Goal: Task Accomplishment & Management: Complete application form

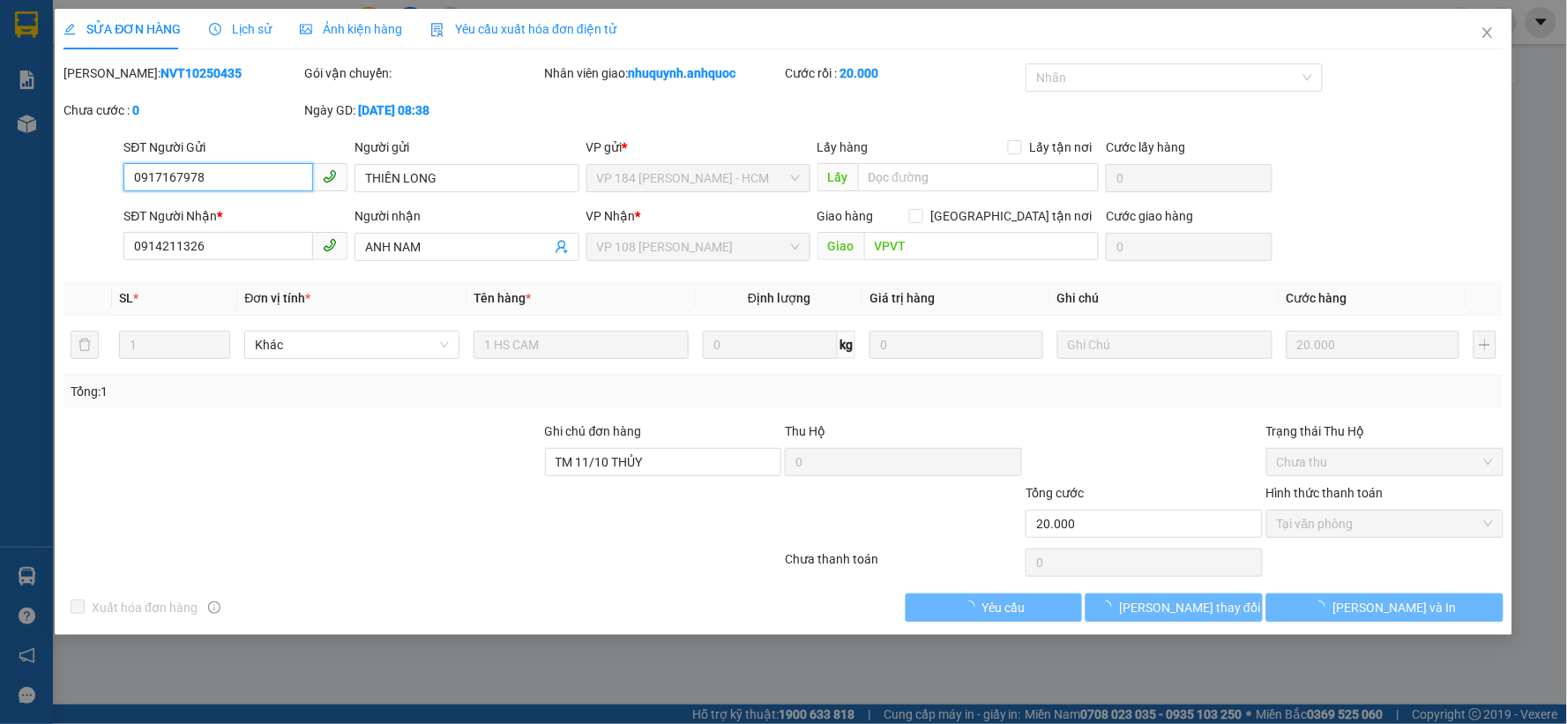
type input "0917167978"
type input "THIÊN LONG"
type input "0914211326"
type input "ANH NAM"
type input "VPVT"
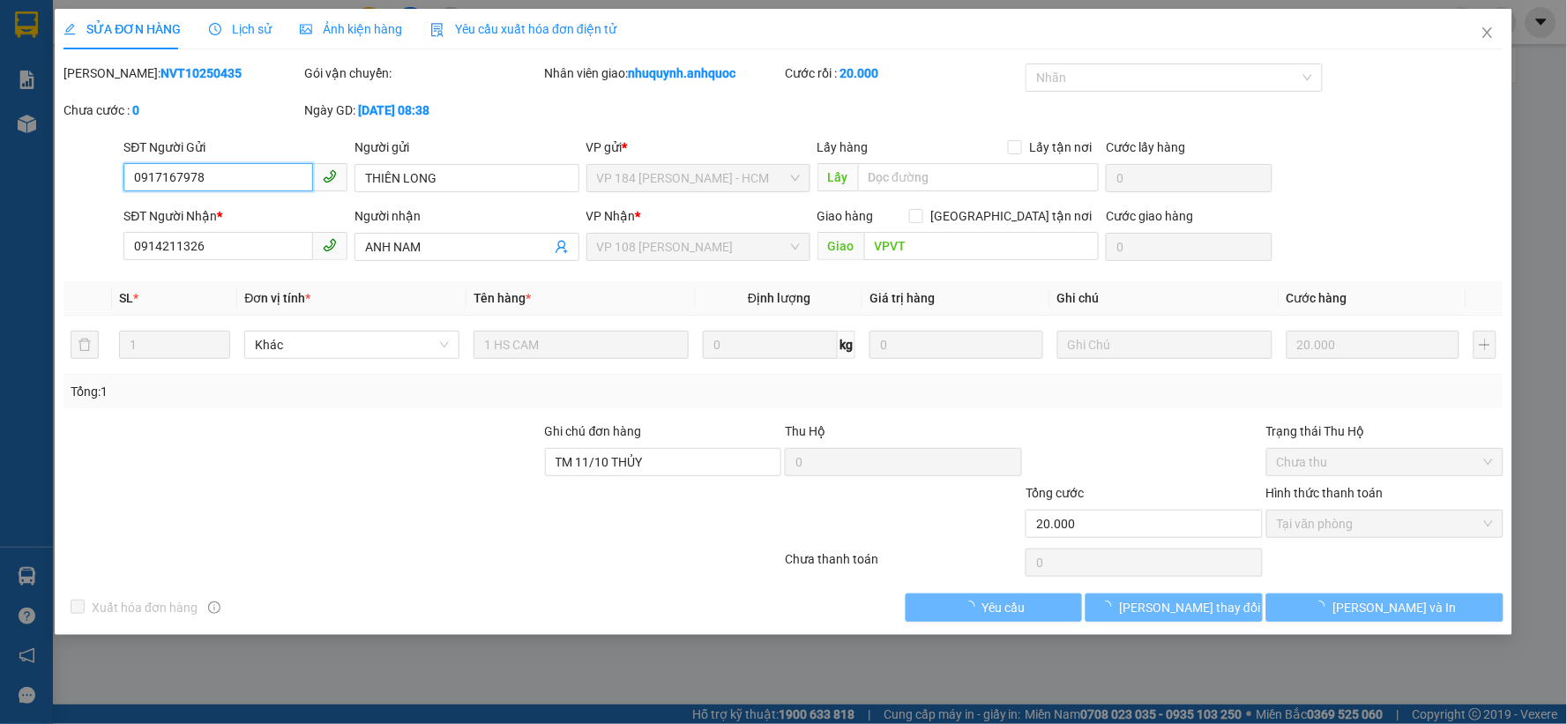
type input "TM 11/10 THỦY"
type input "20.000"
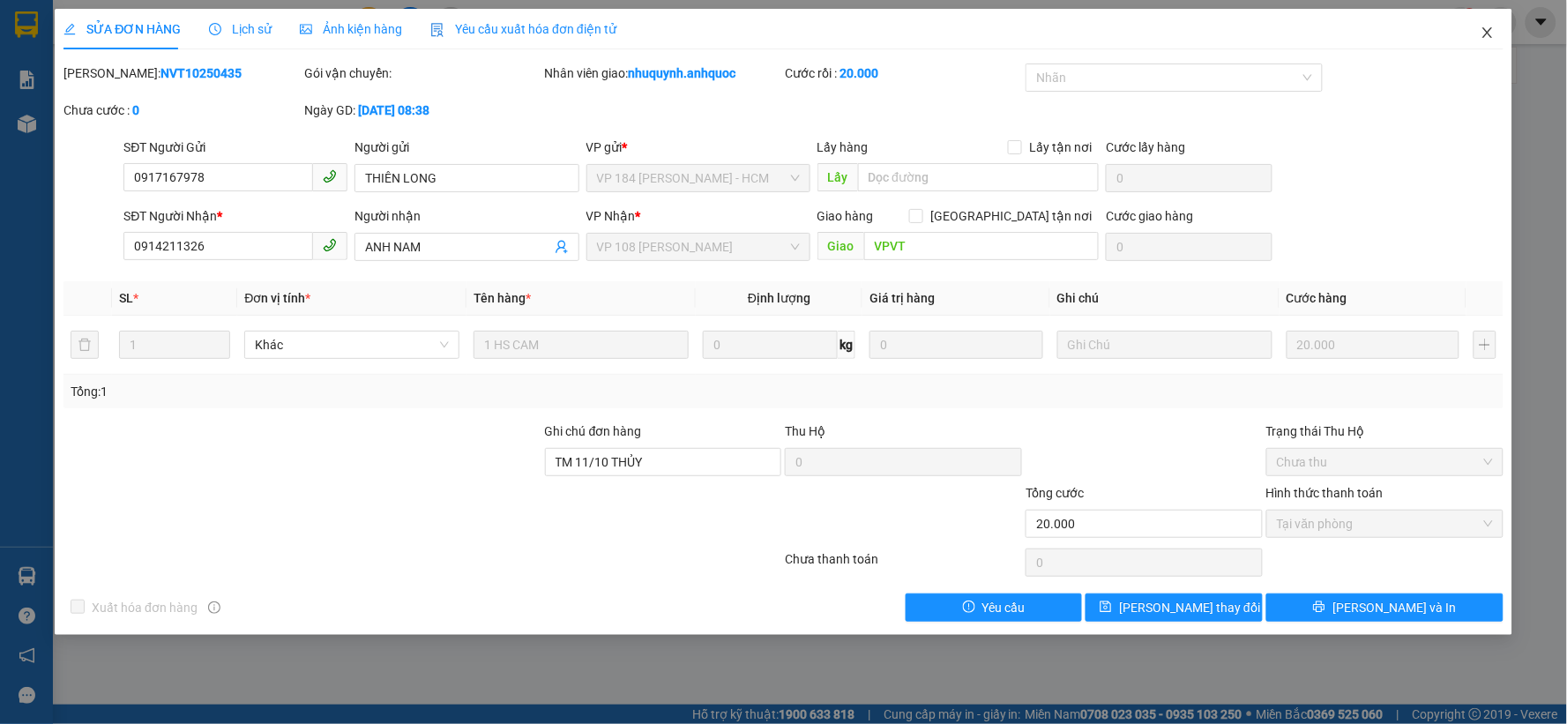
click at [1479, 35] on span "Close" at bounding box center [1487, 33] width 49 height 49
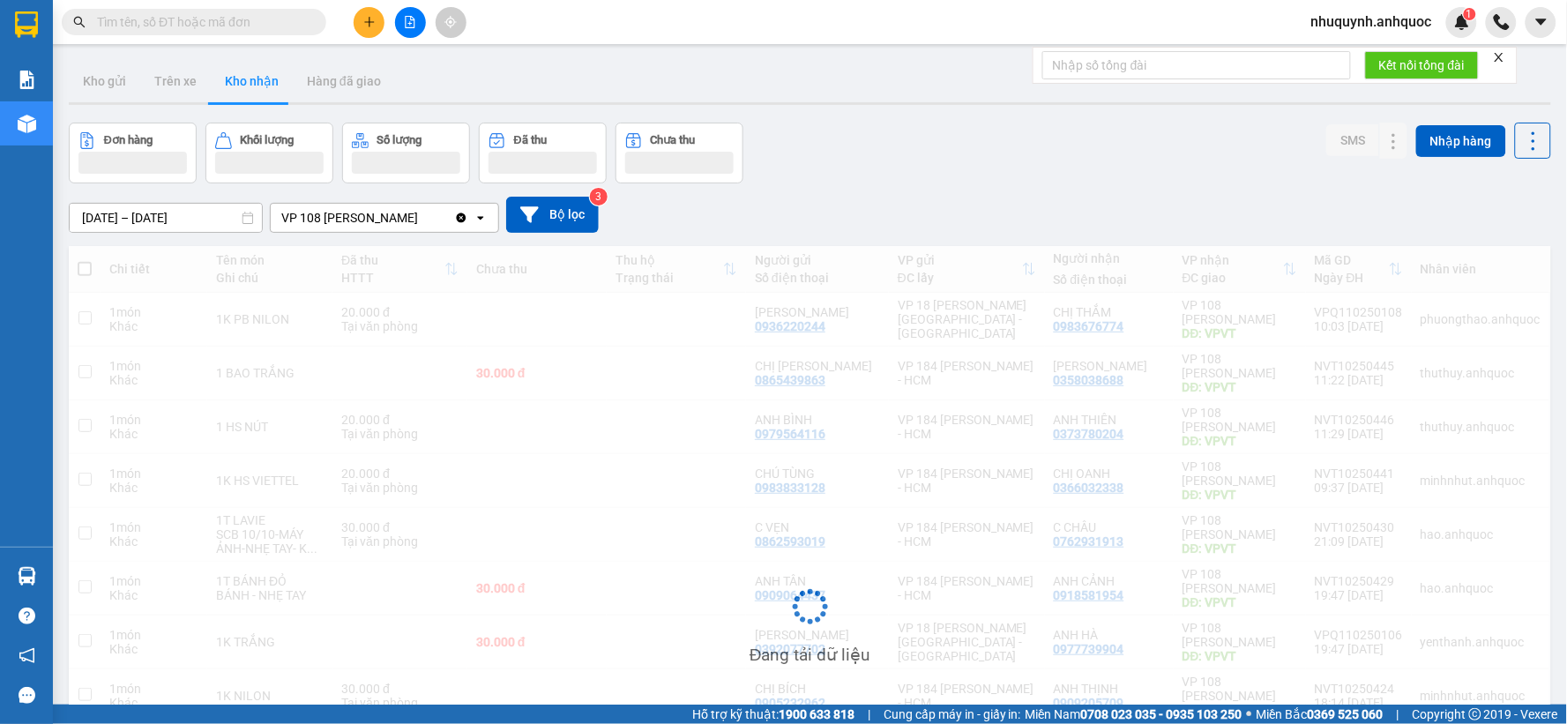
click at [258, 76] on button "Kho nhận" at bounding box center [252, 81] width 82 height 42
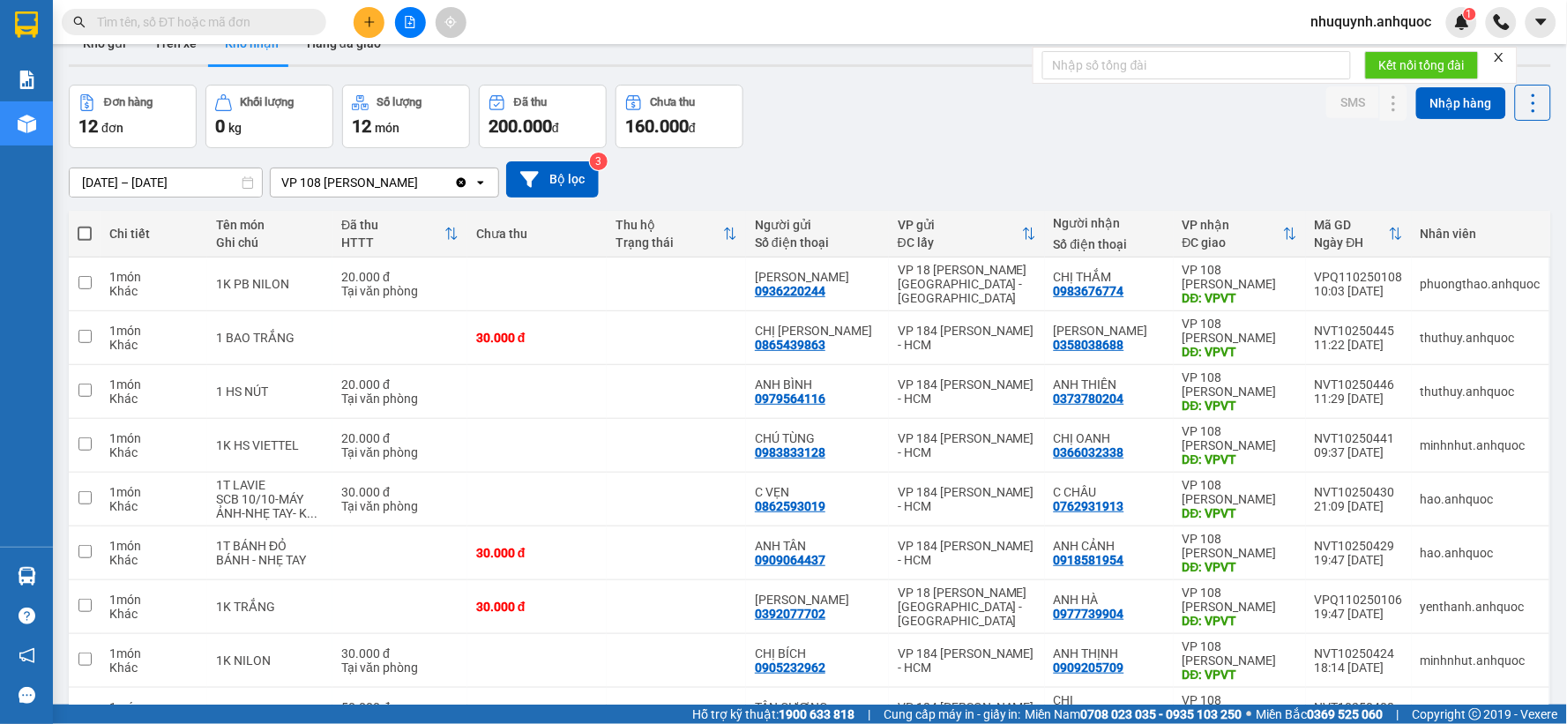
scroll to position [98, 0]
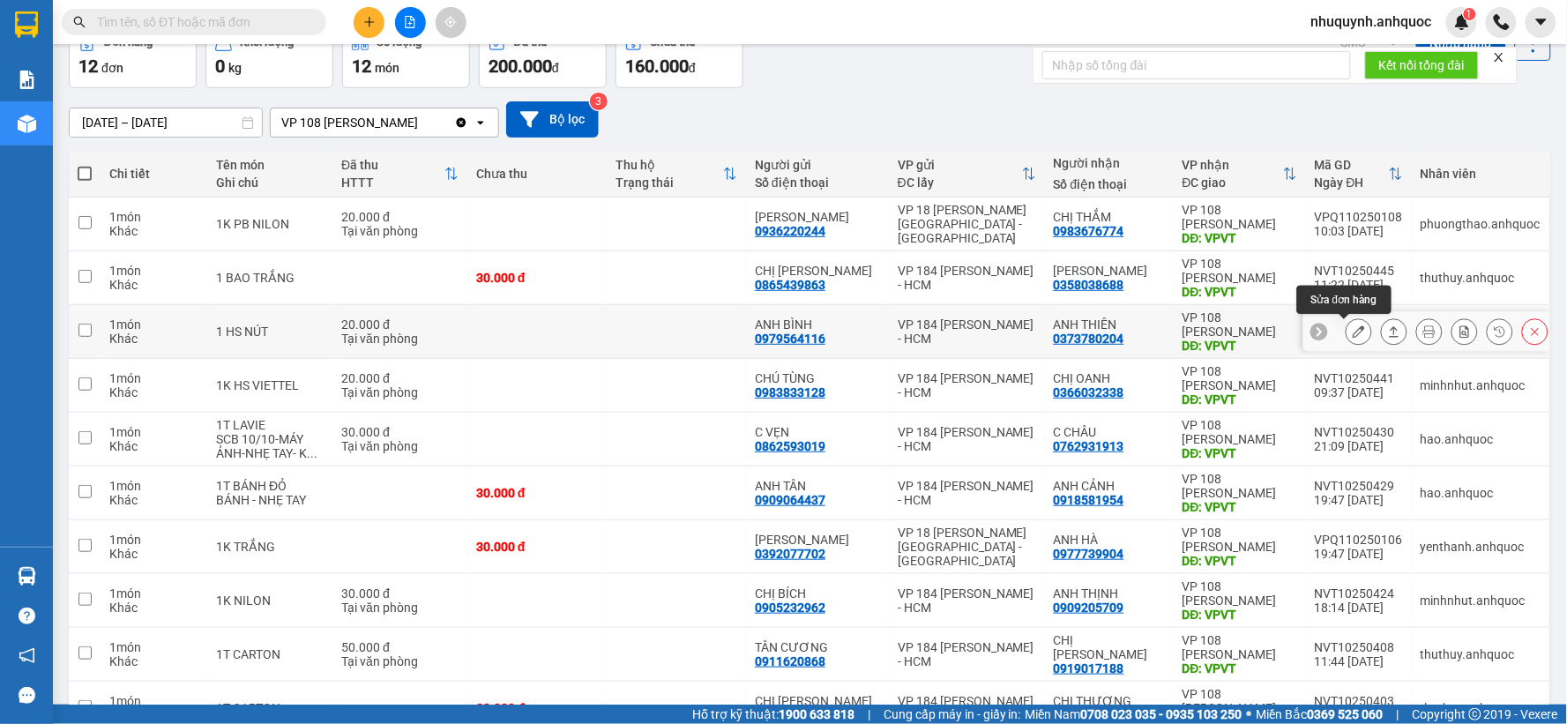
click at [1352, 327] on icon at bounding box center [1358, 331] width 12 height 12
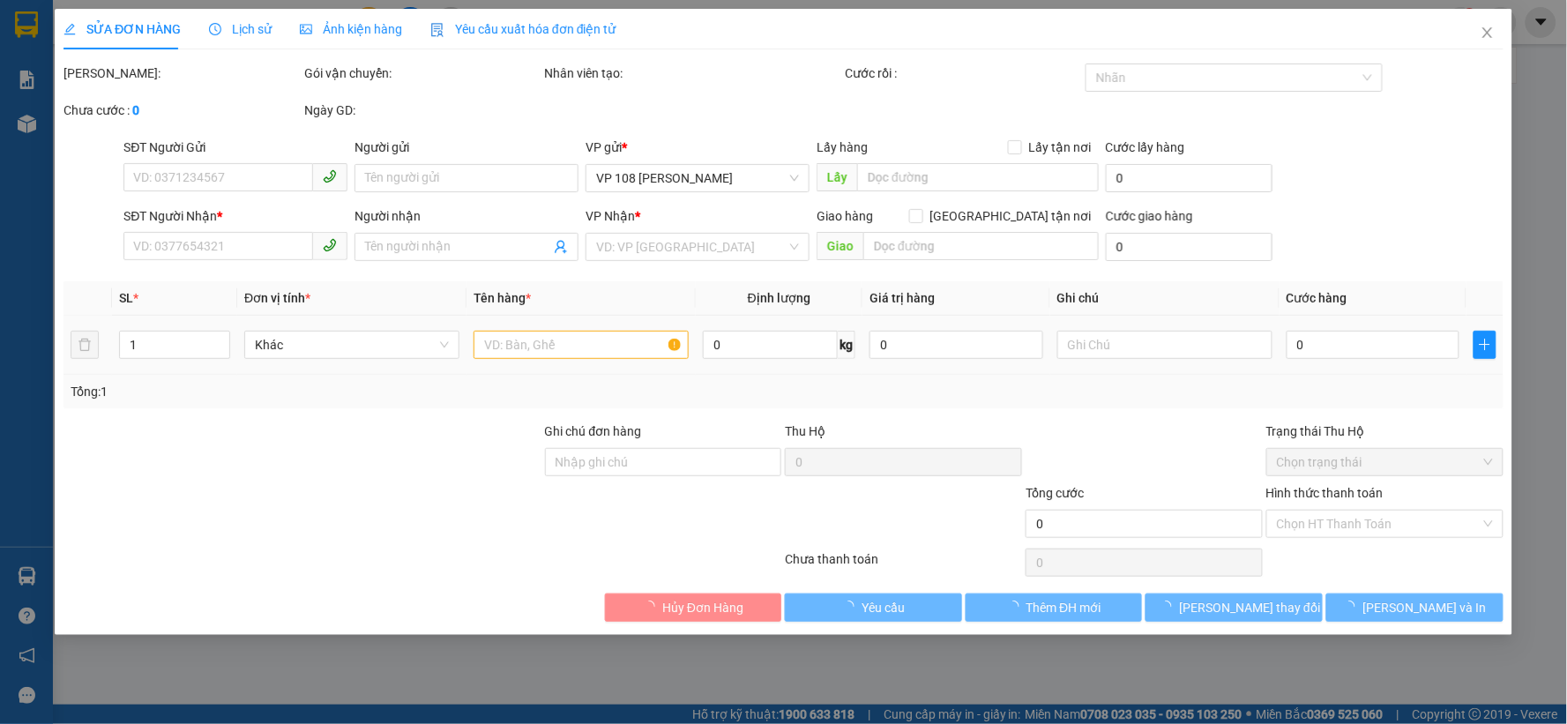
type input "0979564116"
type input "ANH BÌNH"
type input "0373780204"
type input "ANH THIÊN"
type input "VPVT"
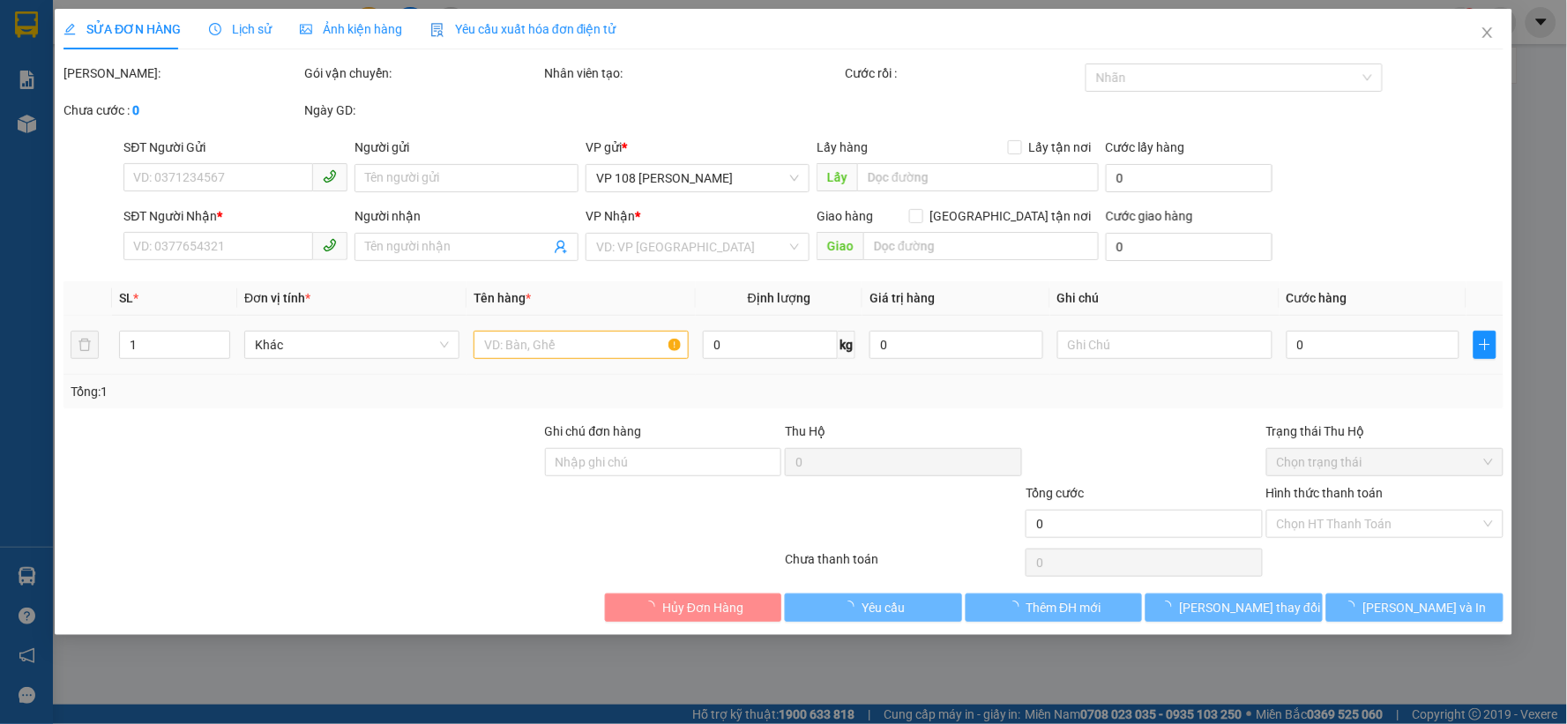
type input "TM 11/10 THỦY"
type input "20.000"
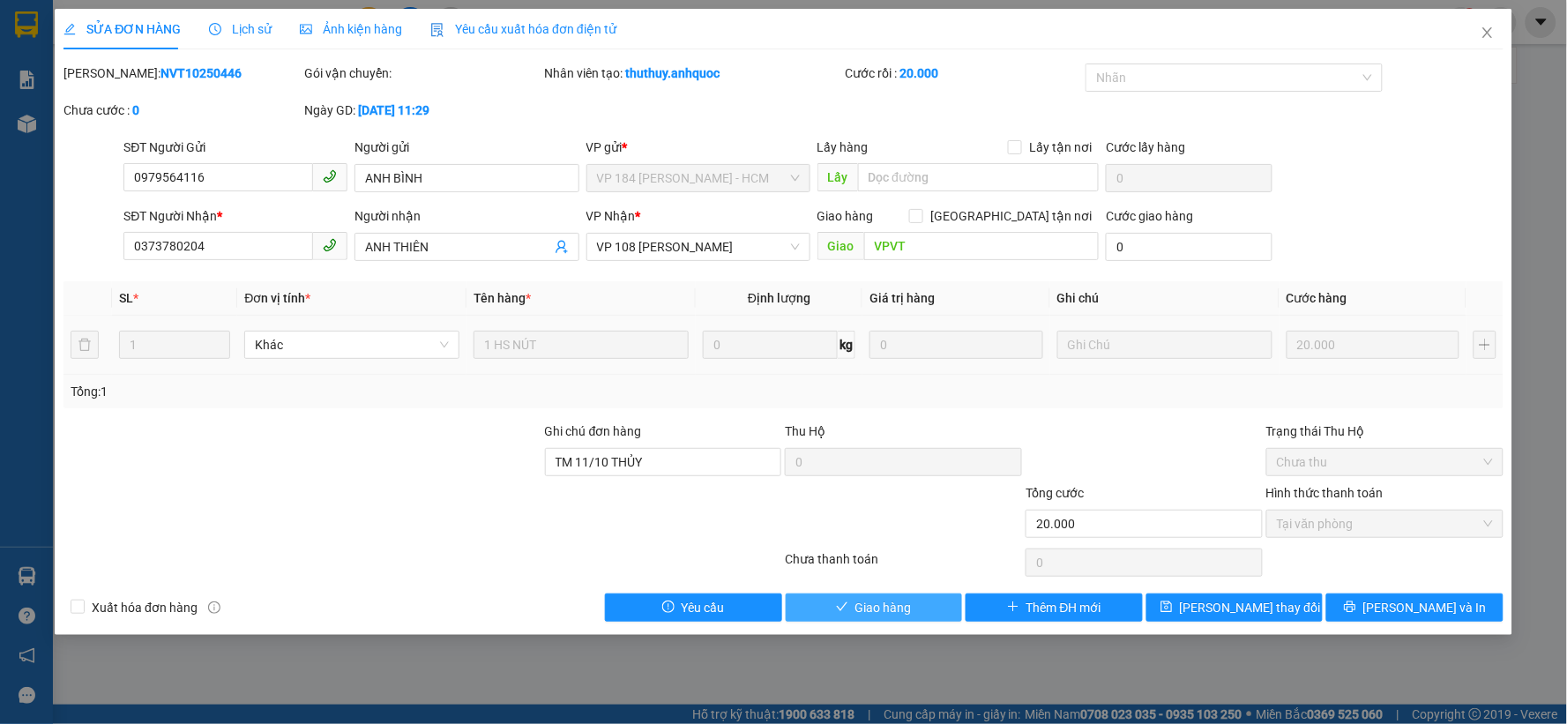
click at [905, 607] on span "Giao hàng" at bounding box center [883, 607] width 56 height 19
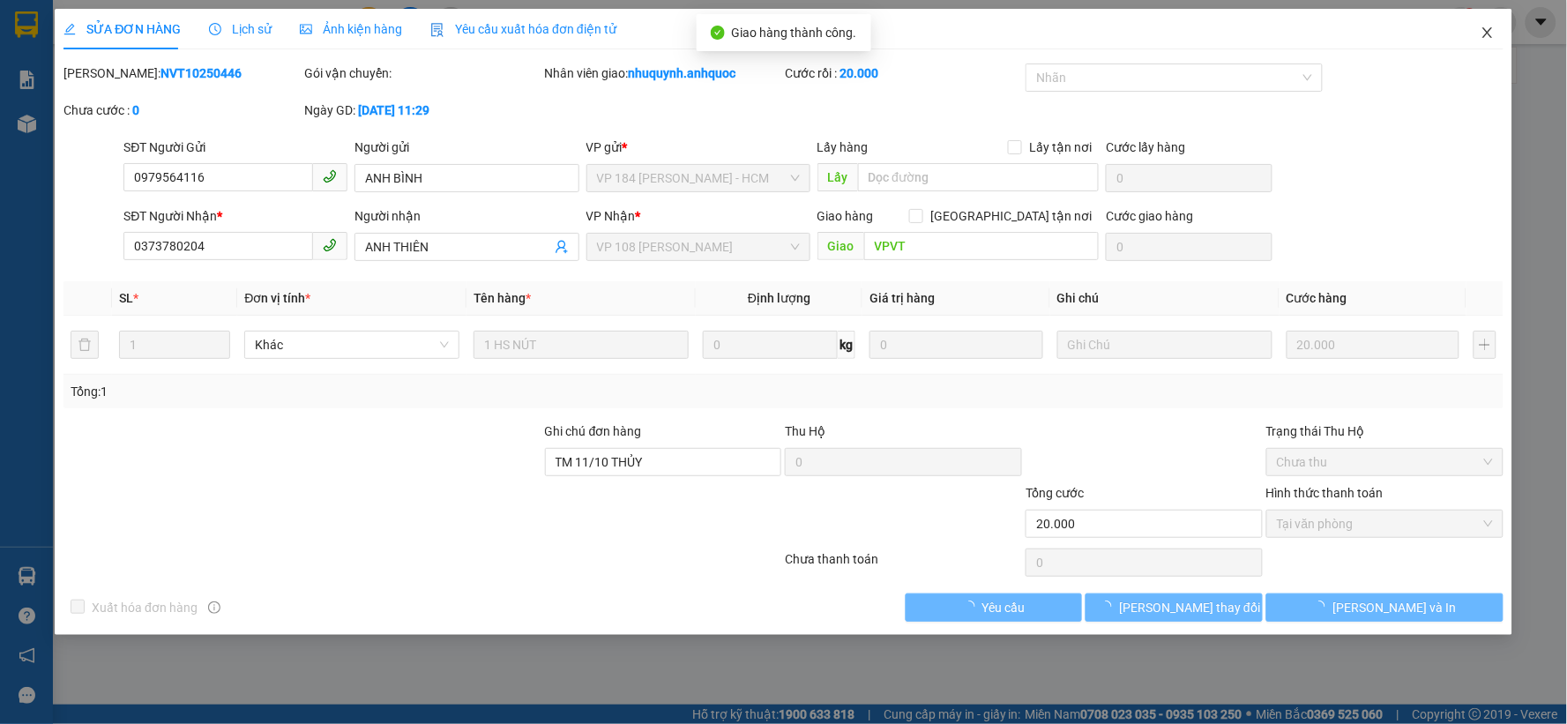
click at [1490, 28] on icon "close" at bounding box center [1487, 33] width 14 height 14
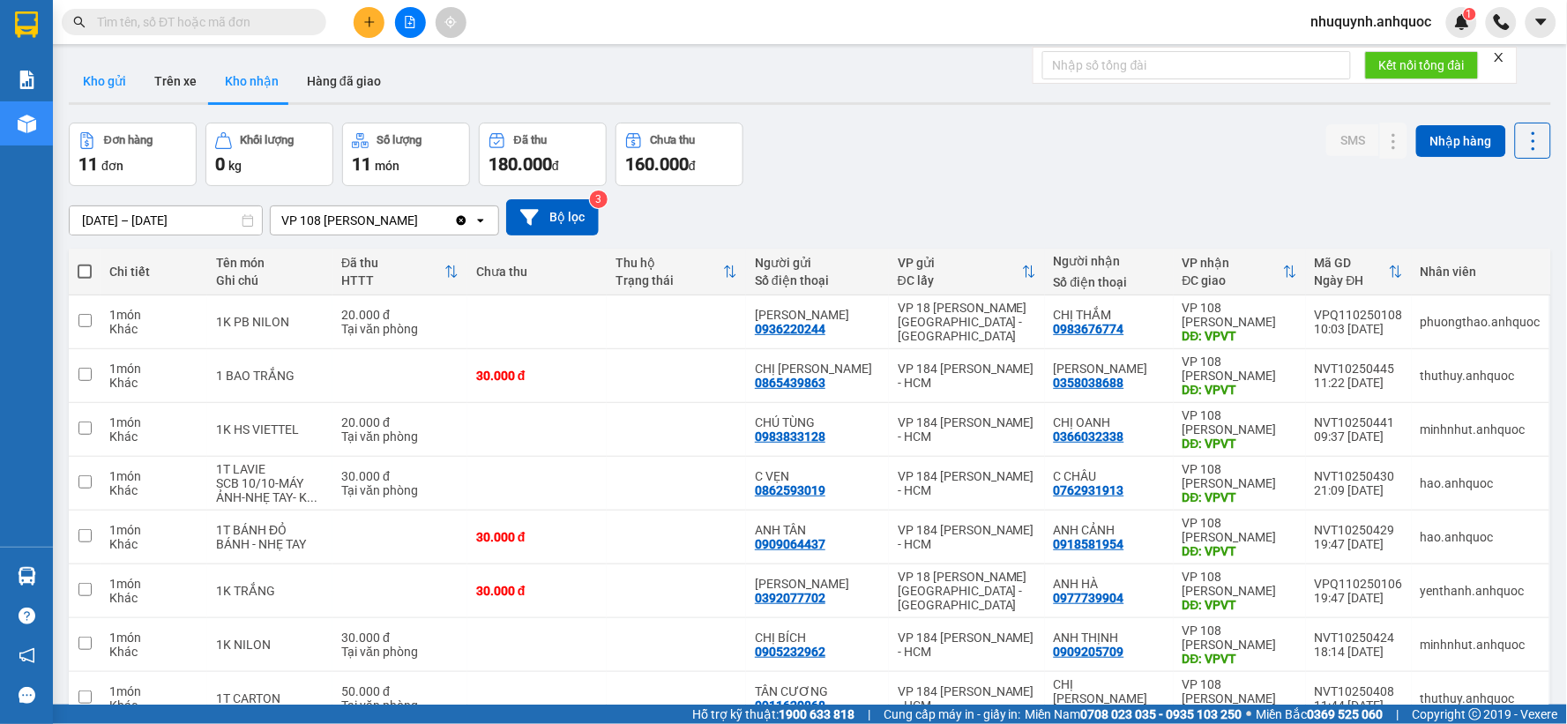
click at [113, 82] on button "Kho gửi" at bounding box center [104, 81] width 71 height 42
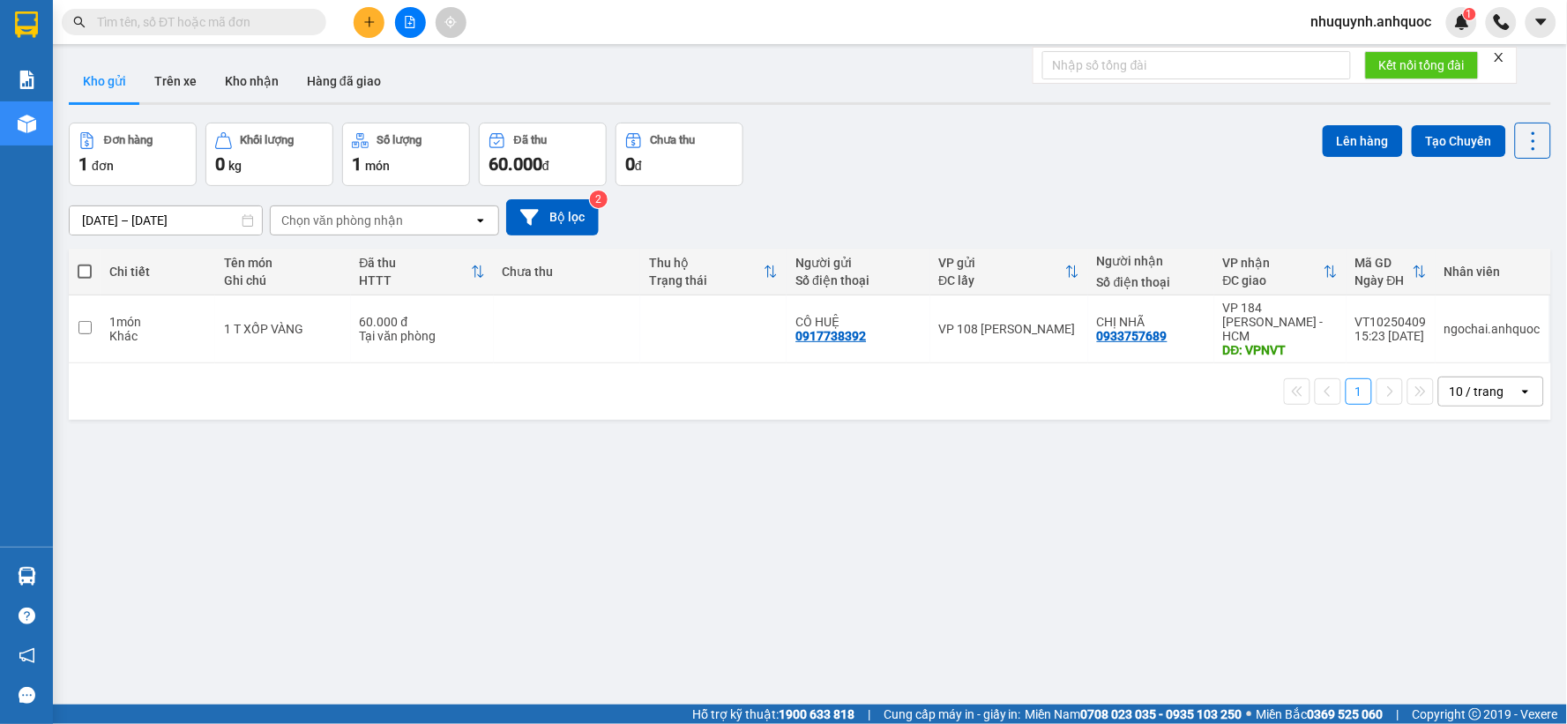
click at [86, 269] on span at bounding box center [85, 272] width 14 height 14
click at [85, 263] on input "checkbox" at bounding box center [85, 263] width 0 height 0
checkbox input "true"
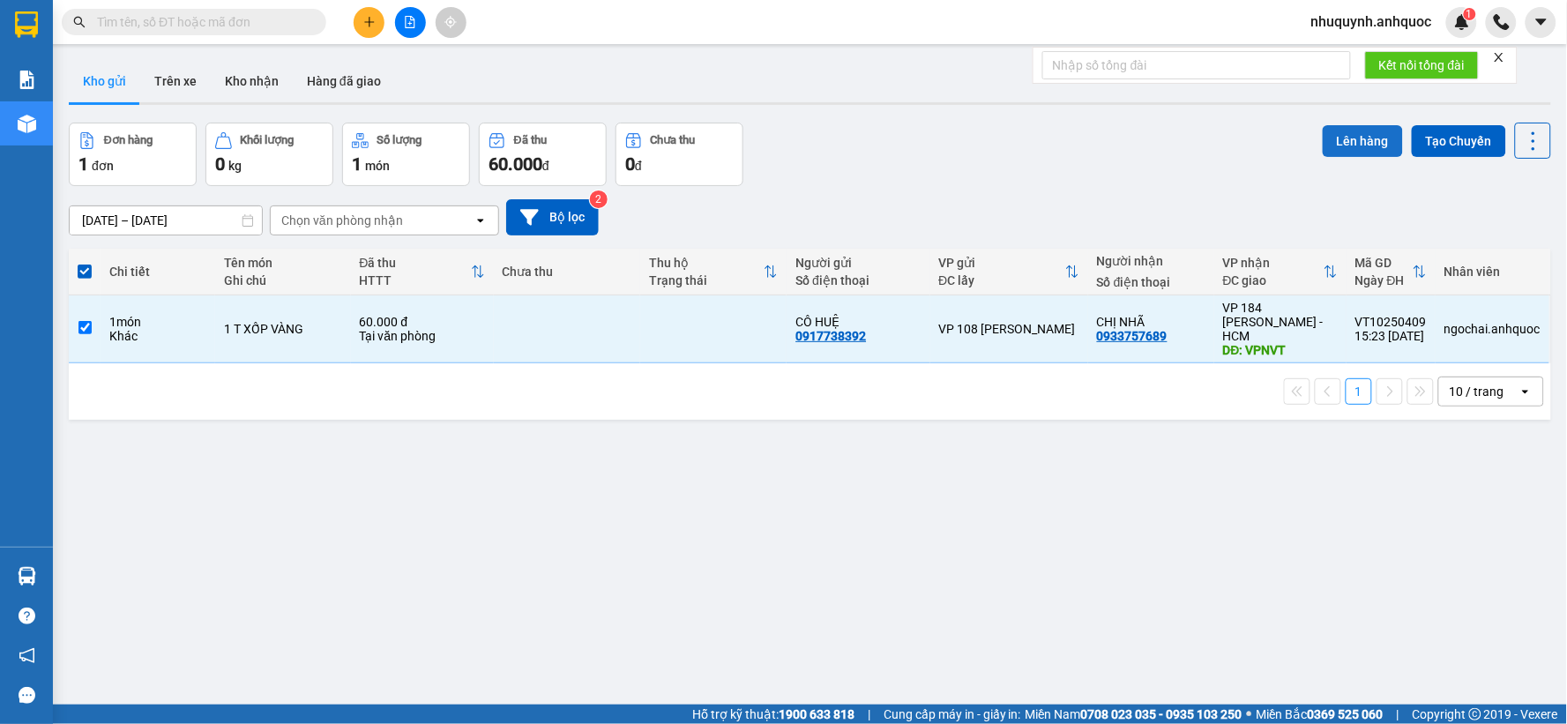
click at [1367, 130] on button "Lên hàng" at bounding box center [1363, 141] width 80 height 32
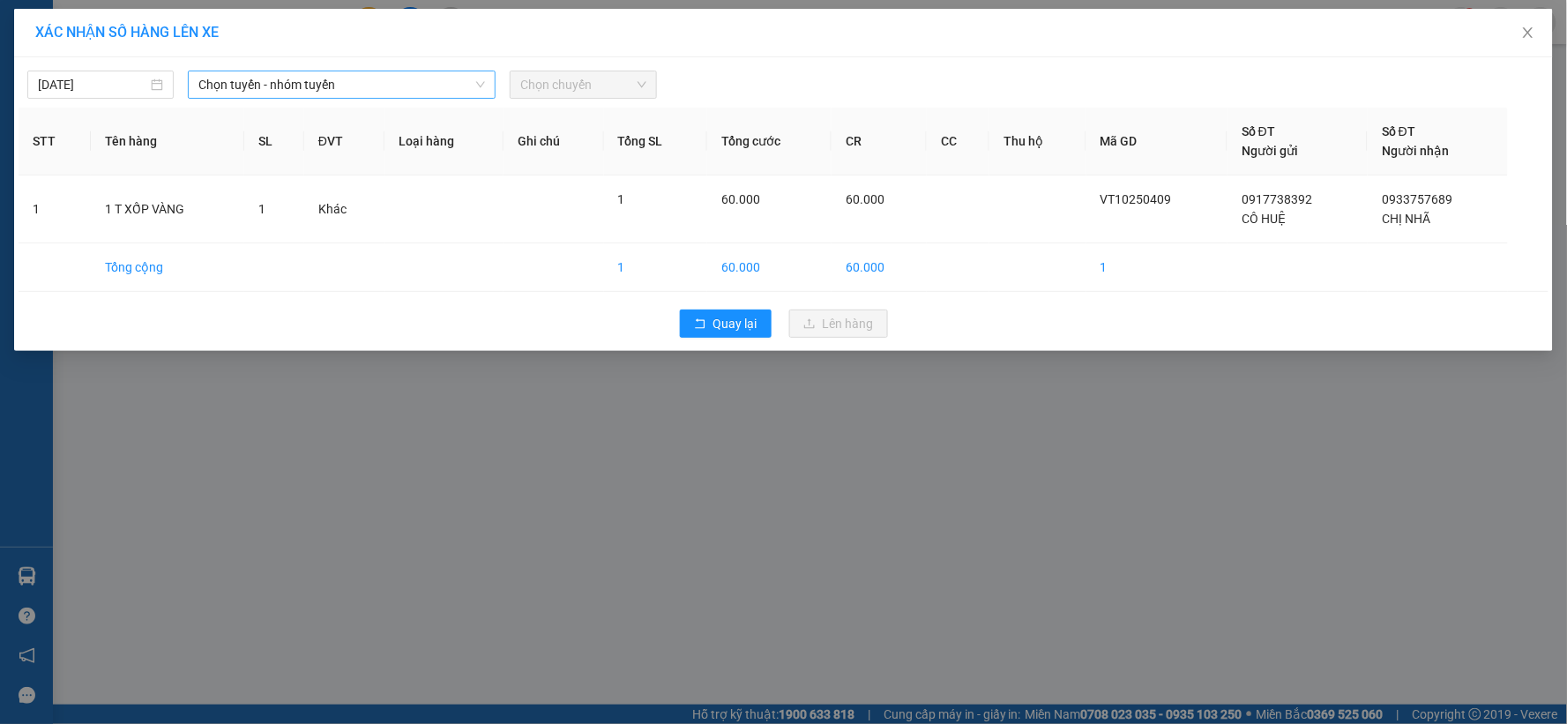
click at [355, 84] on span "Chọn tuyến - nhóm tuyến" at bounding box center [341, 84] width 287 height 26
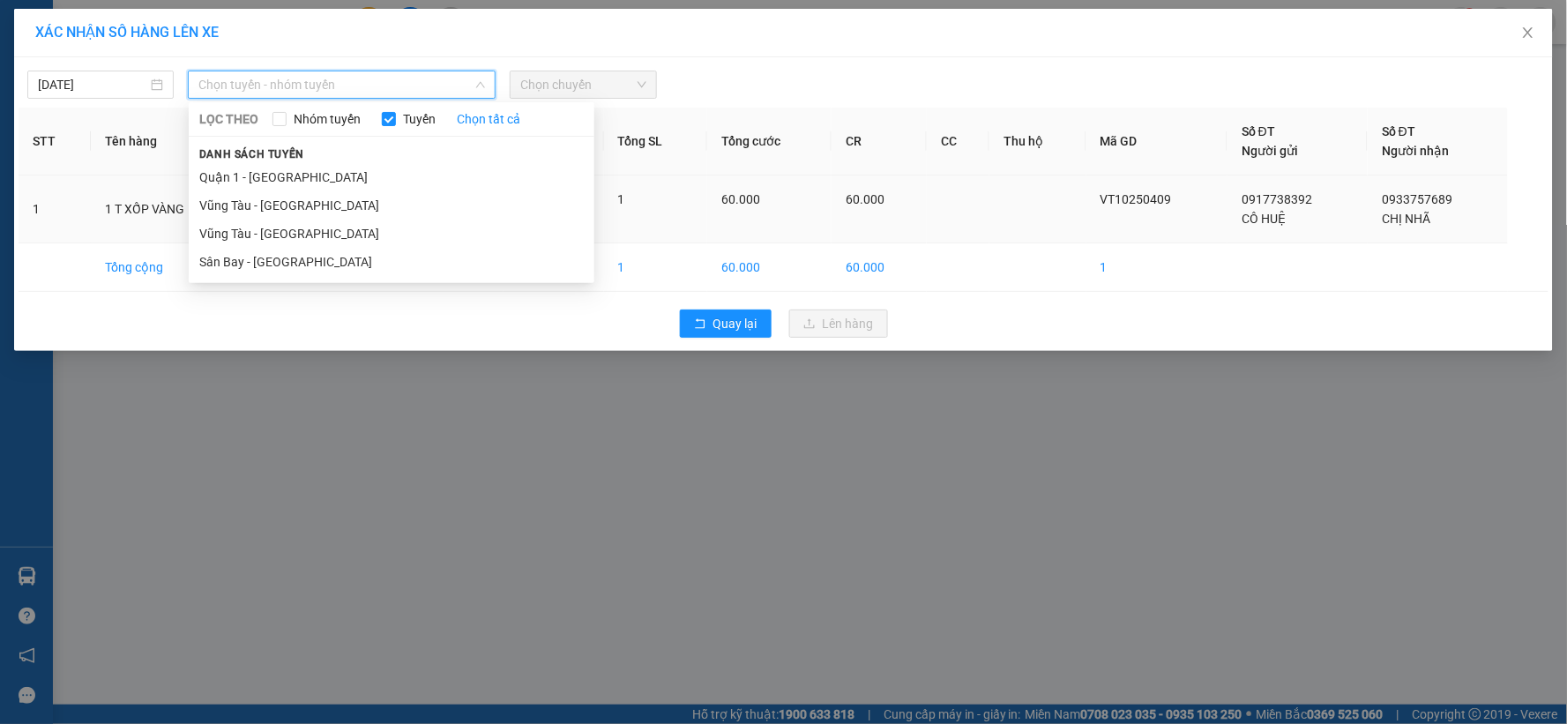
click at [279, 223] on li "Vũng Tàu - [GEOGRAPHIC_DATA]" at bounding box center [392, 234] width 406 height 28
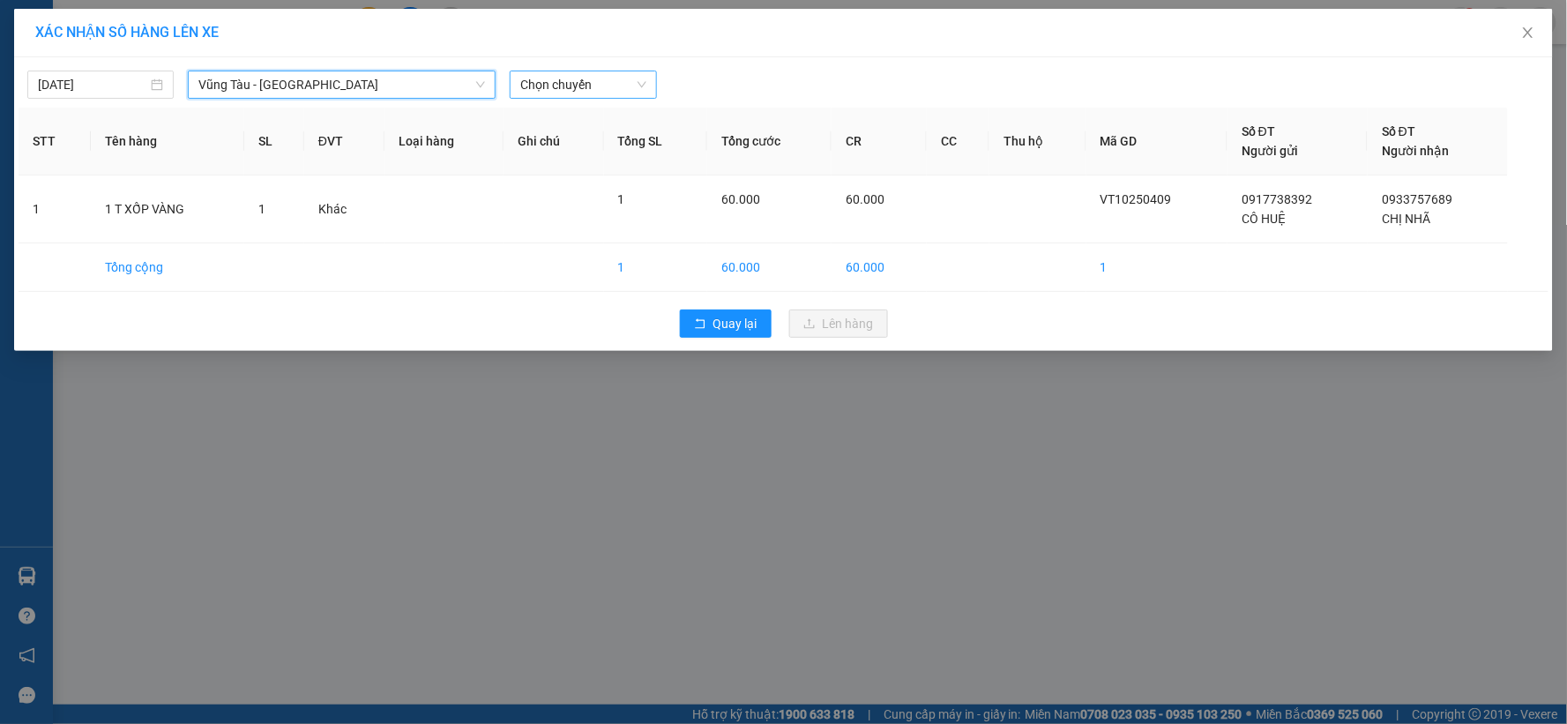
click at [579, 86] on span "Chọn chuyến" at bounding box center [582, 84] width 125 height 26
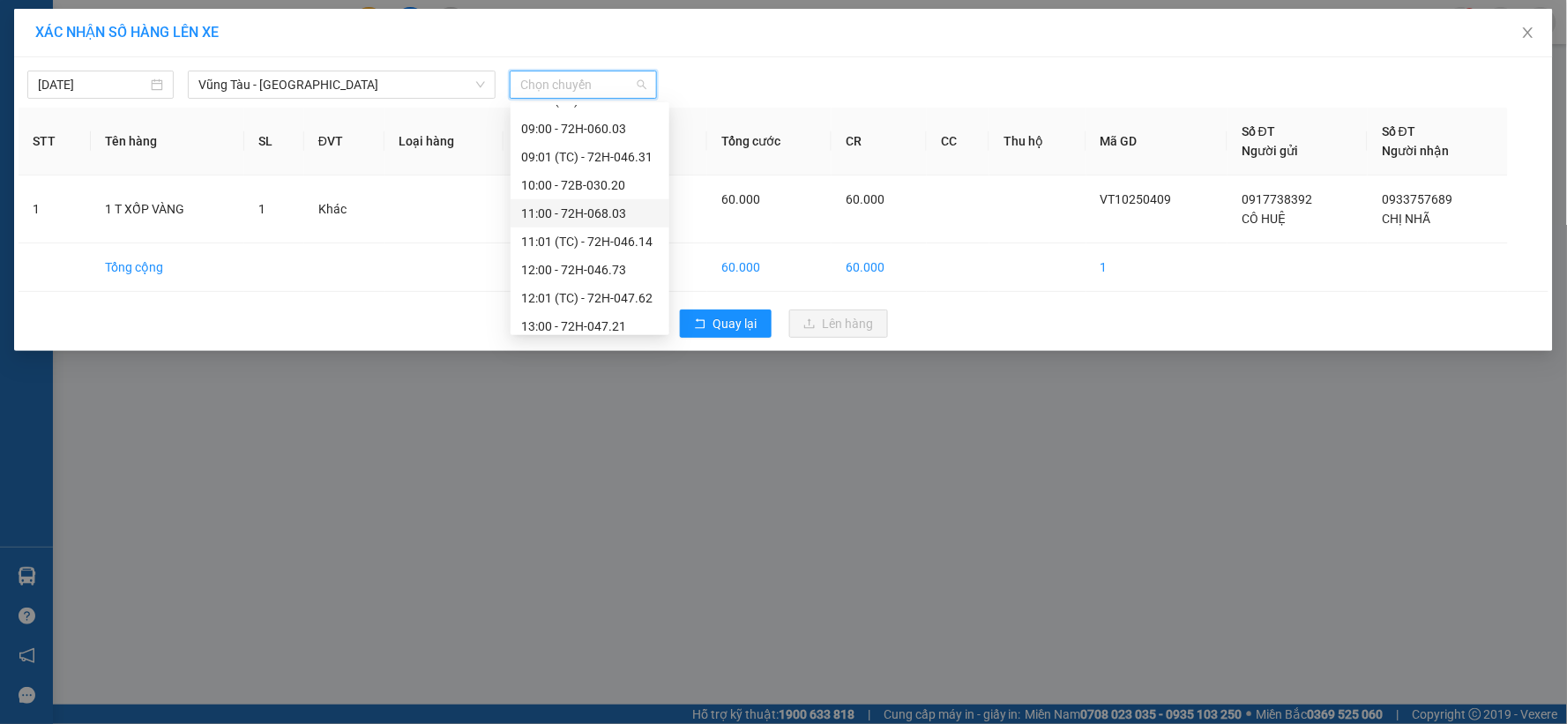
scroll to position [734, 0]
click at [579, 172] on div "16:00 - 72H-032.24" at bounding box center [590, 176] width 138 height 19
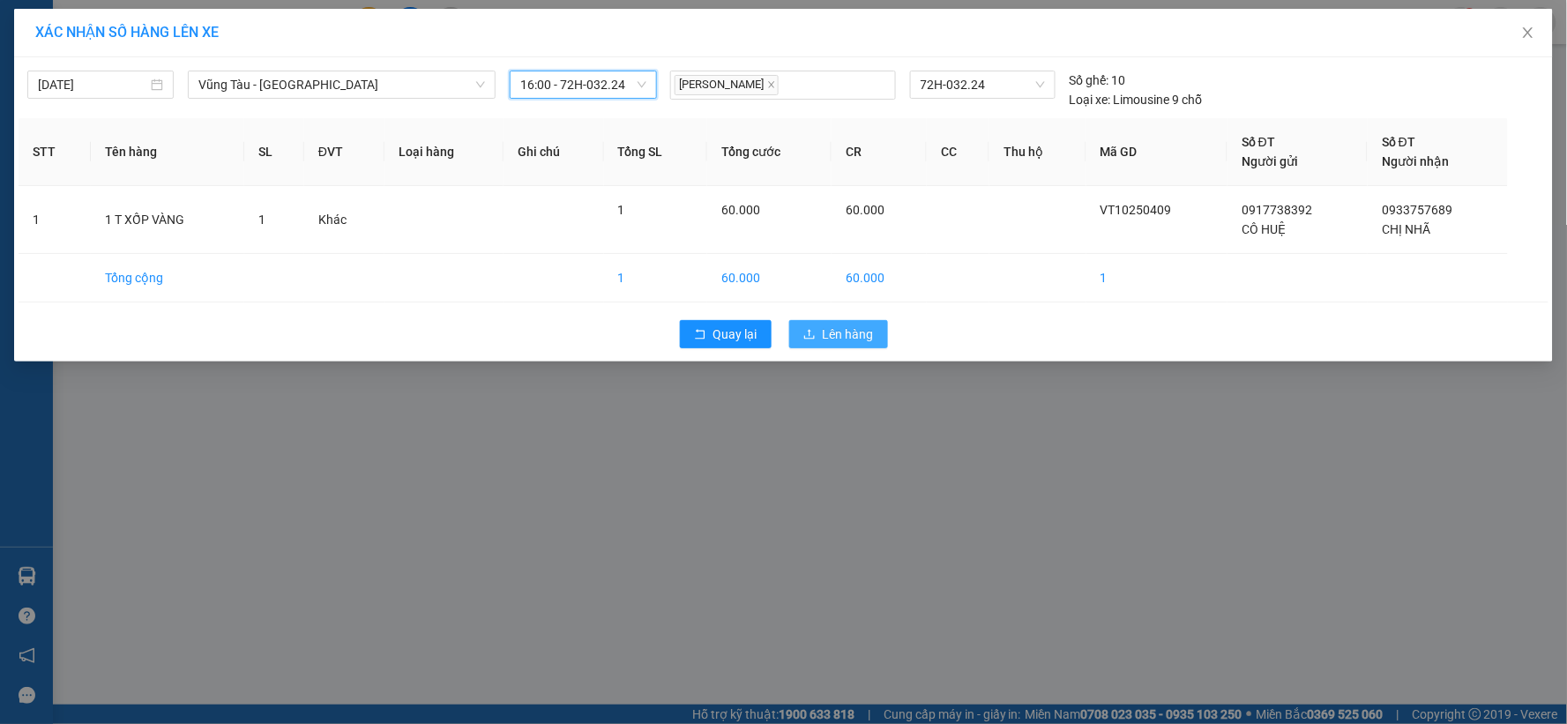
click at [836, 337] on span "Lên hàng" at bounding box center [848, 333] width 51 height 19
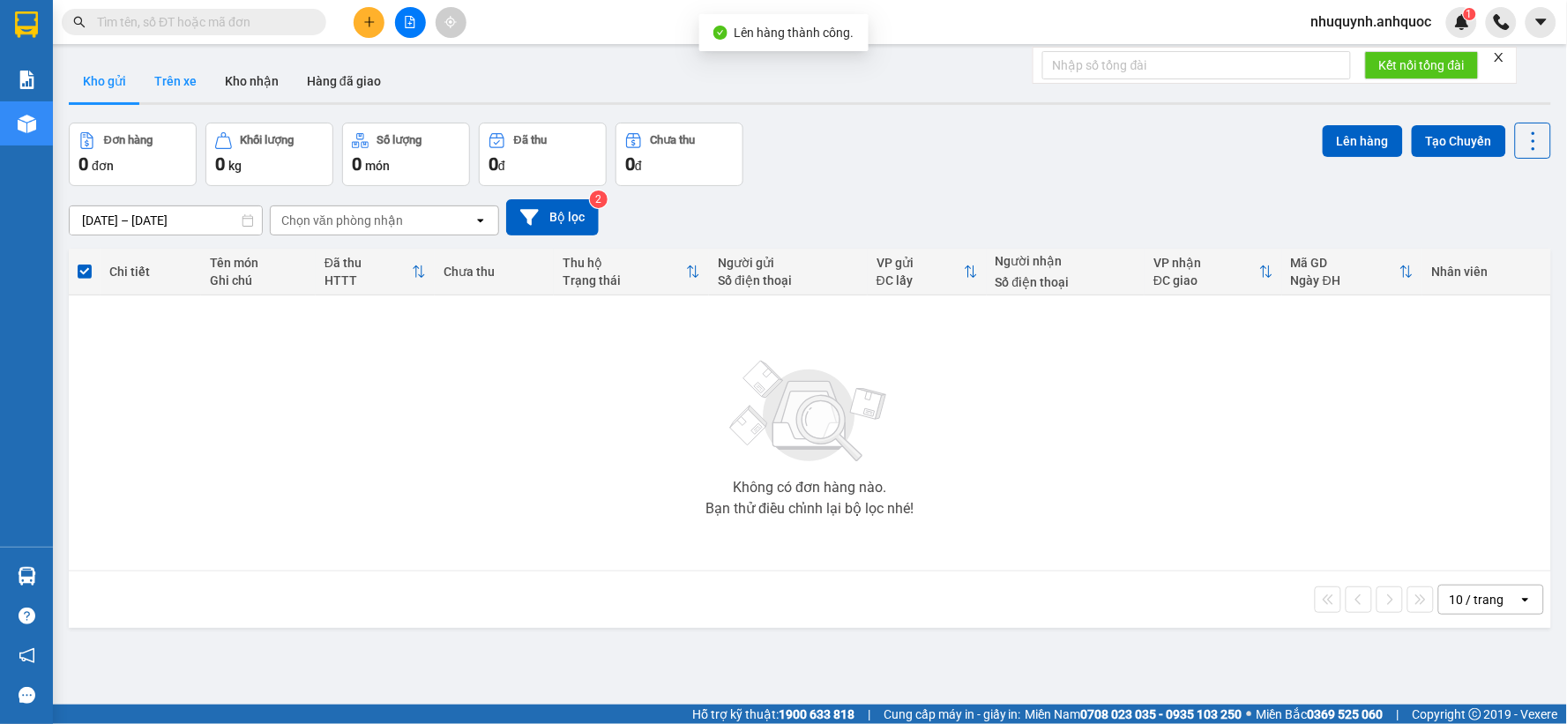
click at [172, 86] on button "Trên xe" at bounding box center [175, 81] width 71 height 42
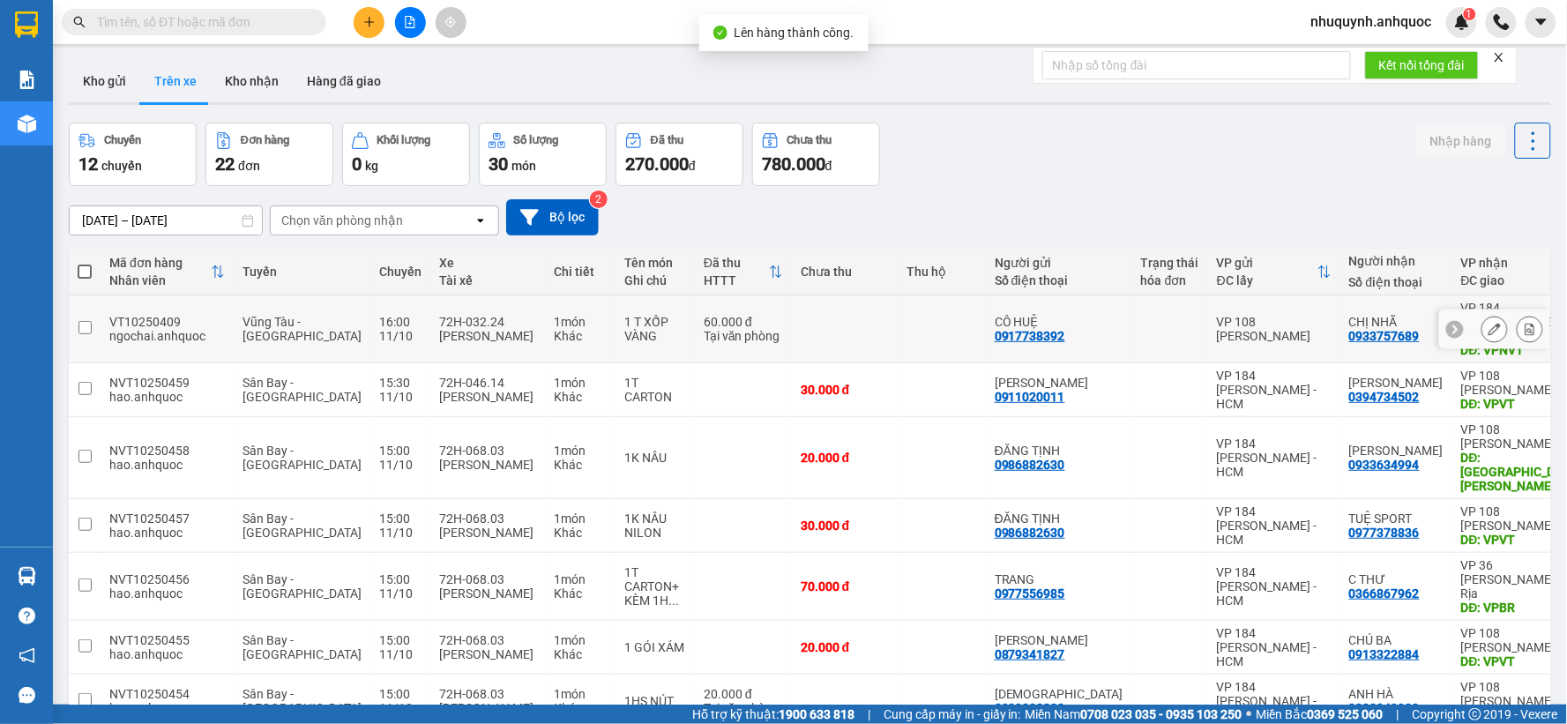
drag, startPoint x: 1500, startPoint y: 326, endPoint x: 1510, endPoint y: 324, distance: 10.9
click at [1503, 326] on div at bounding box center [1512, 329] width 62 height 26
click at [1524, 324] on icon at bounding box center [1530, 329] width 12 height 12
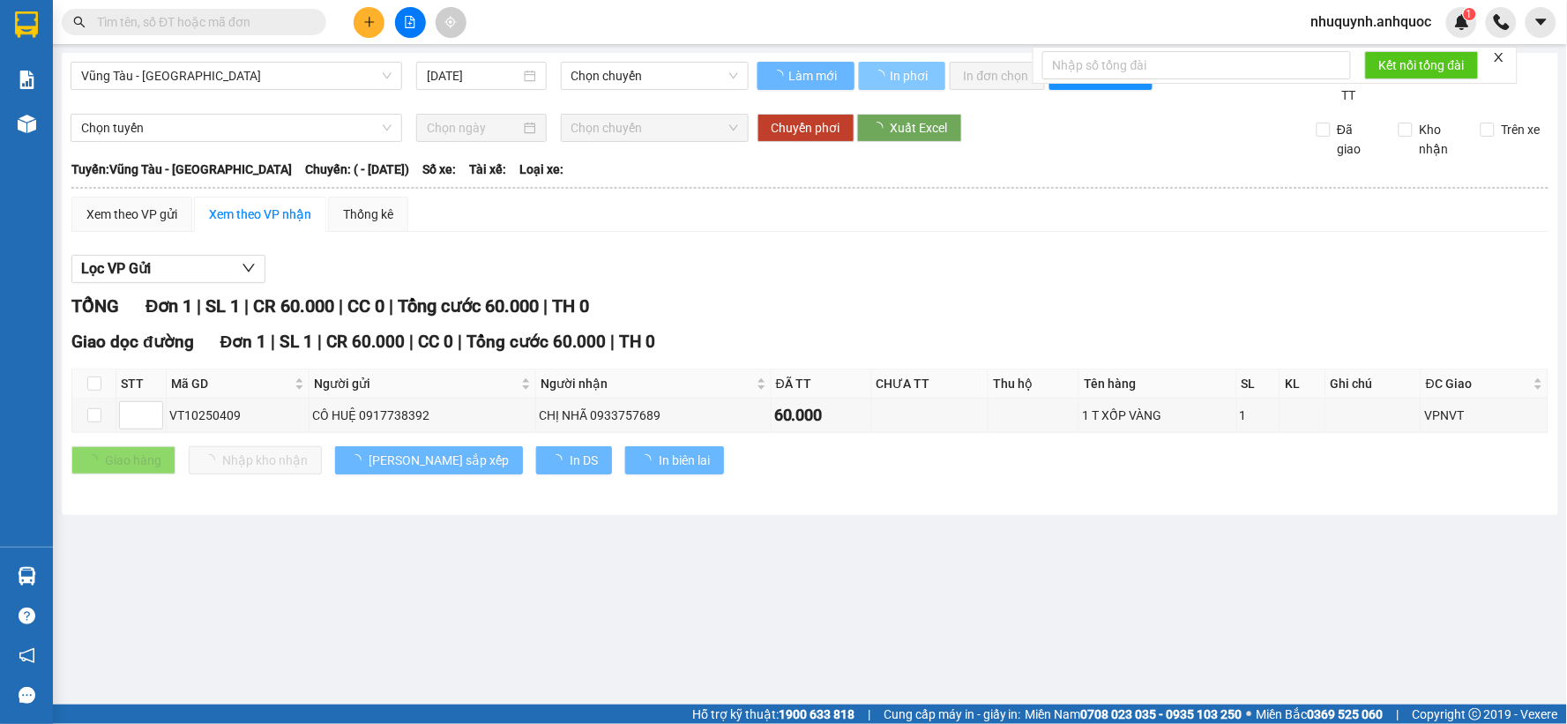
click at [929, 78] on span "In phơi" at bounding box center [910, 75] width 41 height 19
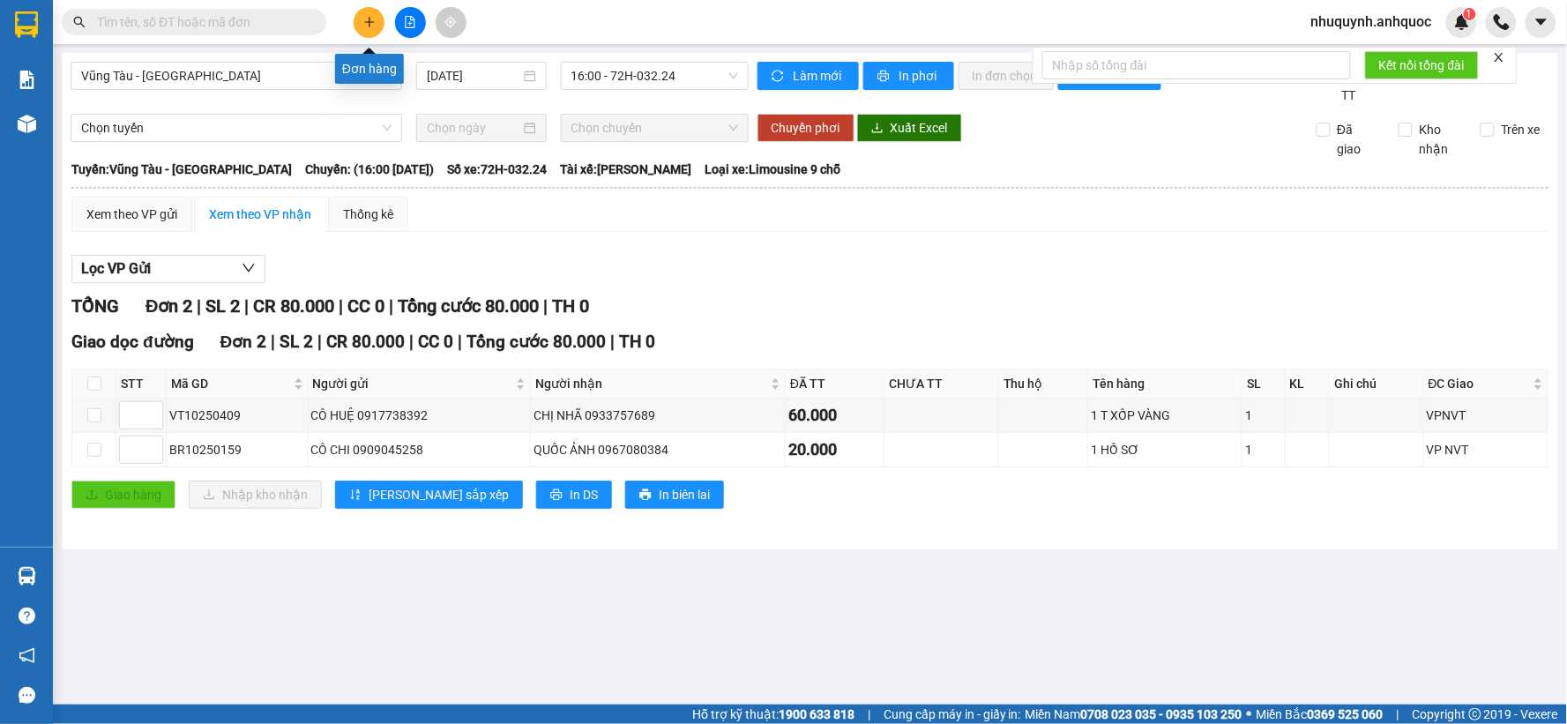
click at [364, 21] on icon "plus" at bounding box center [369, 22] width 12 height 12
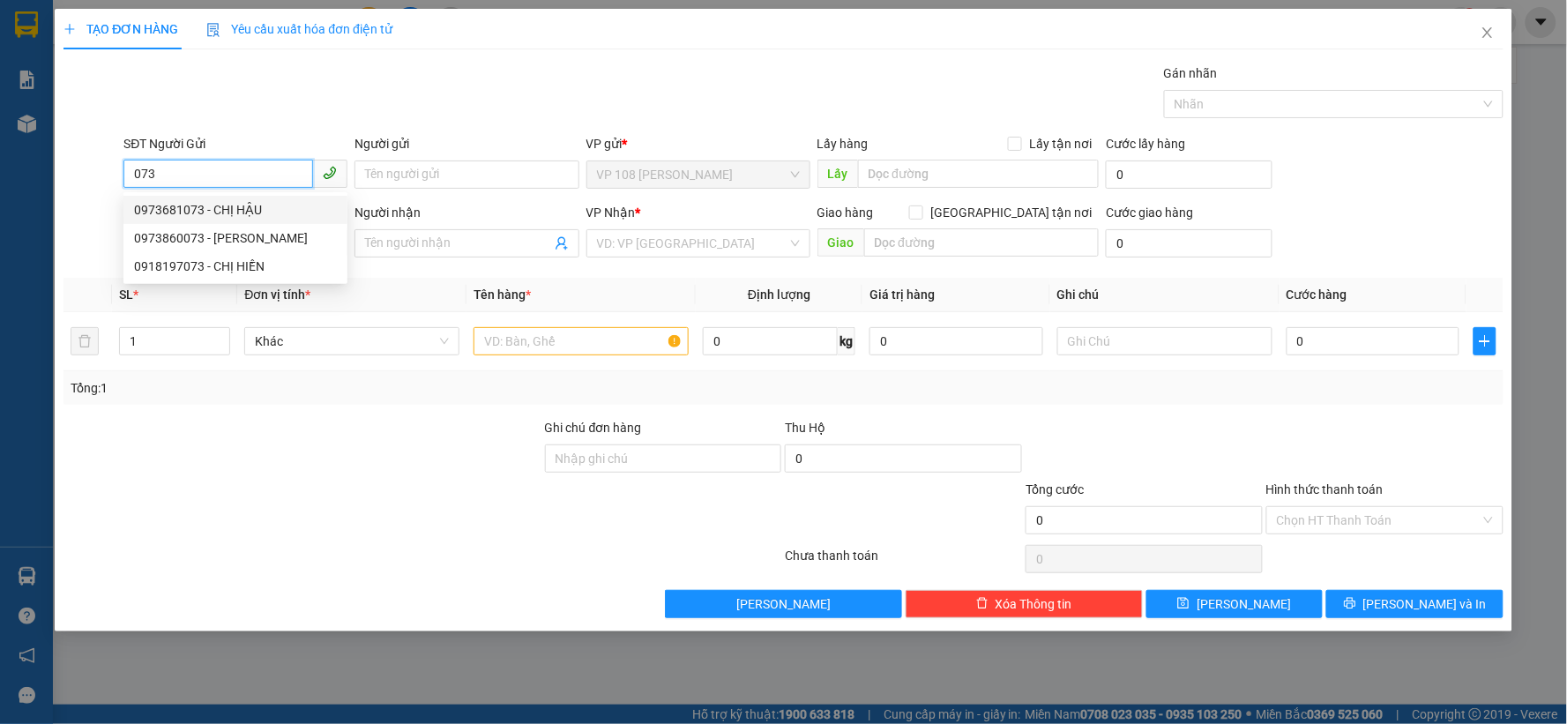
click at [247, 213] on div "0973681073 - CHỊ HẬU" at bounding box center [235, 209] width 203 height 19
type input "0973681073"
type input "CHỊ HẬU"
type input "0966899455"
type input "CÒI XƯƠNG"
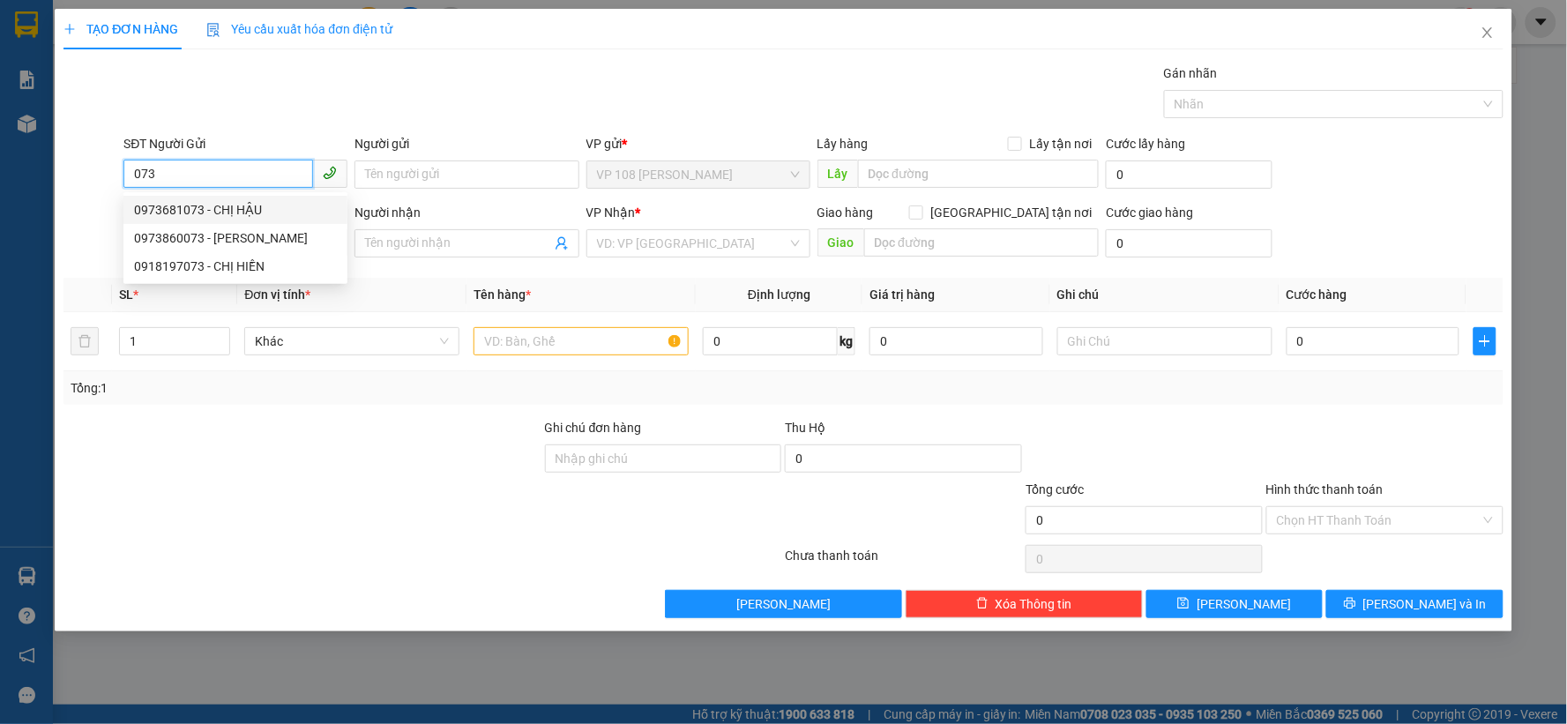
type input "VP NVT"
type input "TM 8/10 VP184 HẢO"
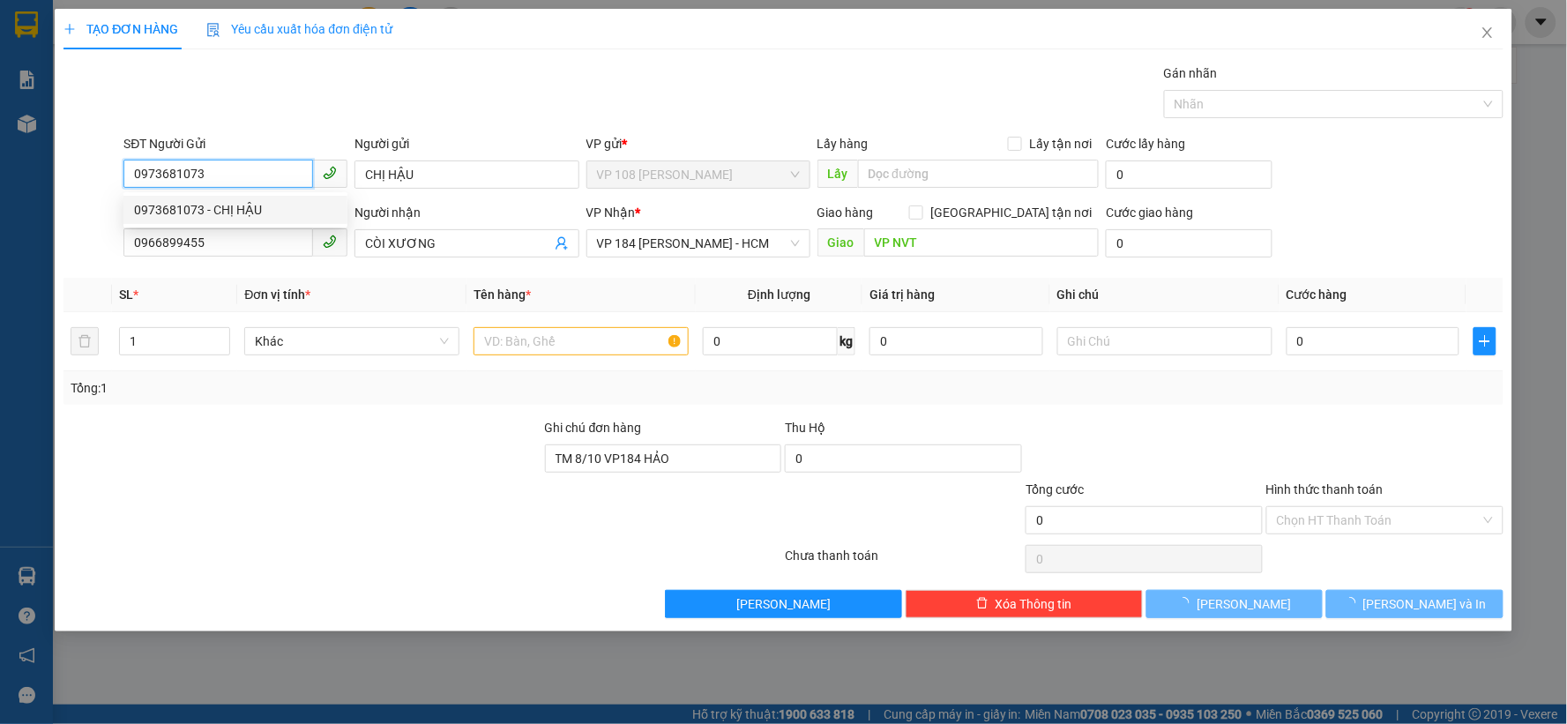
type input "30.000"
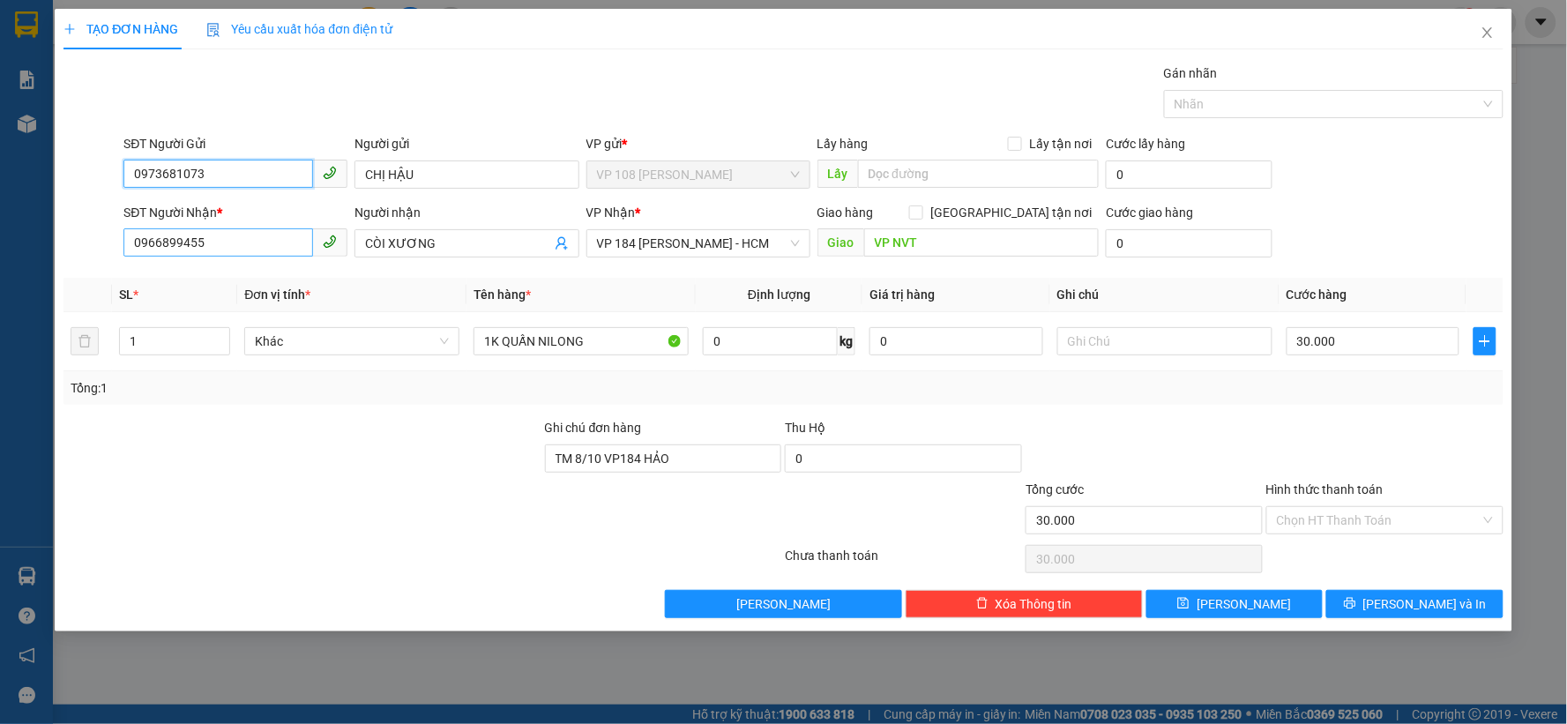
type input "0973681073"
click at [275, 247] on input "0966899455" at bounding box center [218, 242] width 190 height 28
click at [430, 243] on input "CÒI XƯƠNG" at bounding box center [457, 243] width 185 height 19
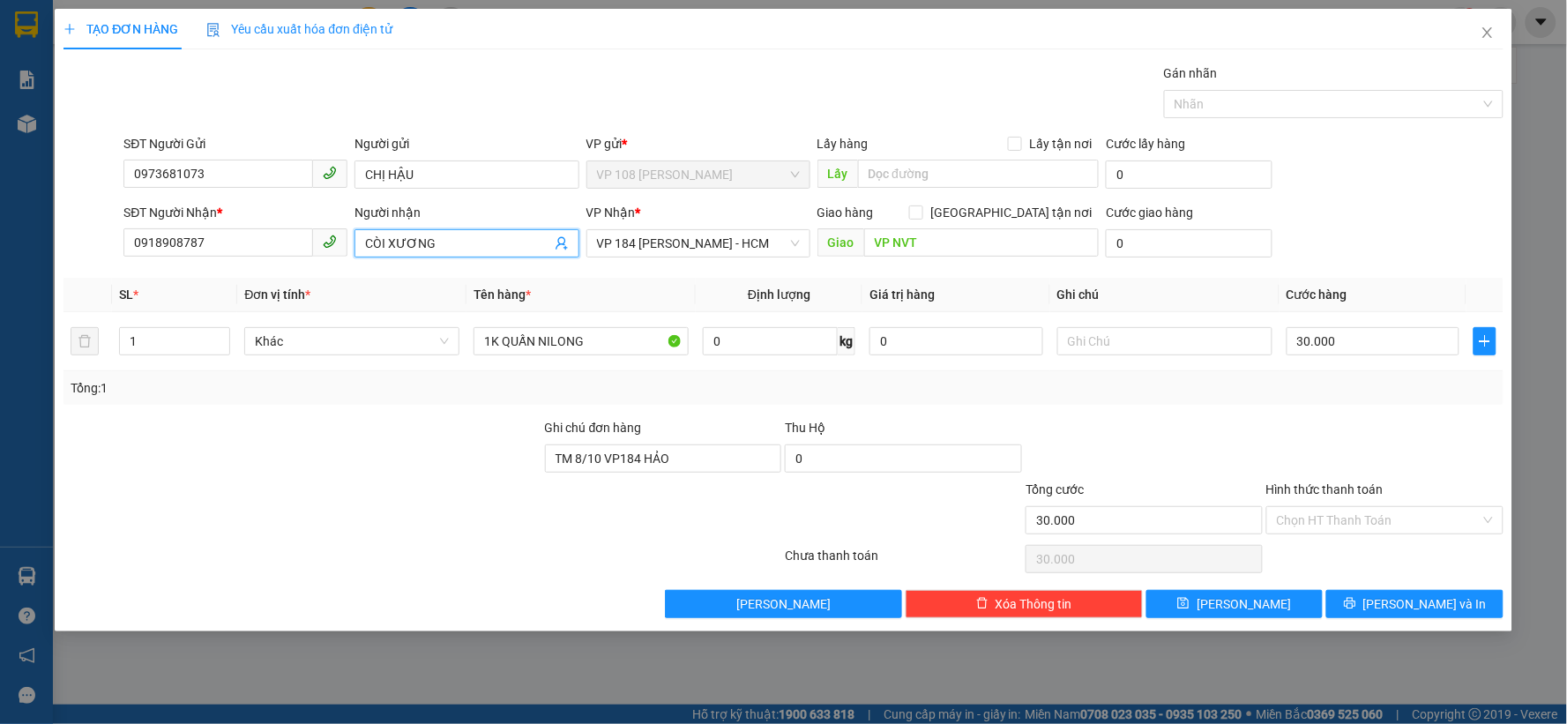
click at [430, 243] on input "CÒI XƯƠNG" at bounding box center [457, 243] width 185 height 19
click at [203, 249] on input "0918908787" at bounding box center [218, 242] width 190 height 28
type input "0918908787"
click at [712, 256] on span "VP 184 [PERSON_NAME] - HCM" at bounding box center [698, 243] width 203 height 26
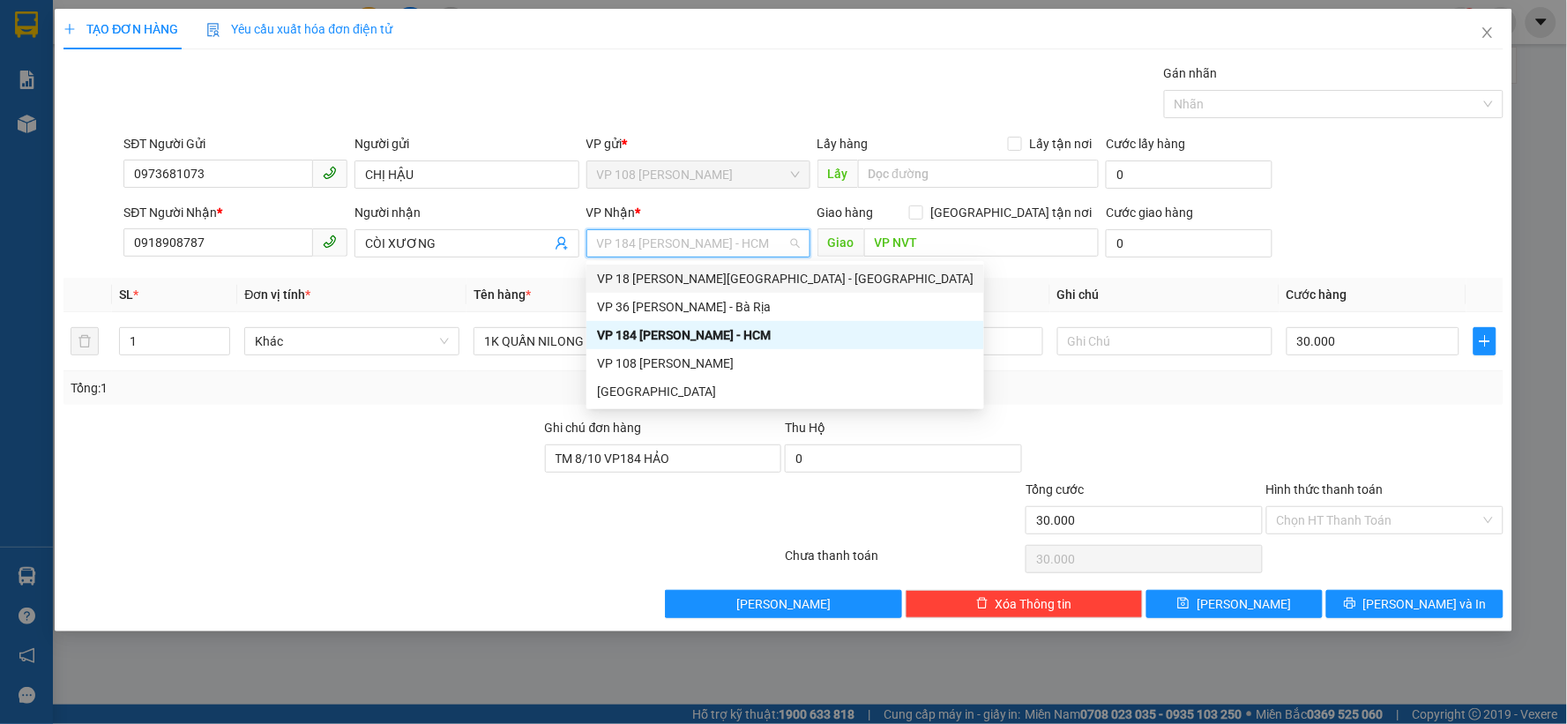
click at [702, 278] on div "VP 18 [PERSON_NAME][GEOGRAPHIC_DATA] - [GEOGRAPHIC_DATA]" at bounding box center [785, 278] width 376 height 19
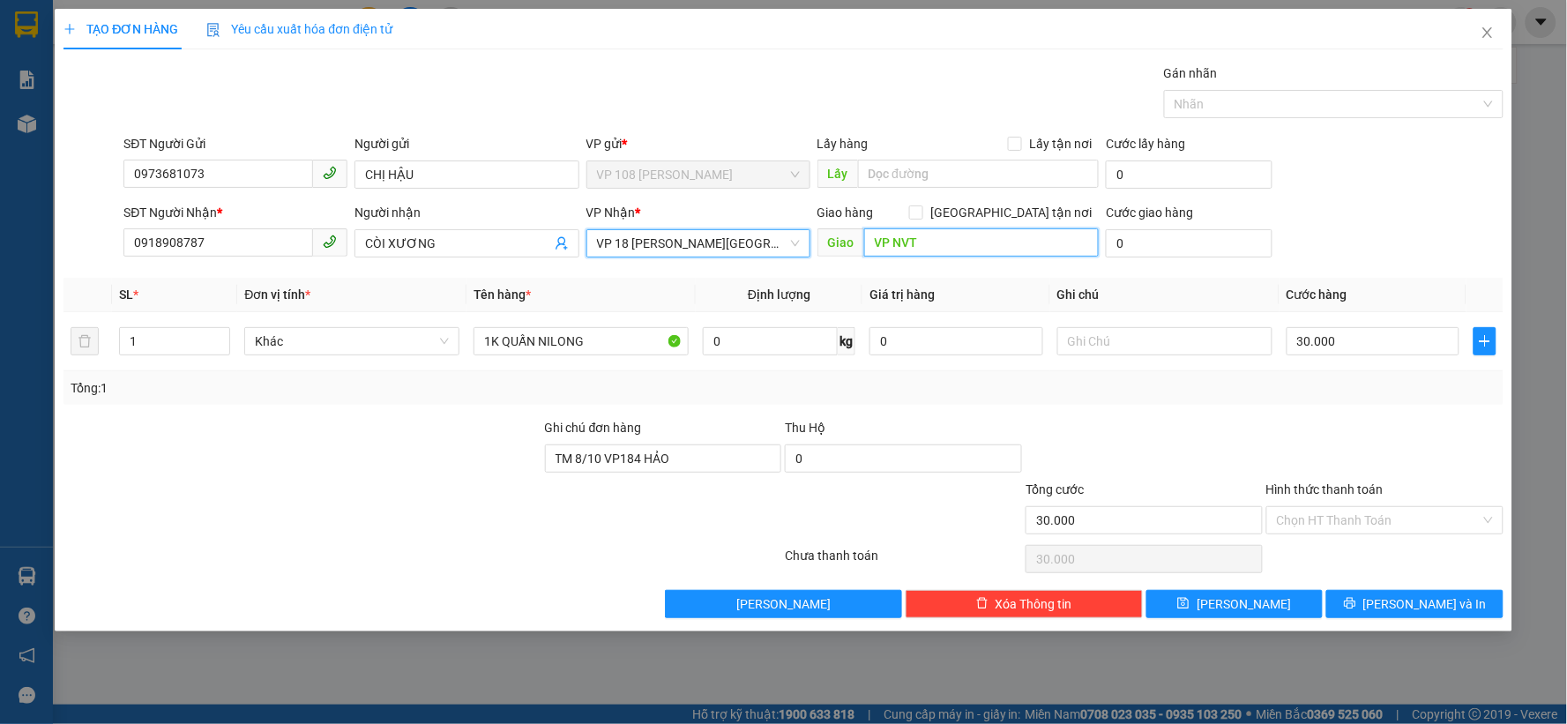
click at [935, 239] on input "VP NVT" at bounding box center [981, 242] width 235 height 28
type input "VPQ1"
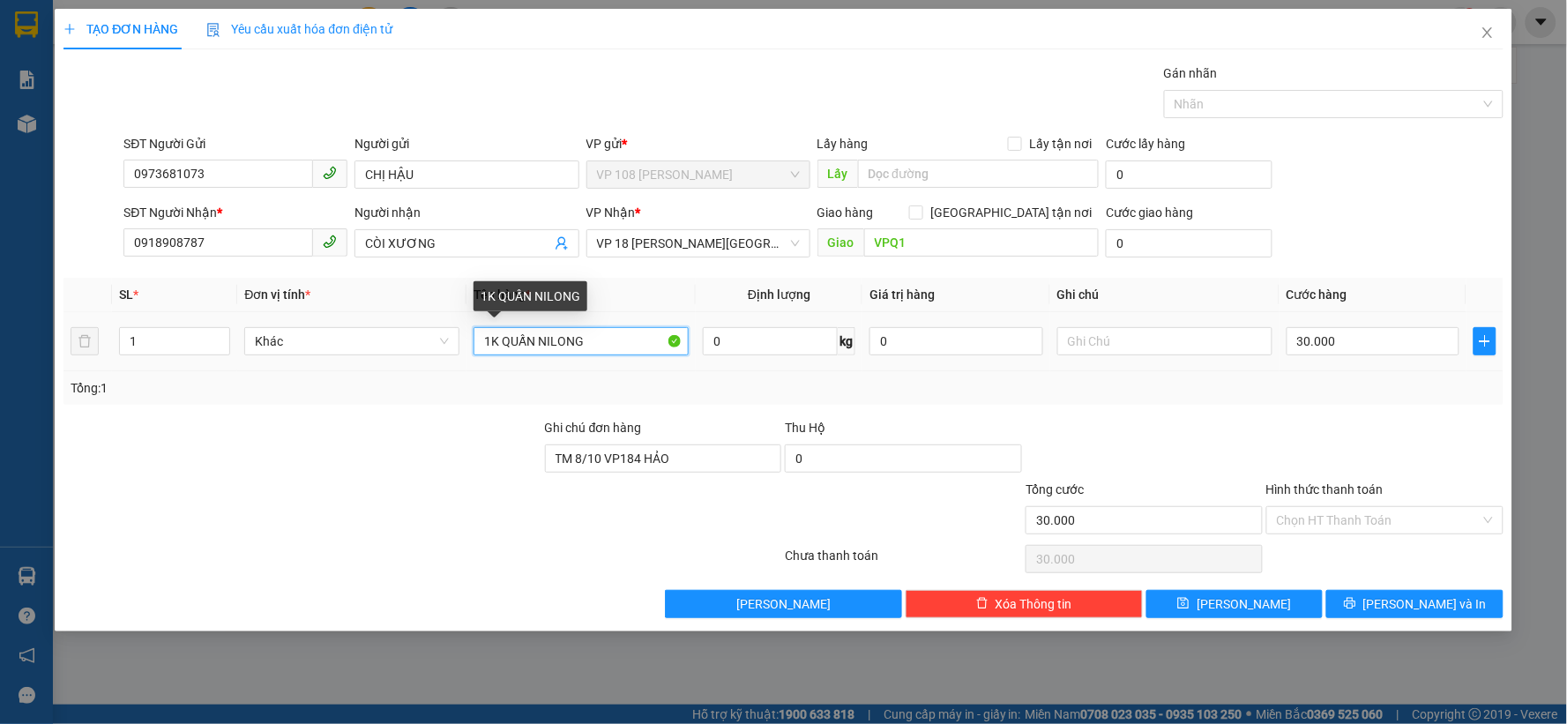
click at [592, 346] on input "1K QUẤN NILONG" at bounding box center [580, 341] width 215 height 28
type input "1"
type input "1K GIẤY"
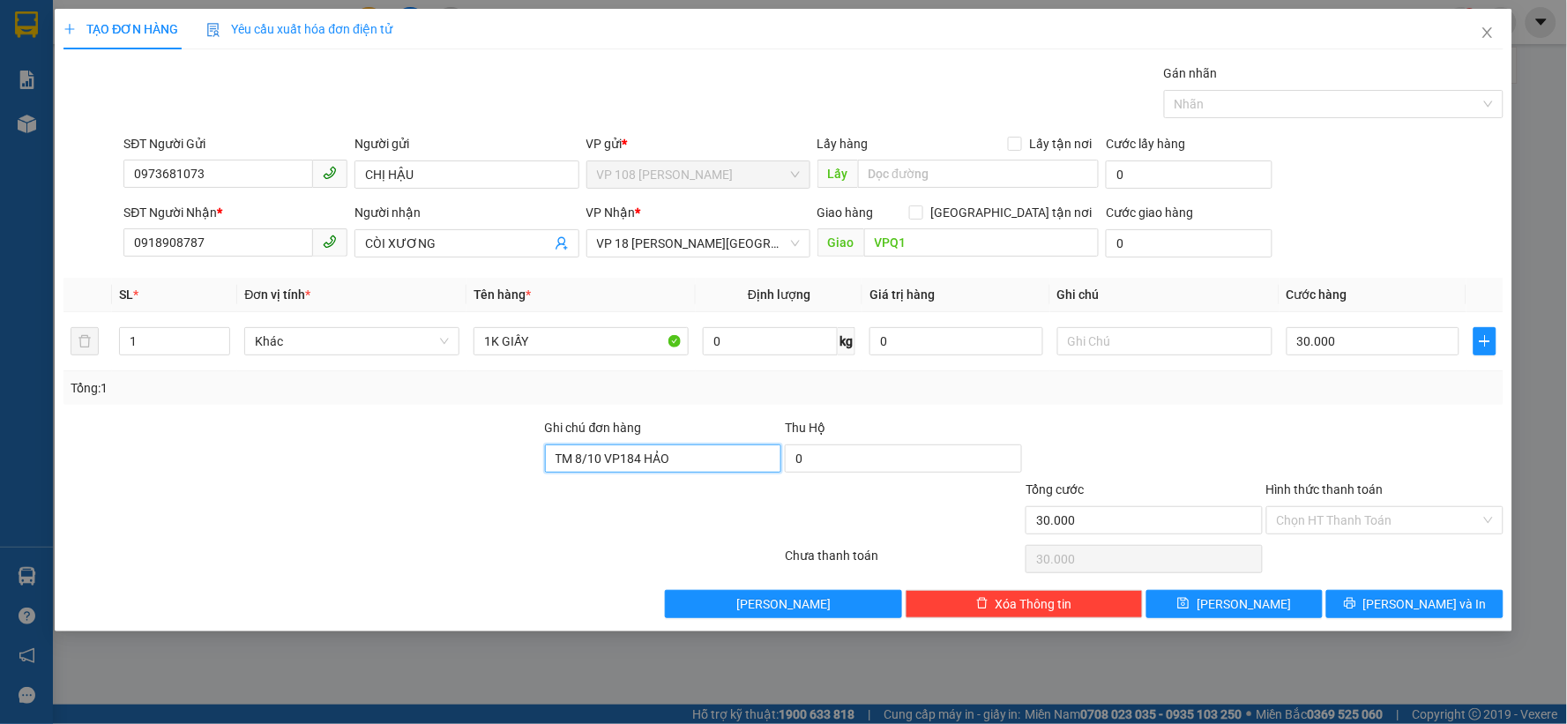
click at [712, 445] on input "TM 8/10 VP184 HẢO" at bounding box center [663, 458] width 237 height 28
click at [1394, 339] on input "30.000" at bounding box center [1373, 341] width 174 height 28
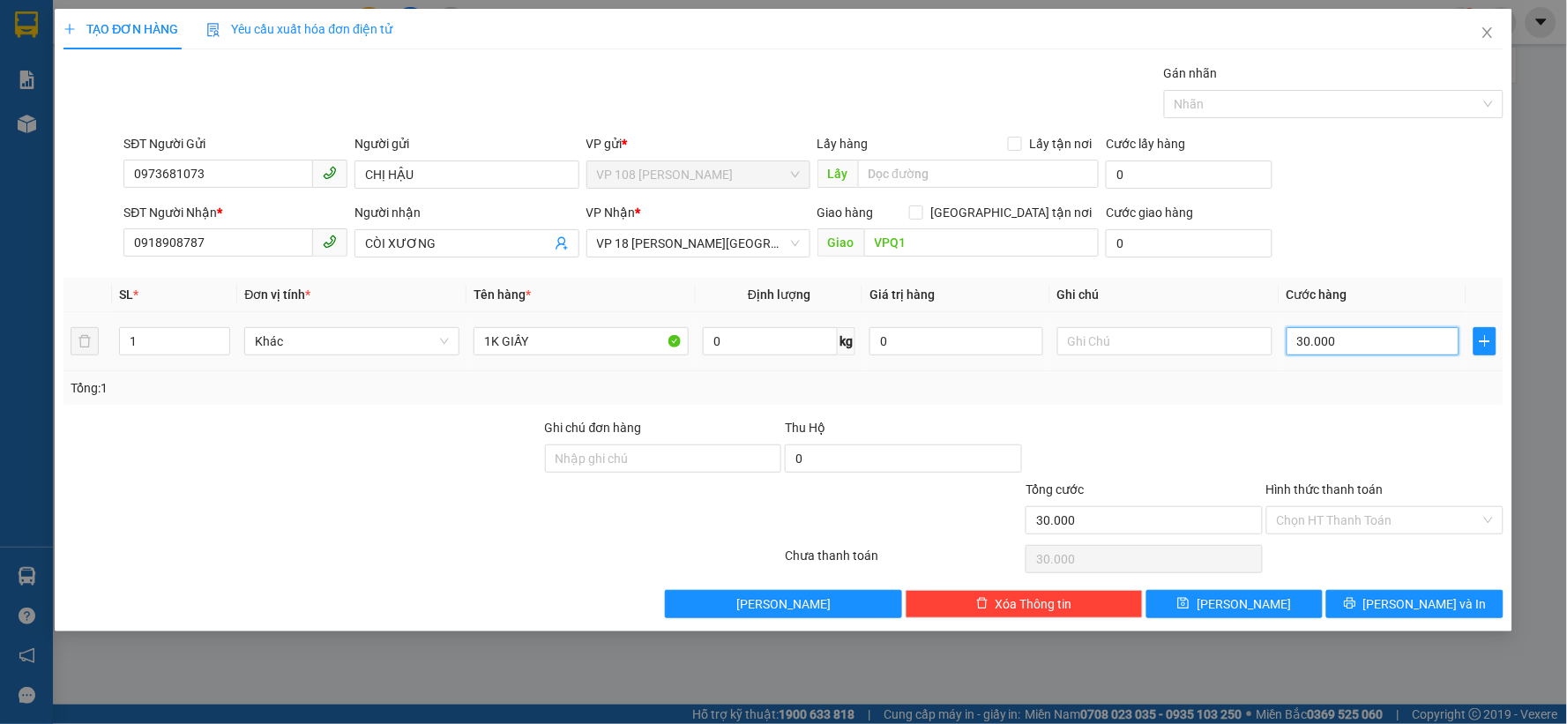
type input "4"
type input "40"
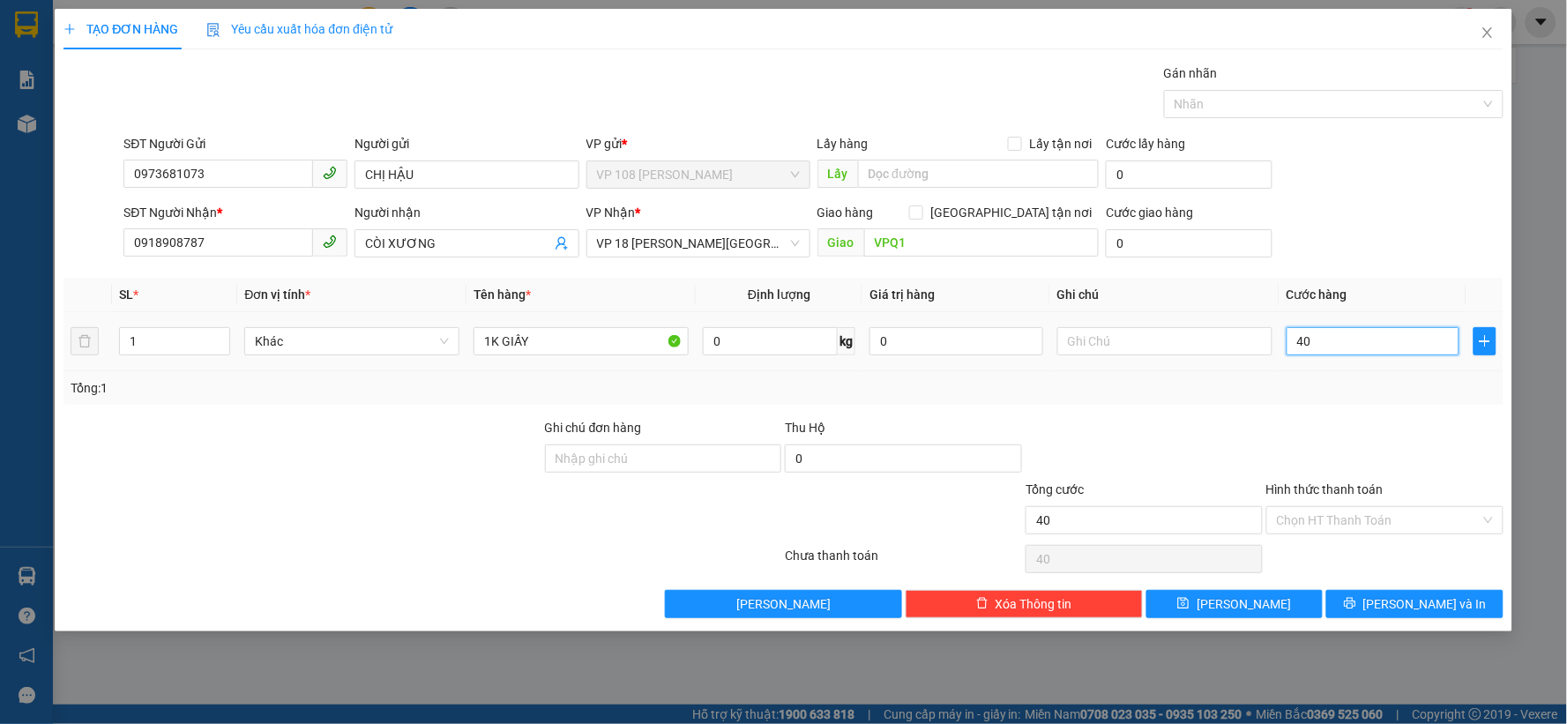
type input "400"
type input "4.000"
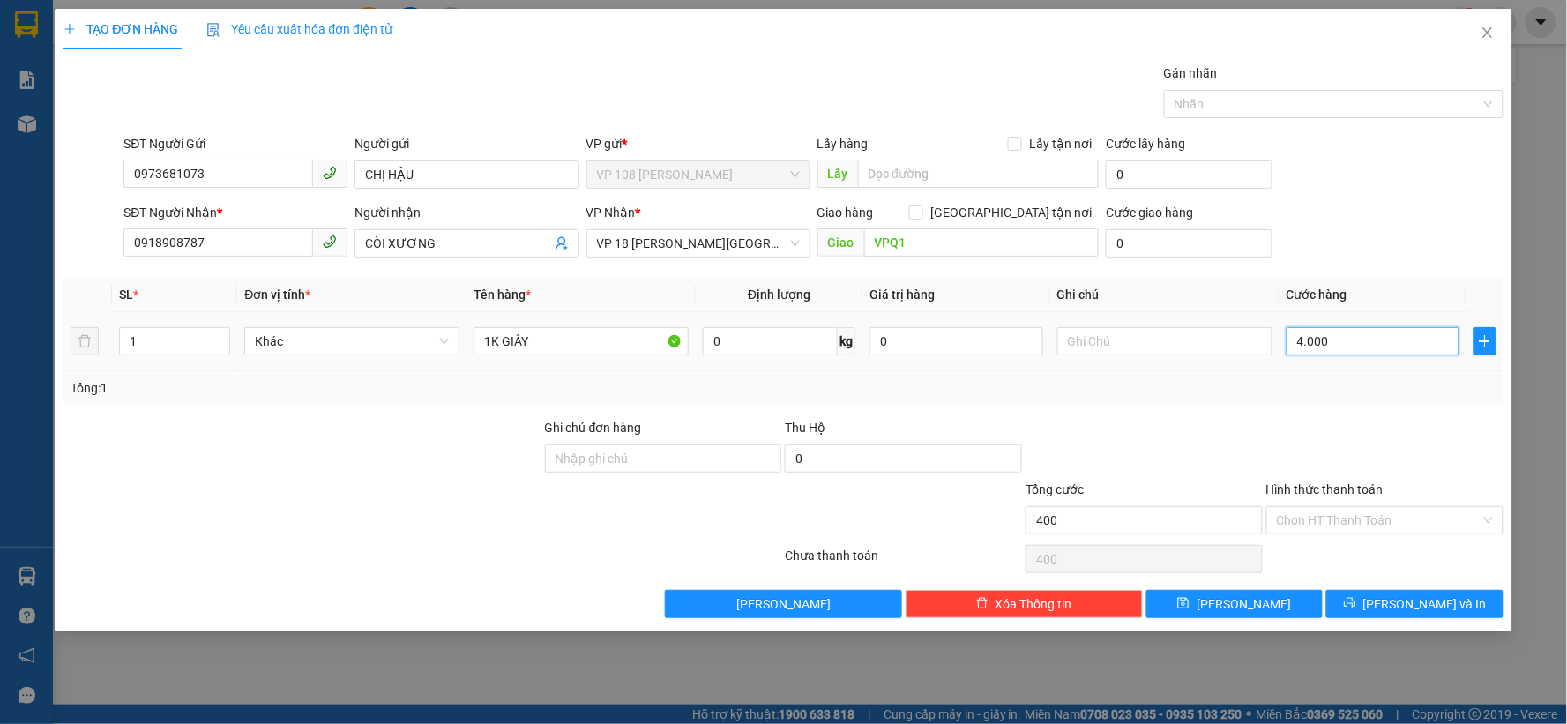
type input "4.000"
type input "40.000"
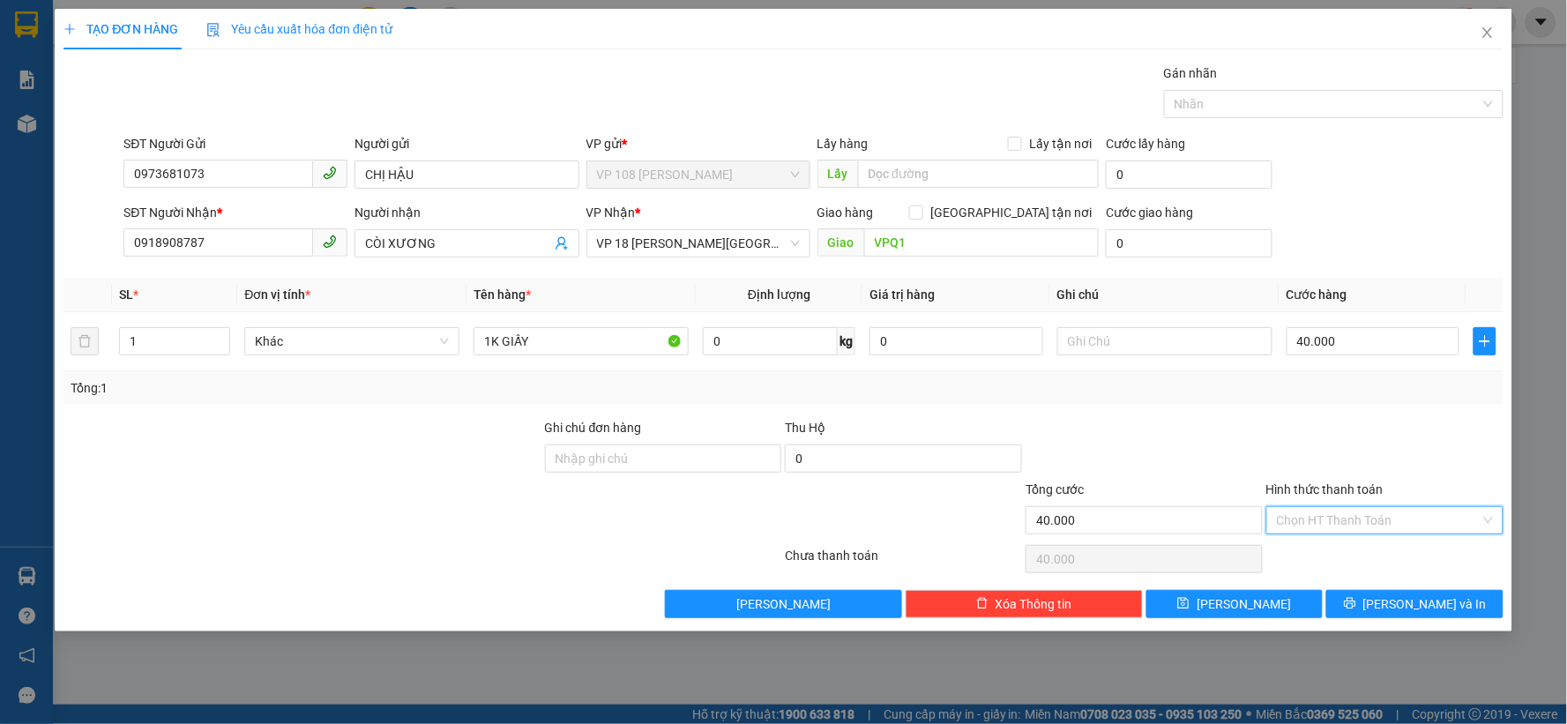
click at [1380, 518] on input "Hình thức thanh toán" at bounding box center [1379, 520] width 204 height 26
click at [1365, 541] on div "Tại văn phòng" at bounding box center [1385, 555] width 237 height 28
type input "0"
click at [1375, 593] on button "[PERSON_NAME] và In" at bounding box center [1414, 604] width 177 height 28
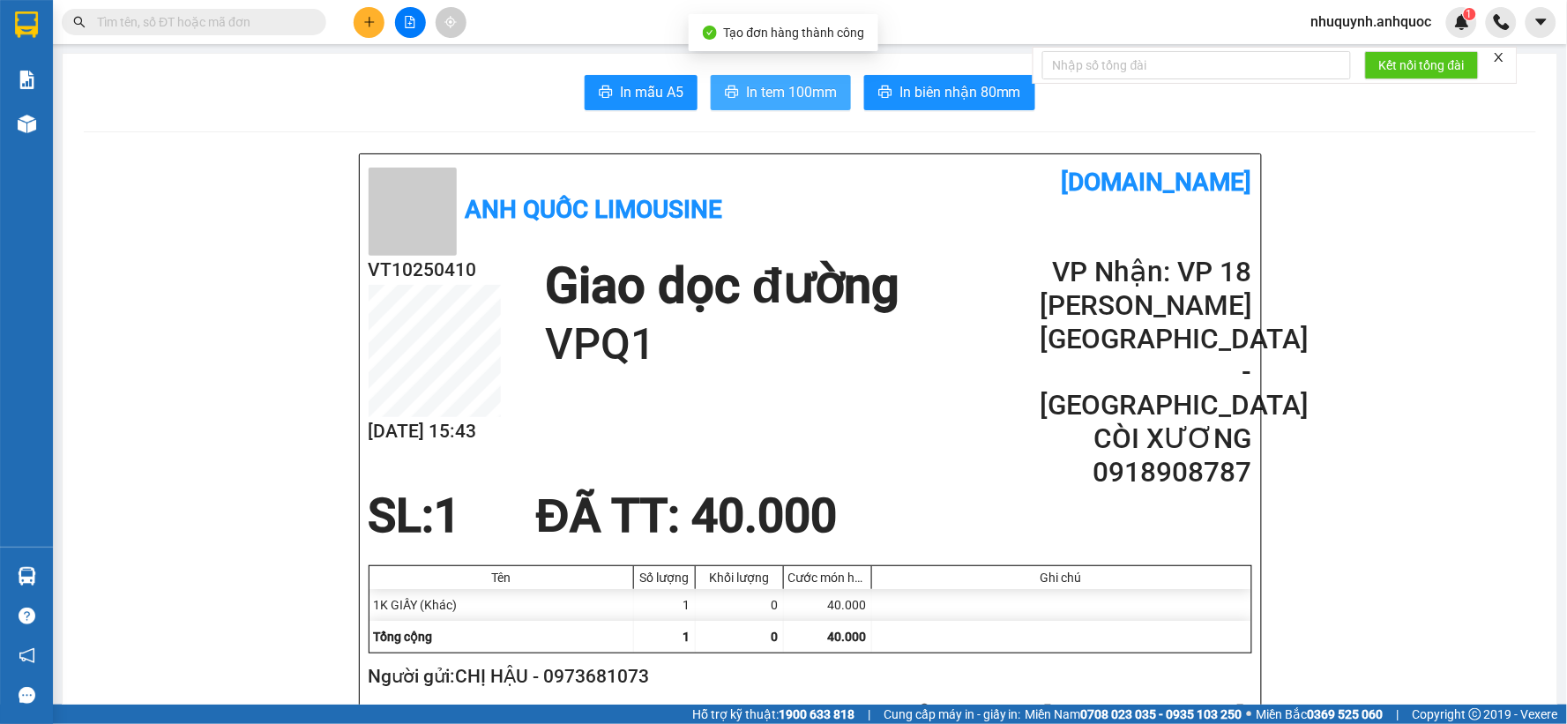
click at [762, 94] on span "In tem 100mm" at bounding box center [791, 92] width 91 height 22
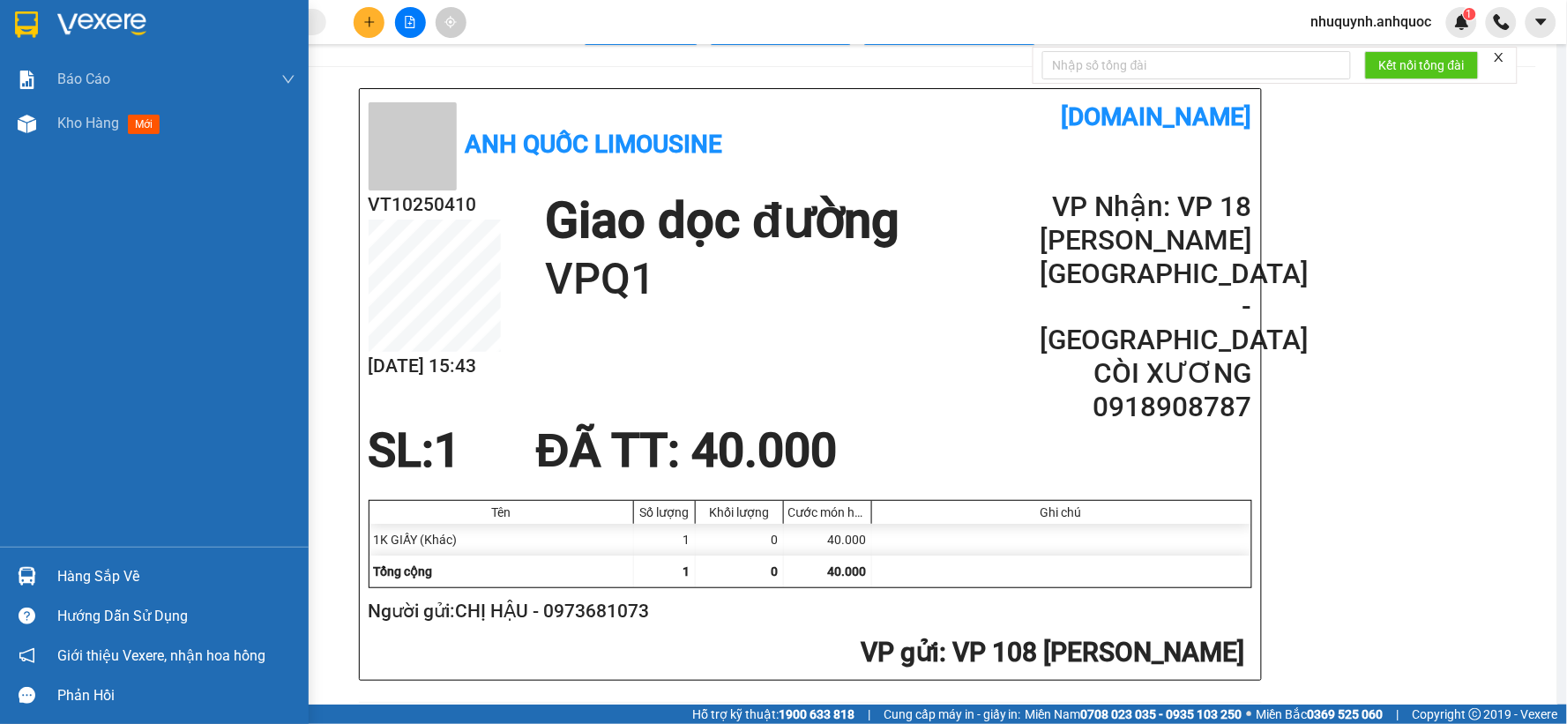
drag, startPoint x: 2, startPoint y: 30, endPoint x: 11, endPoint y: 31, distance: 9.7
click at [2, 29] on div at bounding box center [154, 28] width 309 height 57
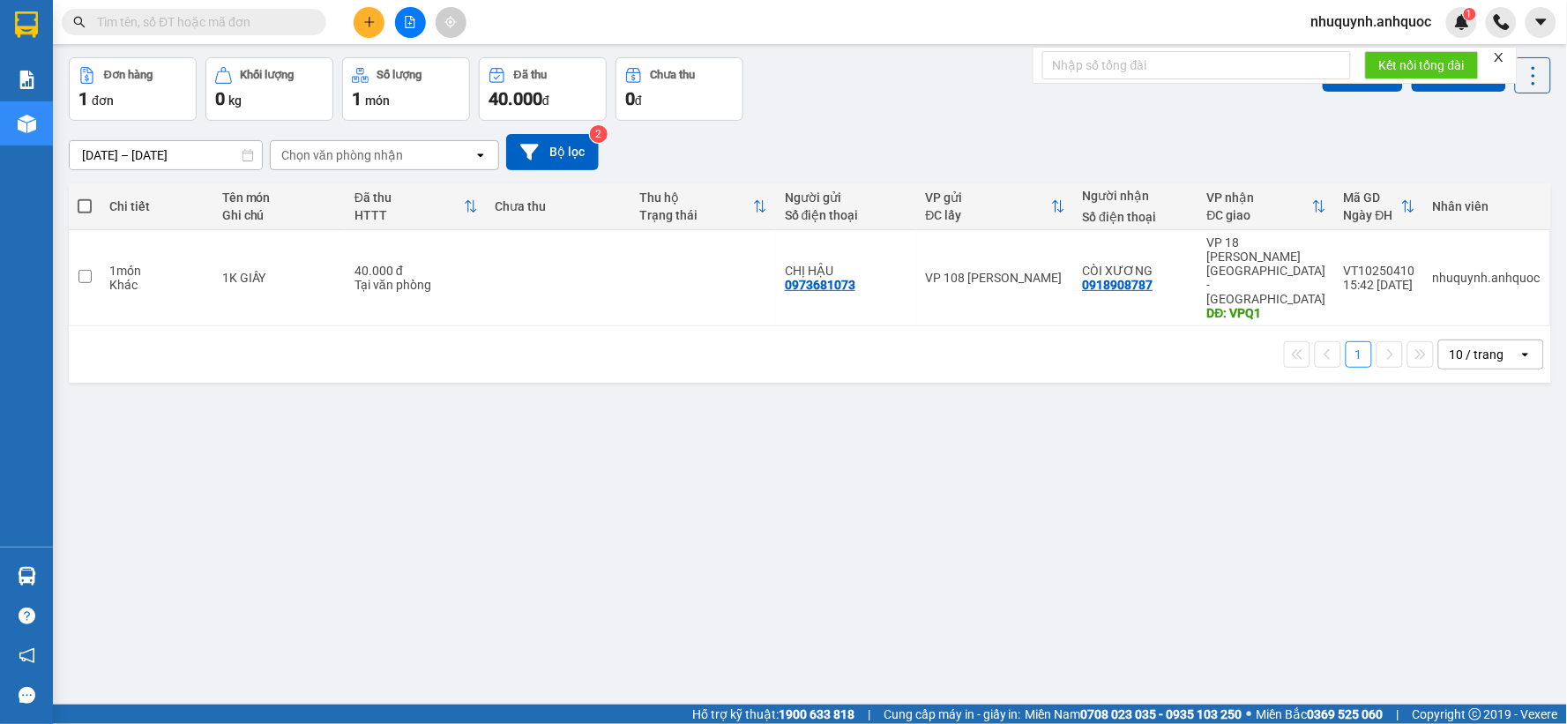
click at [252, 37] on button "Kho nhận" at bounding box center [252, 16] width 82 height 42
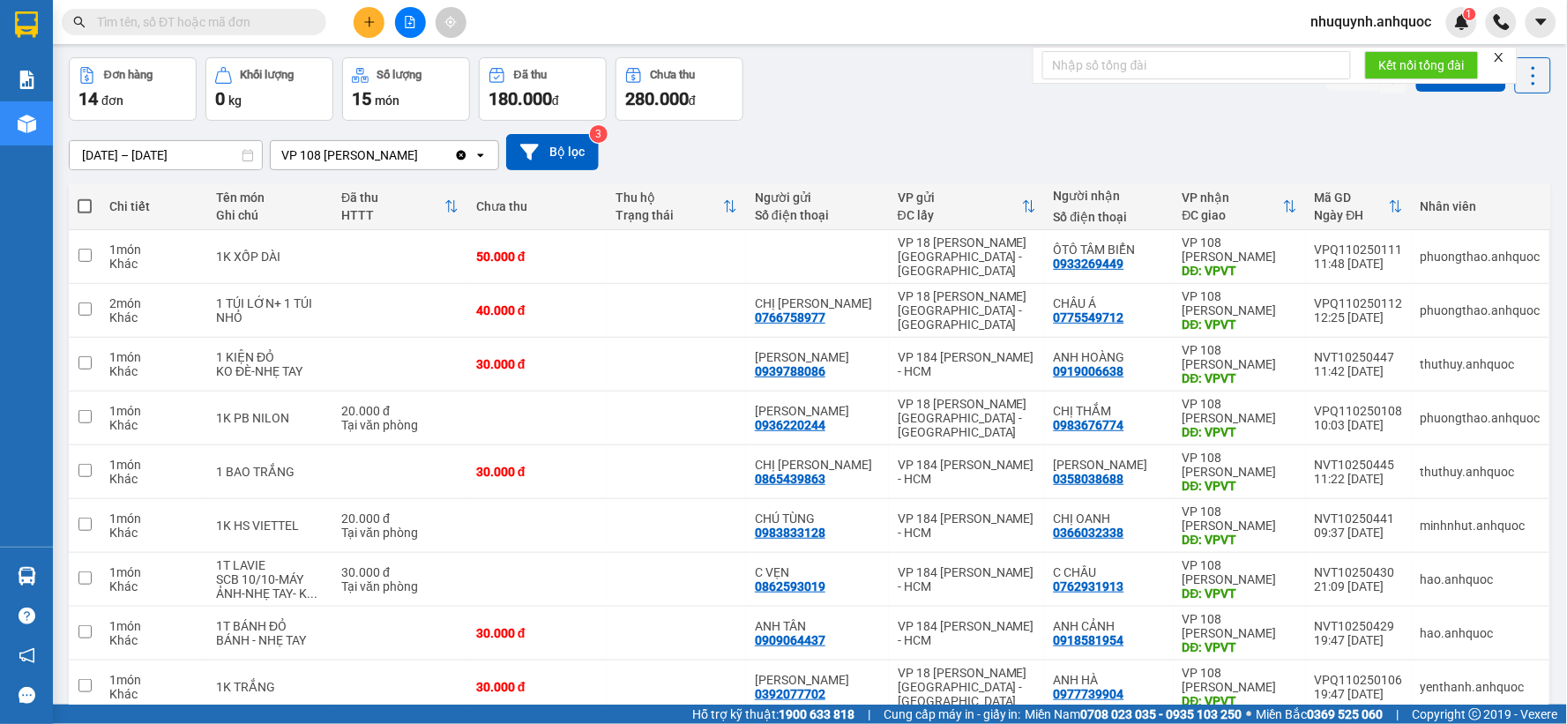
click at [185, 37] on button "Trên xe" at bounding box center [175, 16] width 71 height 42
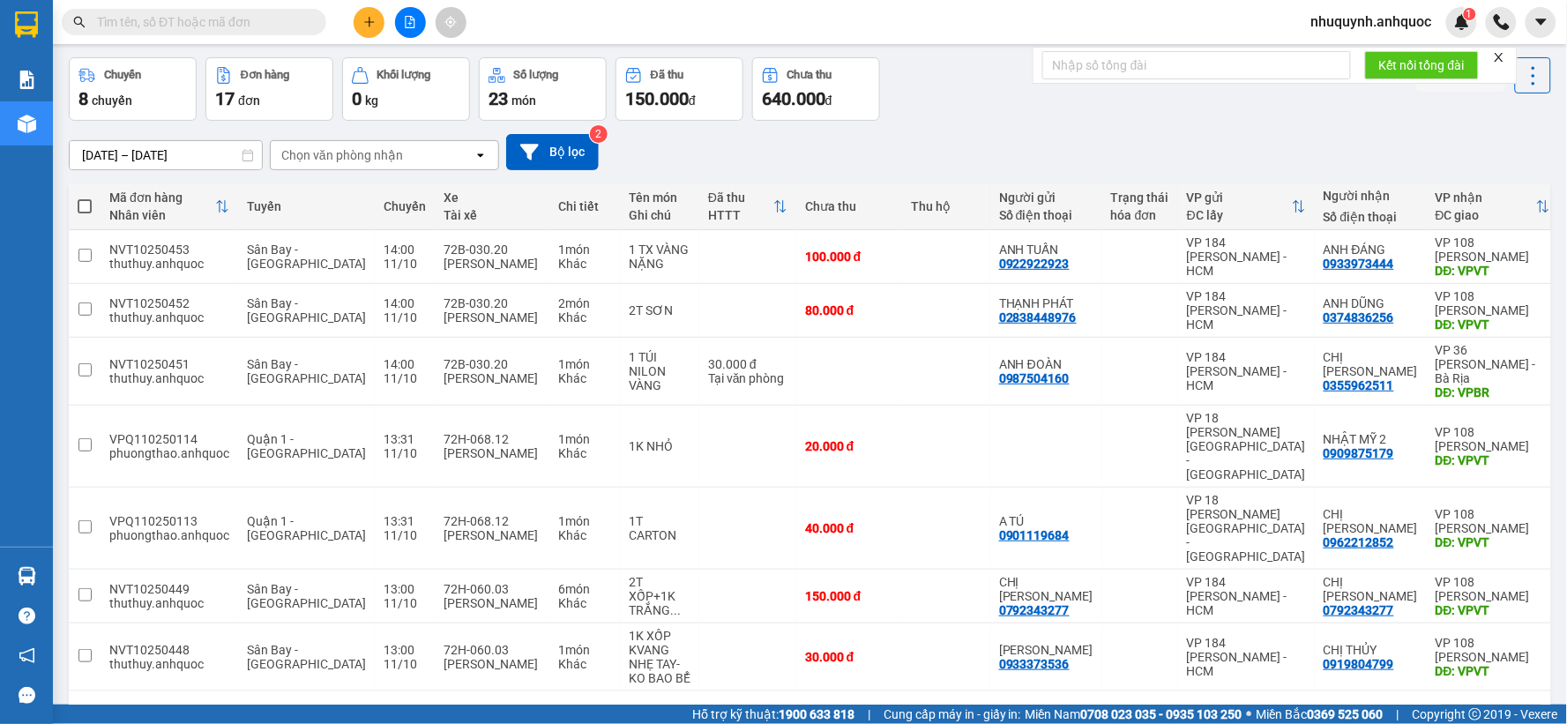
click at [196, 16] on input "text" at bounding box center [201, 21] width 208 height 19
click at [283, 37] on button "Kho nhận" at bounding box center [252, 16] width 82 height 42
type input "01/10/2025 – 11/10/2025"
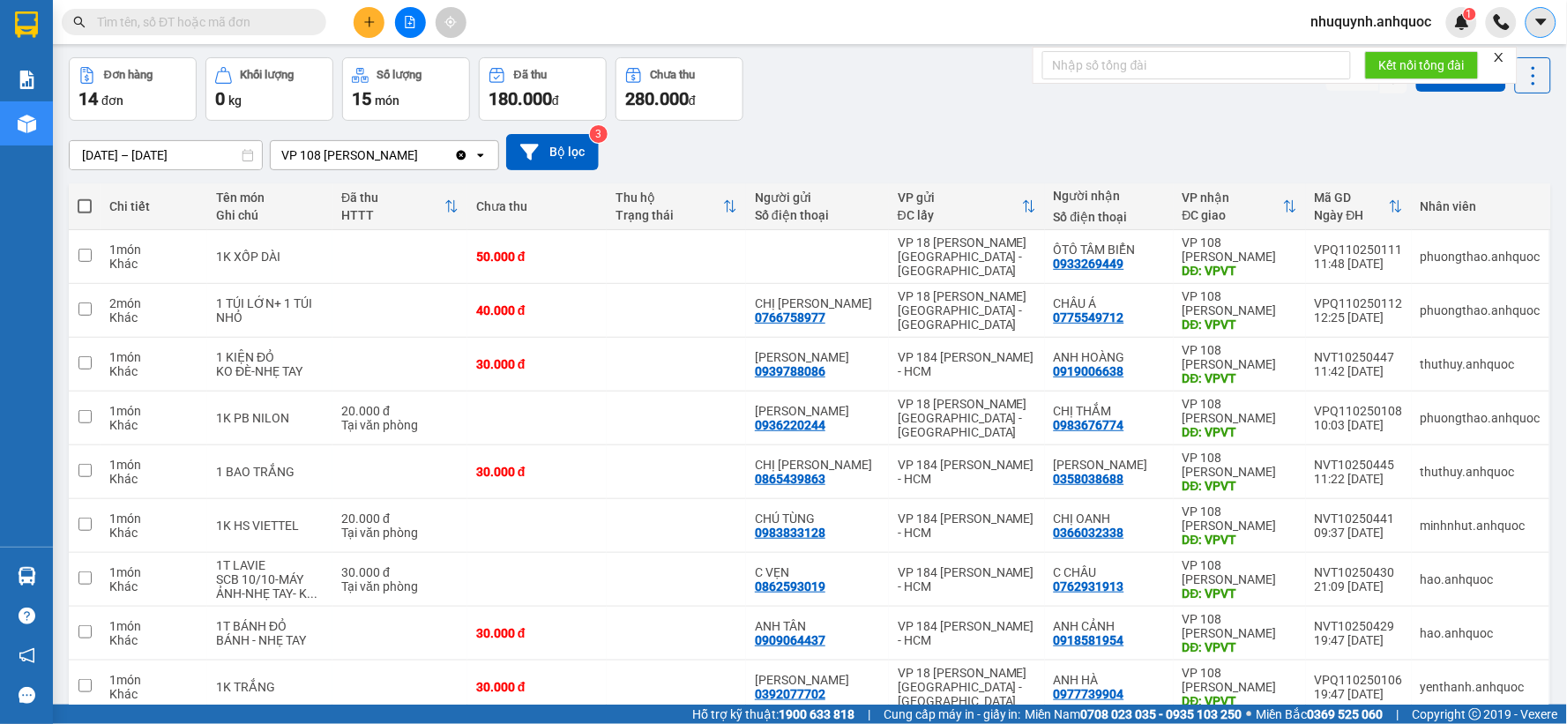
click at [1541, 25] on icon "caret-down" at bounding box center [1541, 22] width 16 height 16
click at [1412, 32] on span "nhuquynh.anhquoc" at bounding box center [1371, 22] width 149 height 22
click at [1376, 48] on span "Đăng xuất" at bounding box center [1380, 54] width 114 height 19
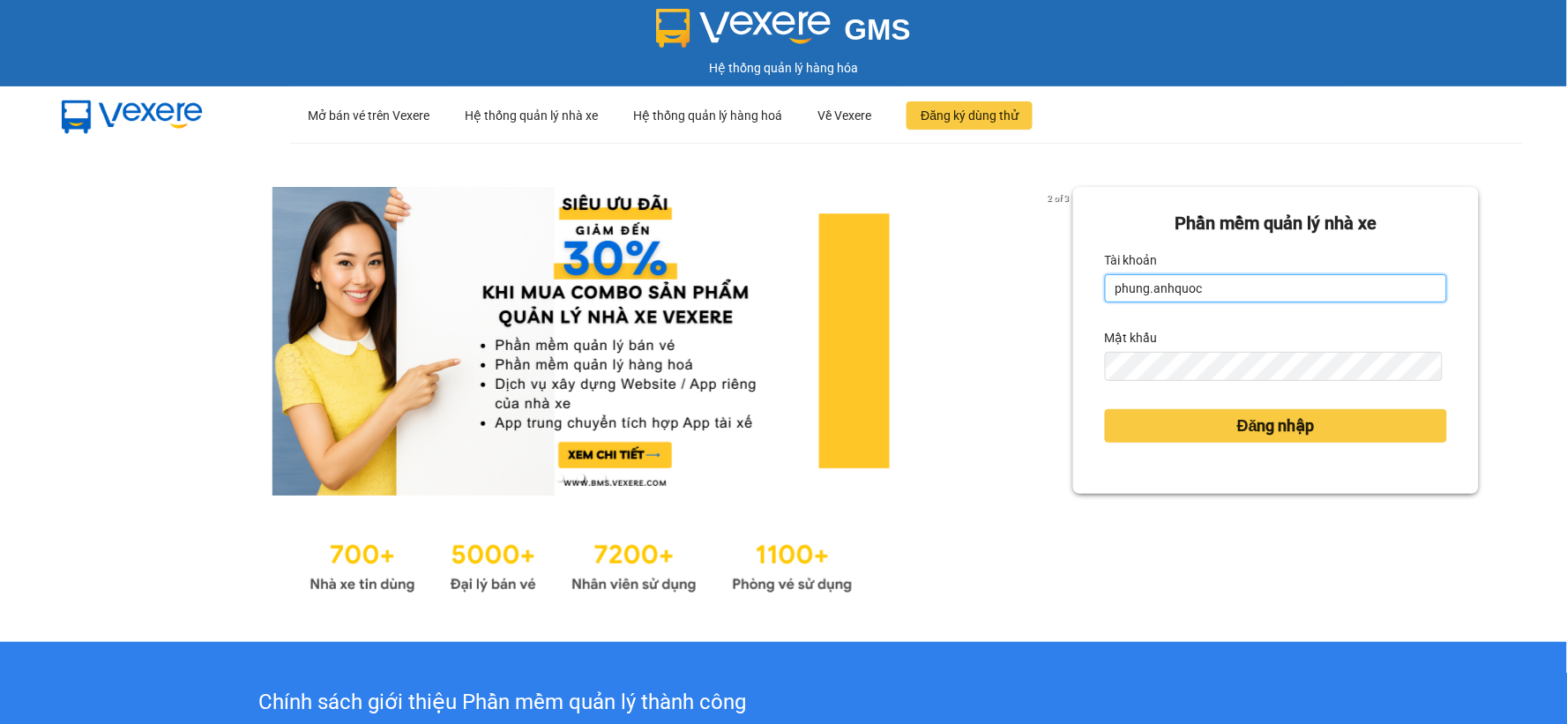
click at [1186, 279] on input "phung.anhquoc" at bounding box center [1276, 288] width 342 height 28
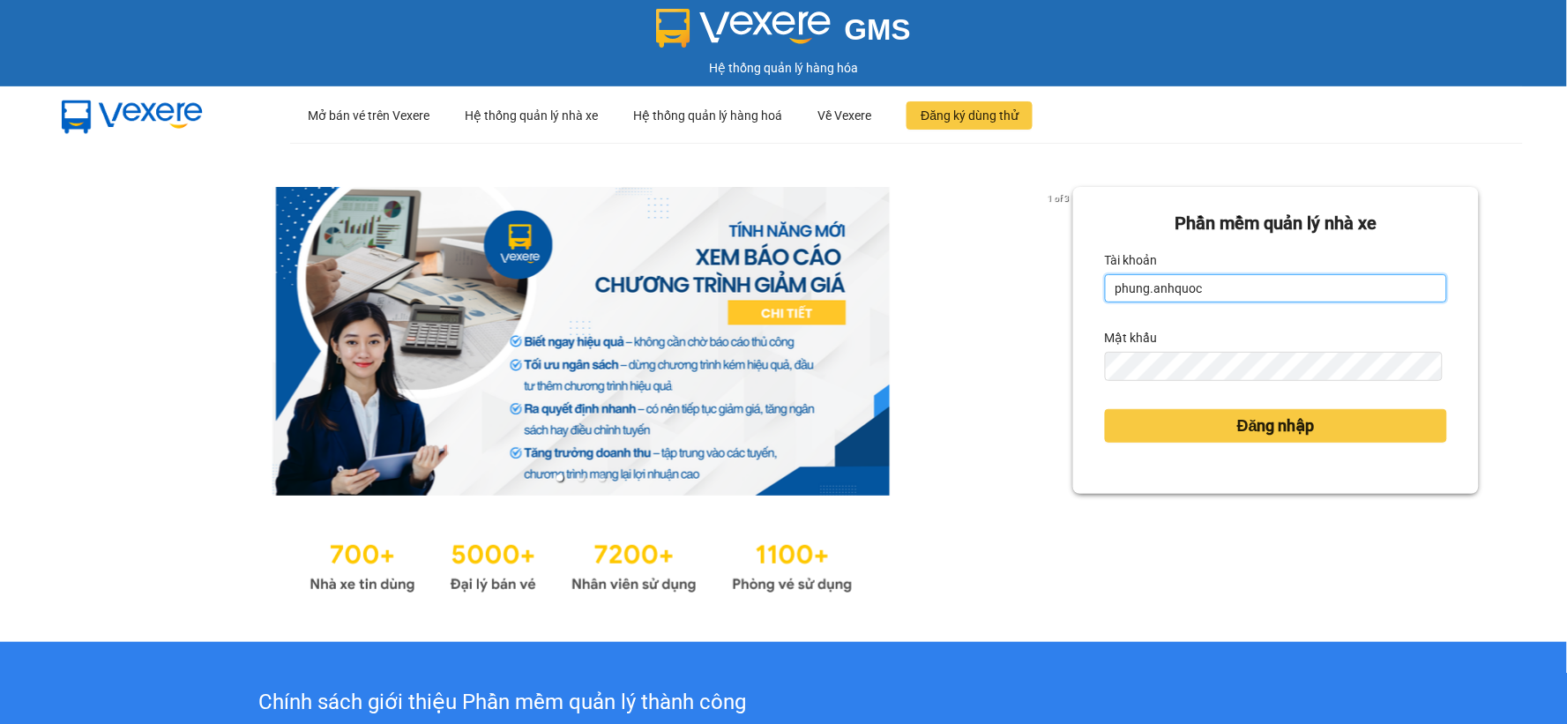
click at [1199, 285] on input "phung.anhquoc" at bounding box center [1276, 288] width 342 height 28
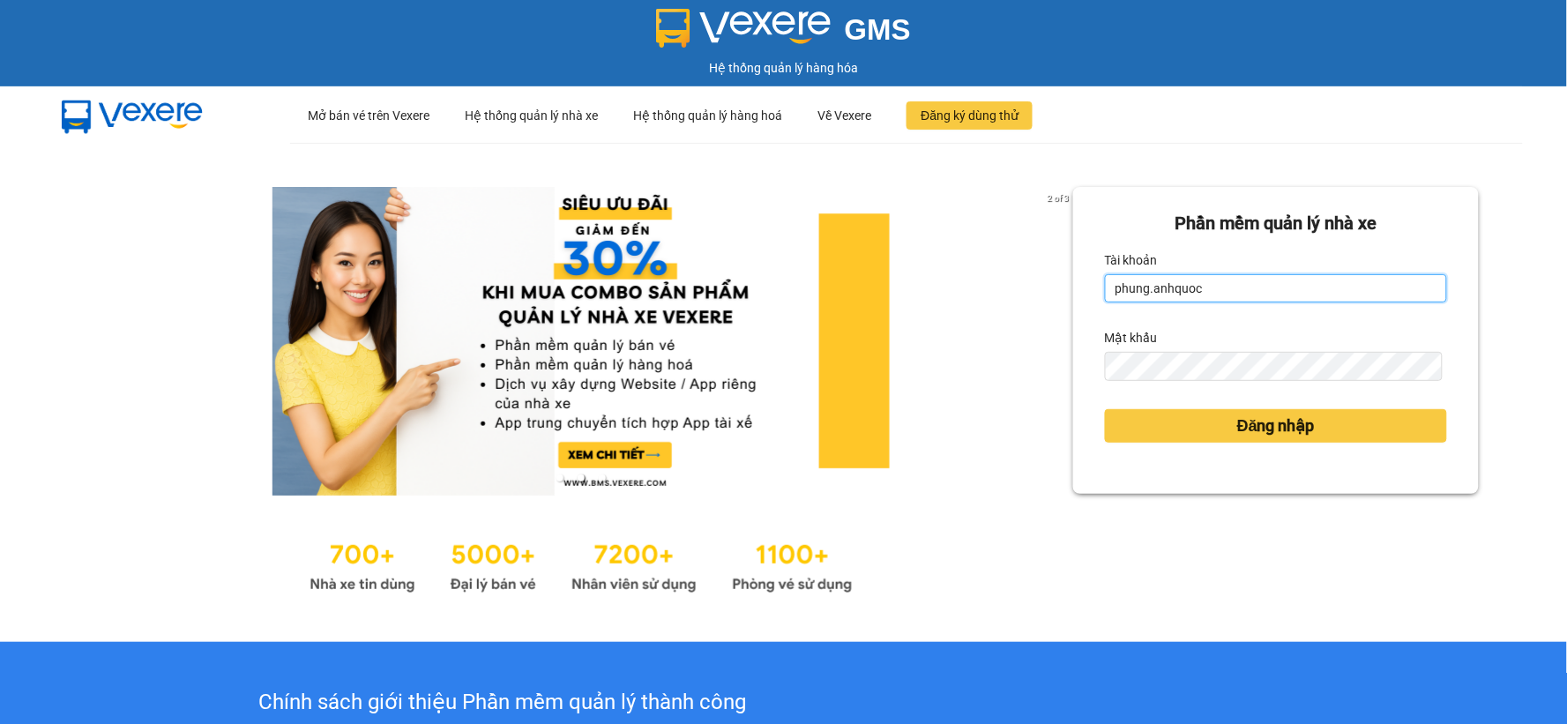
type input "tutrinh.anhquoc"
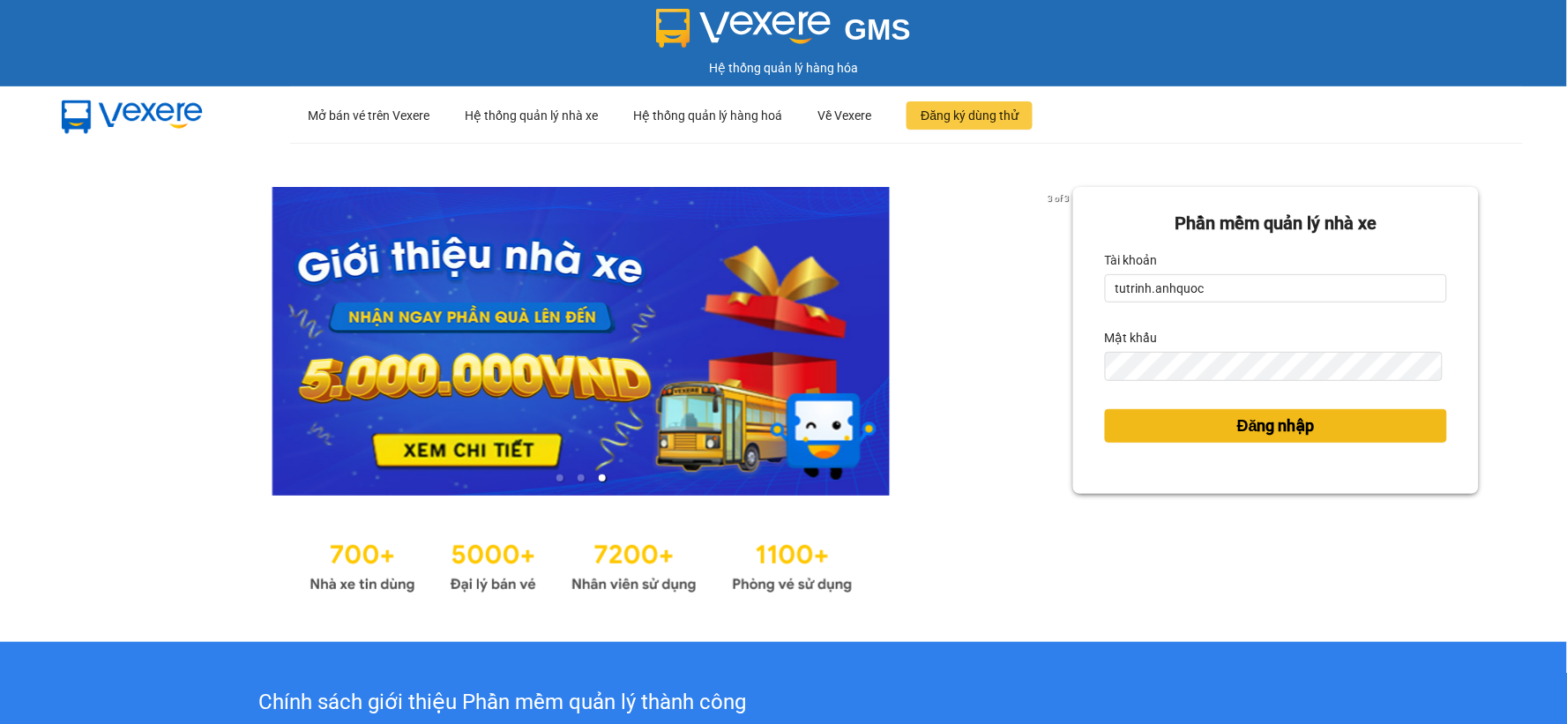
click at [1285, 421] on span "Đăng nhập" at bounding box center [1276, 426] width 78 height 25
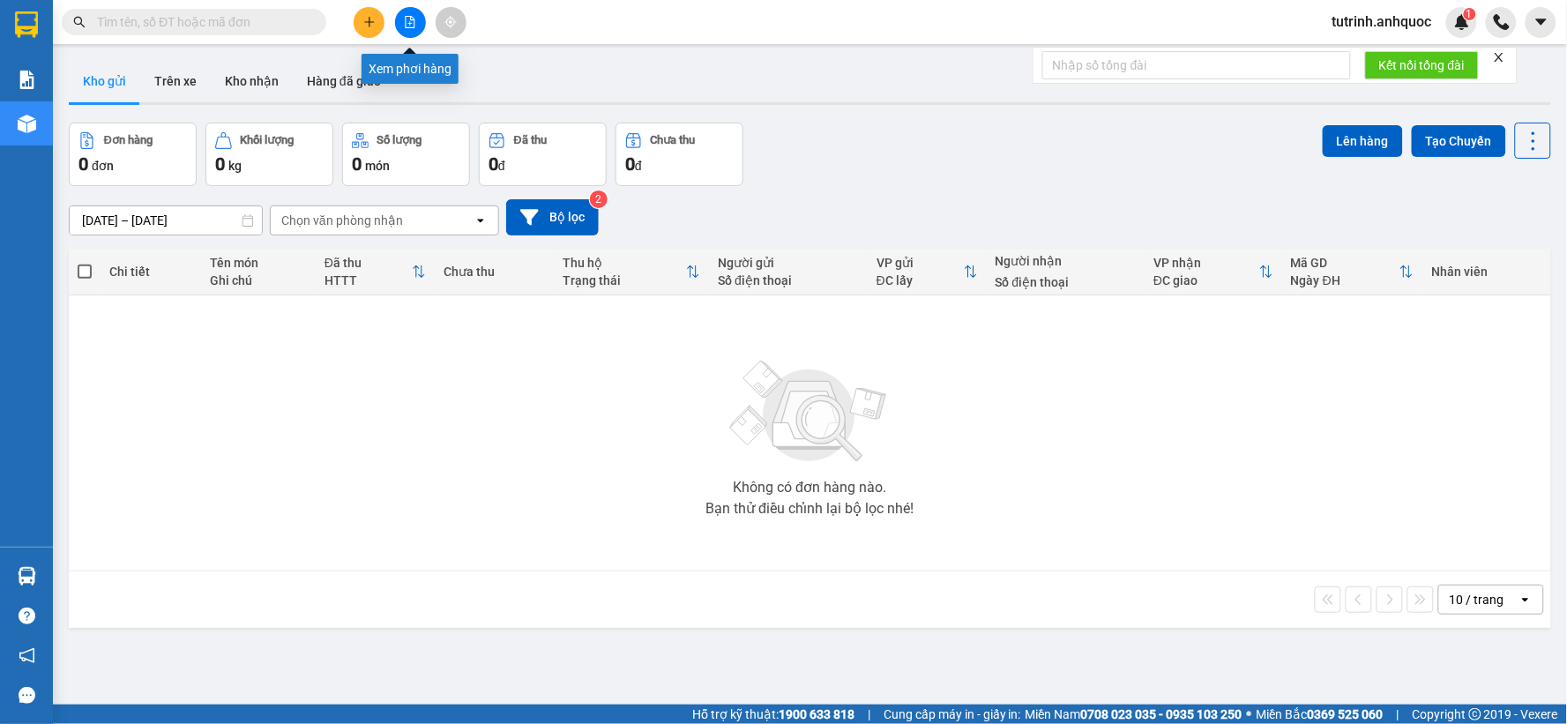
click at [414, 21] on icon "file-add" at bounding box center [411, 22] width 10 height 12
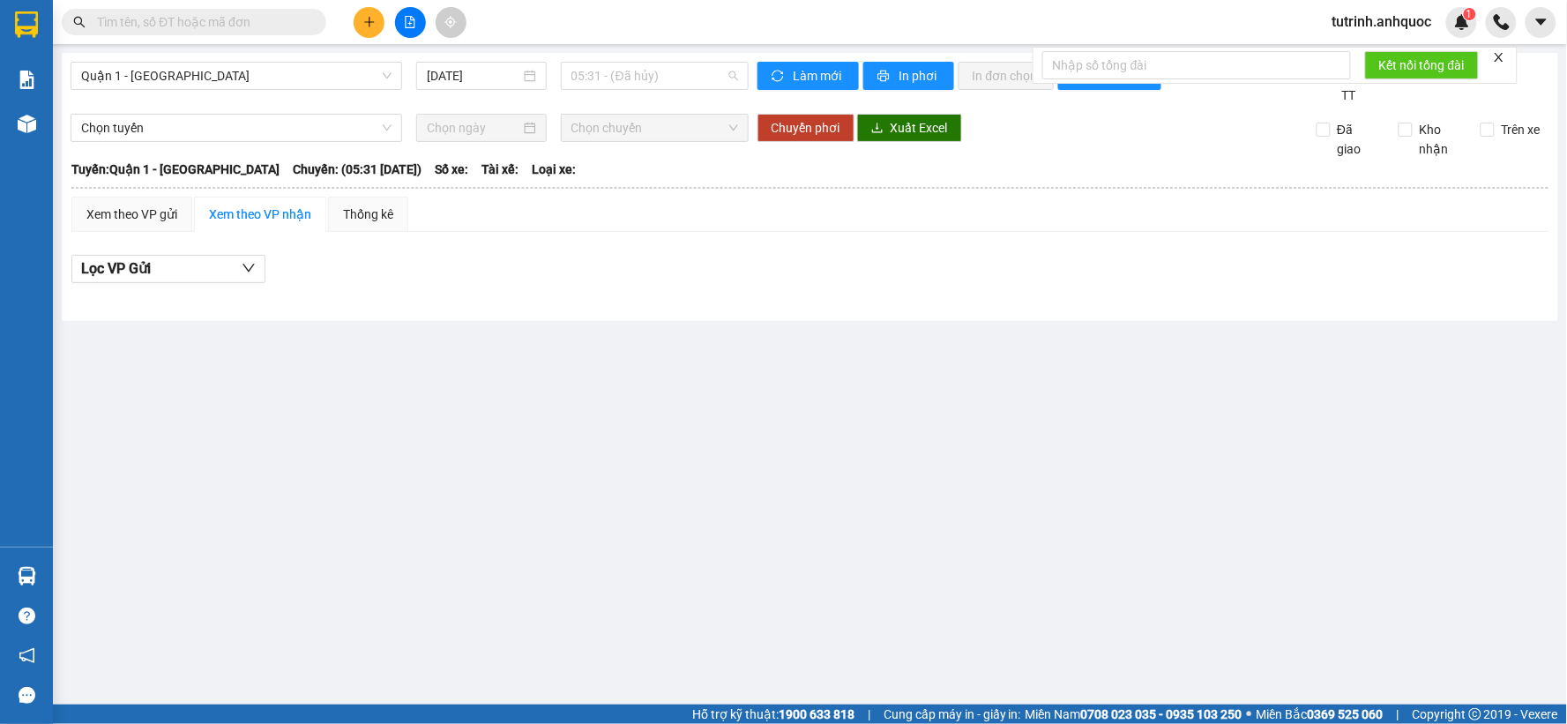
drag, startPoint x: 615, startPoint y: 68, endPoint x: 640, endPoint y: 93, distance: 36.2
click at [615, 68] on span "05:31 - (Đã hủy)" at bounding box center [654, 76] width 167 height 26
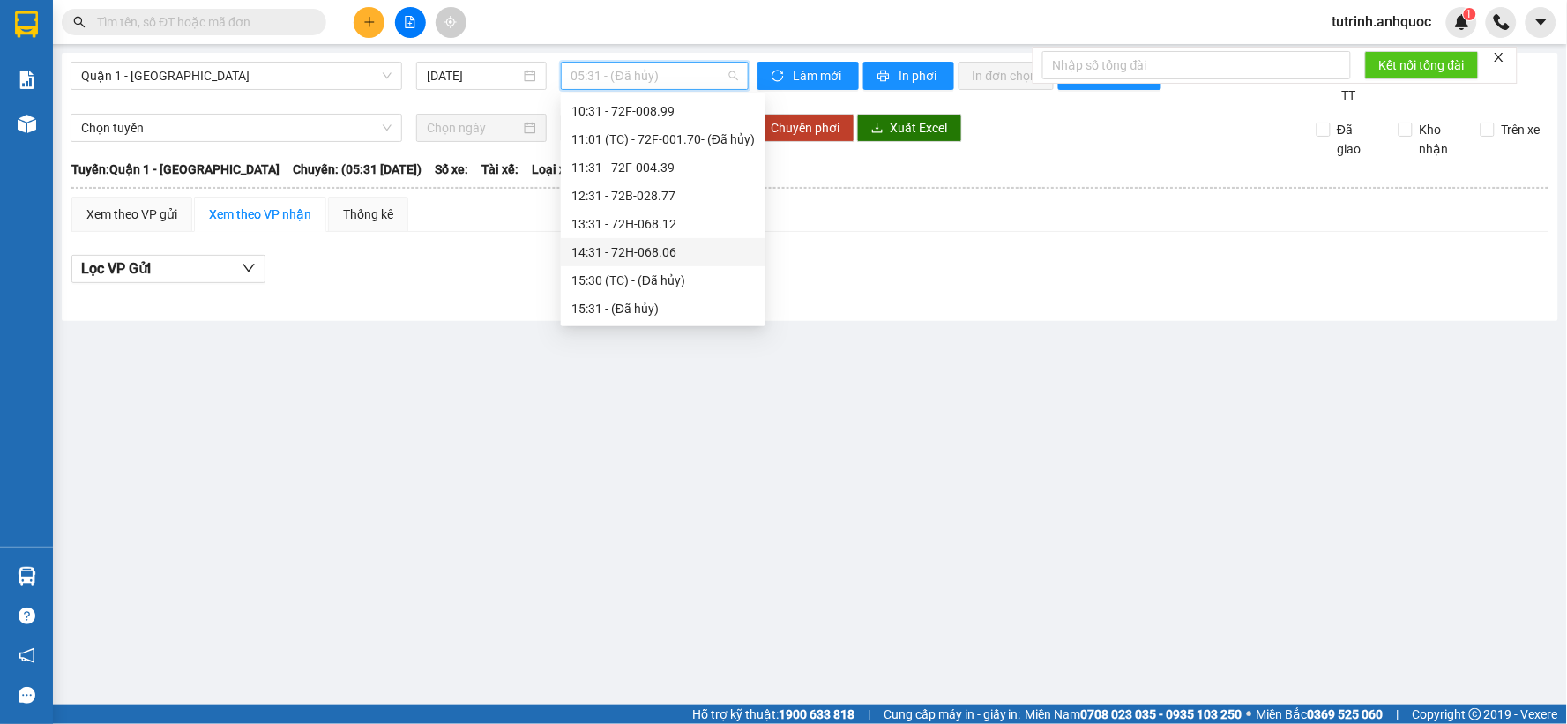
scroll to position [196, 0]
click at [682, 192] on div "13:31 - 72H-068.12" at bounding box center [662, 197] width 183 height 19
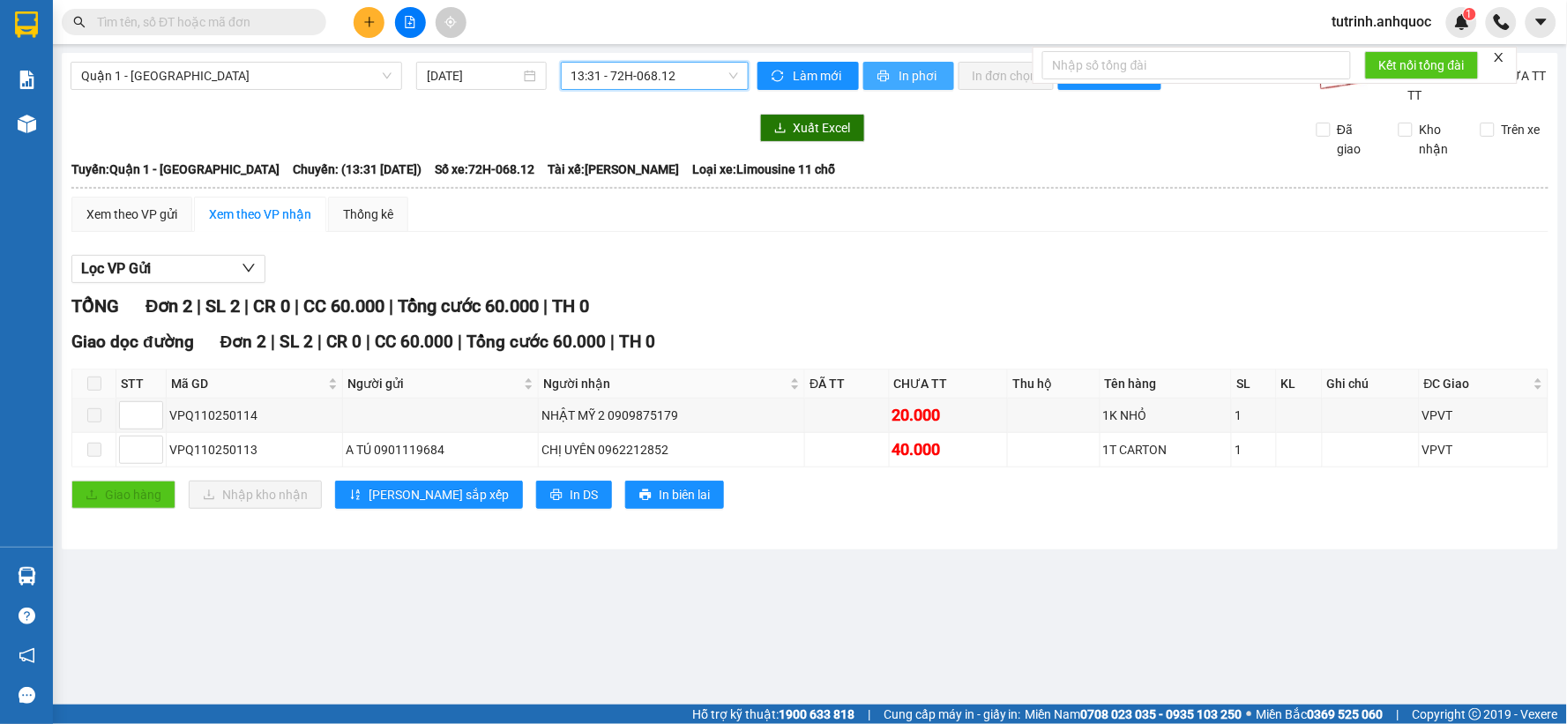
click at [912, 86] on button "In phơi" at bounding box center [908, 76] width 91 height 28
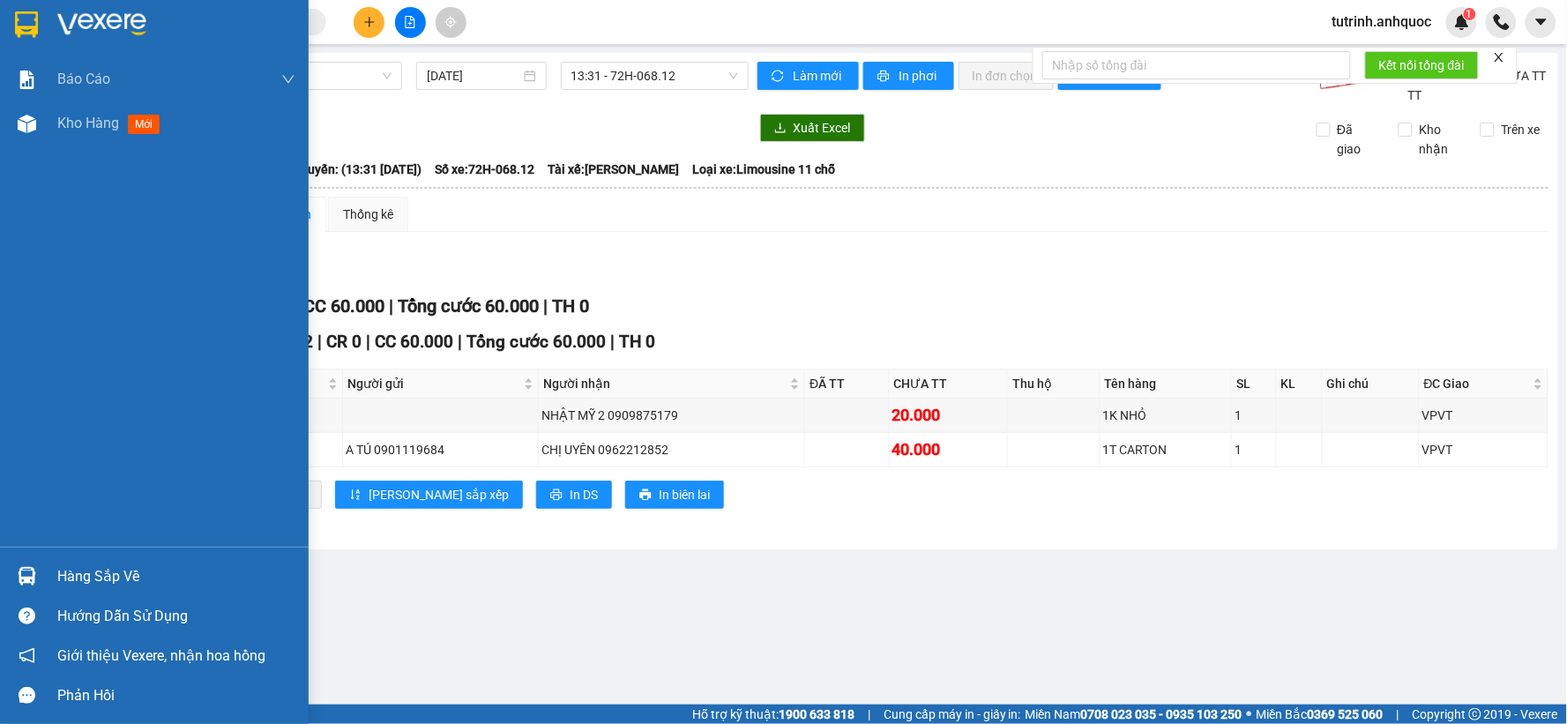
click at [11, 15] on div at bounding box center [26, 24] width 31 height 31
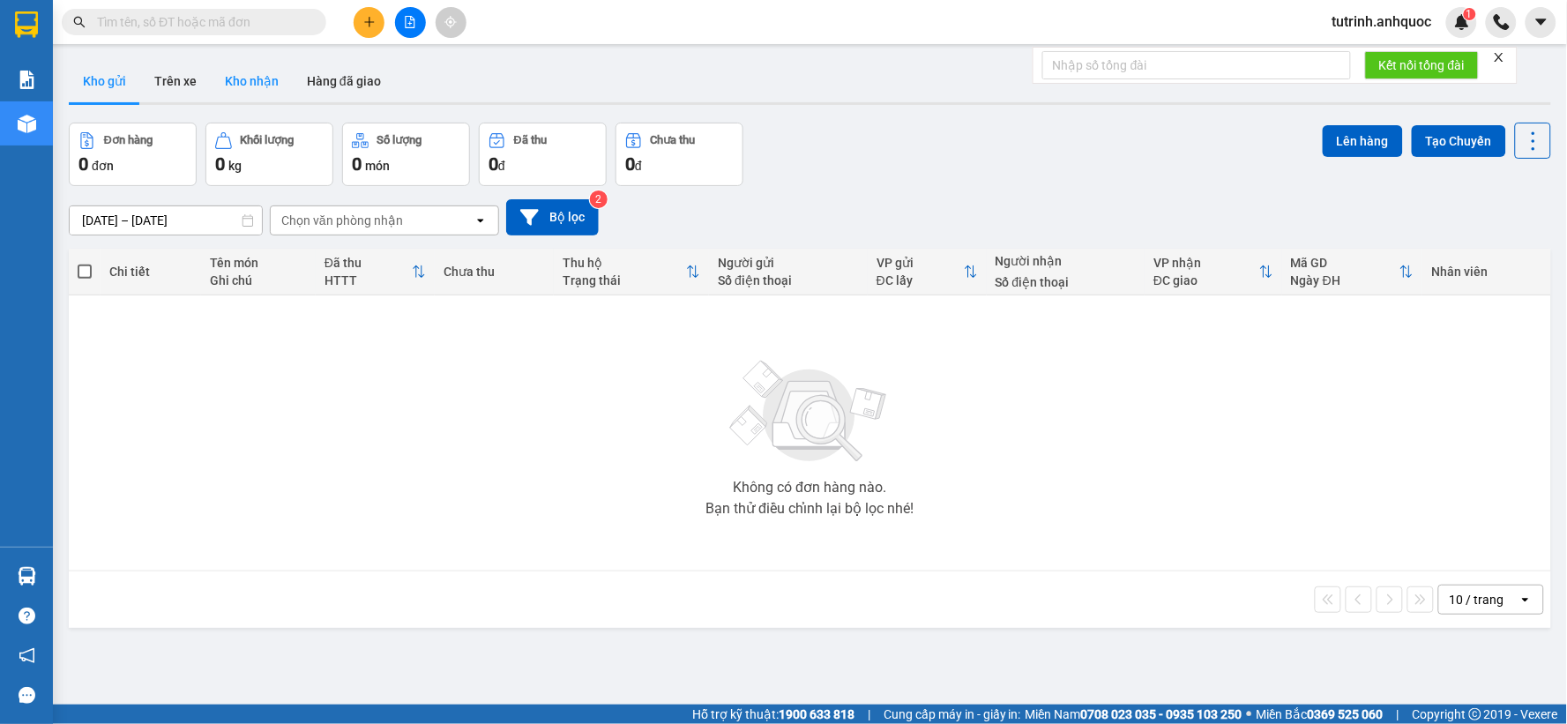
click at [260, 90] on button "Kho nhận" at bounding box center [252, 81] width 82 height 42
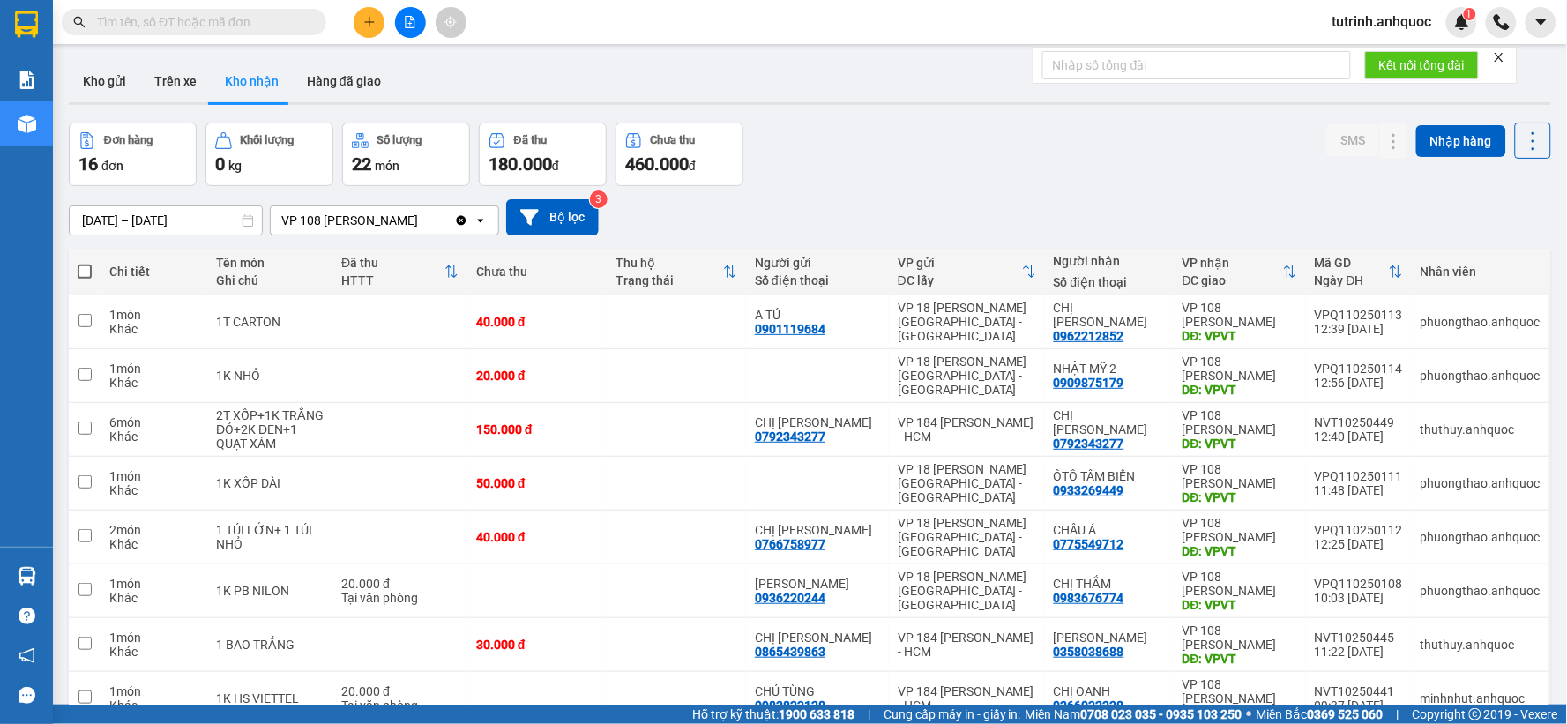
click at [265, 16] on input "text" at bounding box center [201, 21] width 208 height 19
paste input "0982845406"
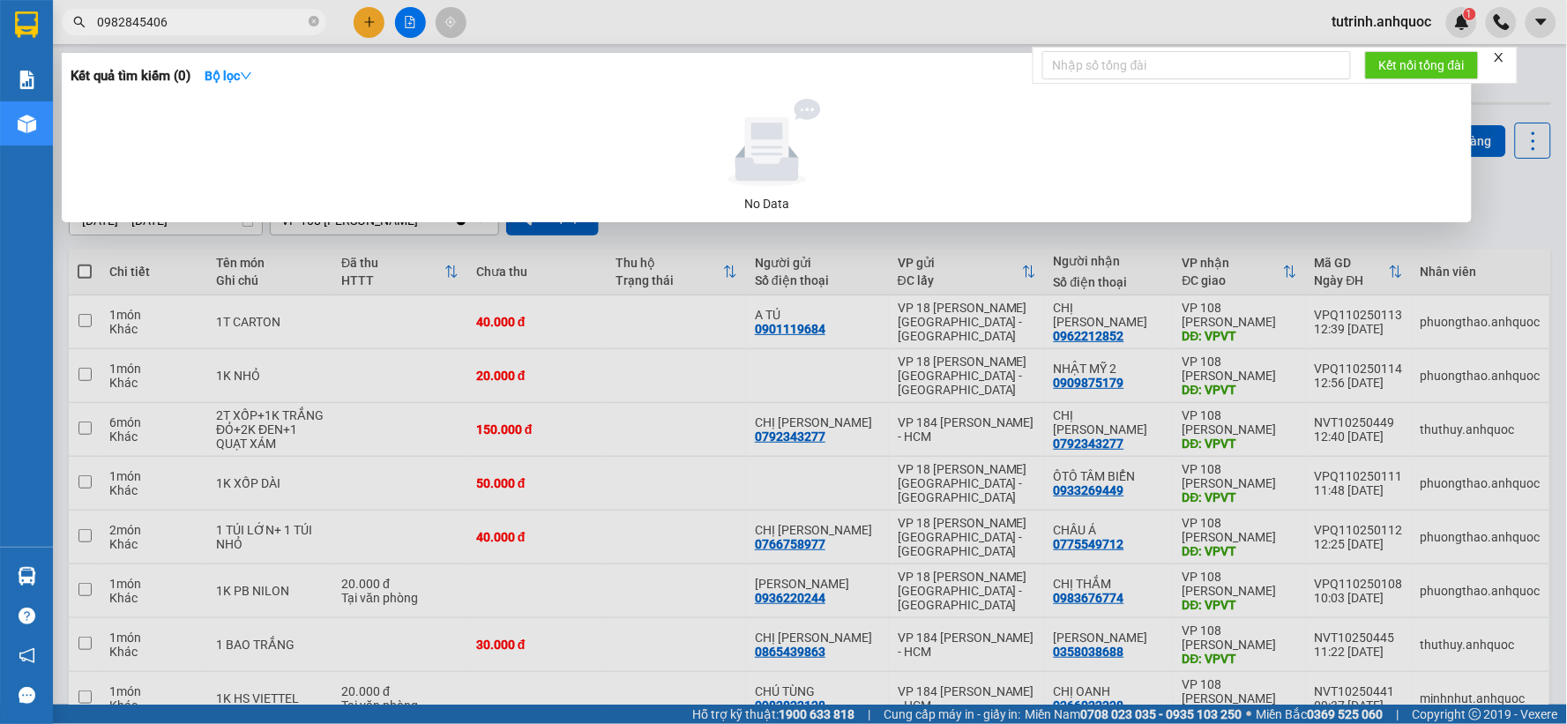
type input "0982845406"
click at [367, 18] on div at bounding box center [783, 362] width 1567 height 724
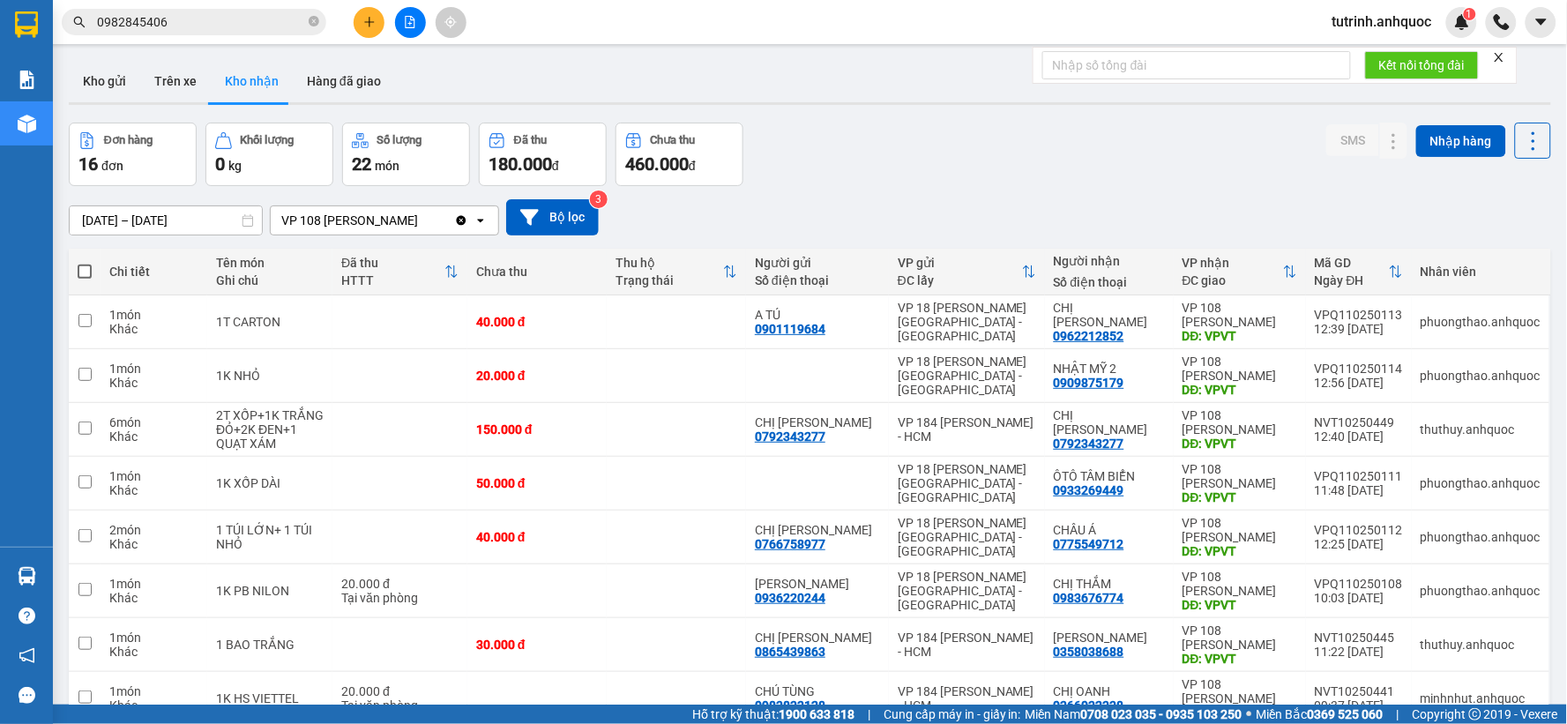
click at [366, 22] on icon "plus" at bounding box center [369, 21] width 10 height 1
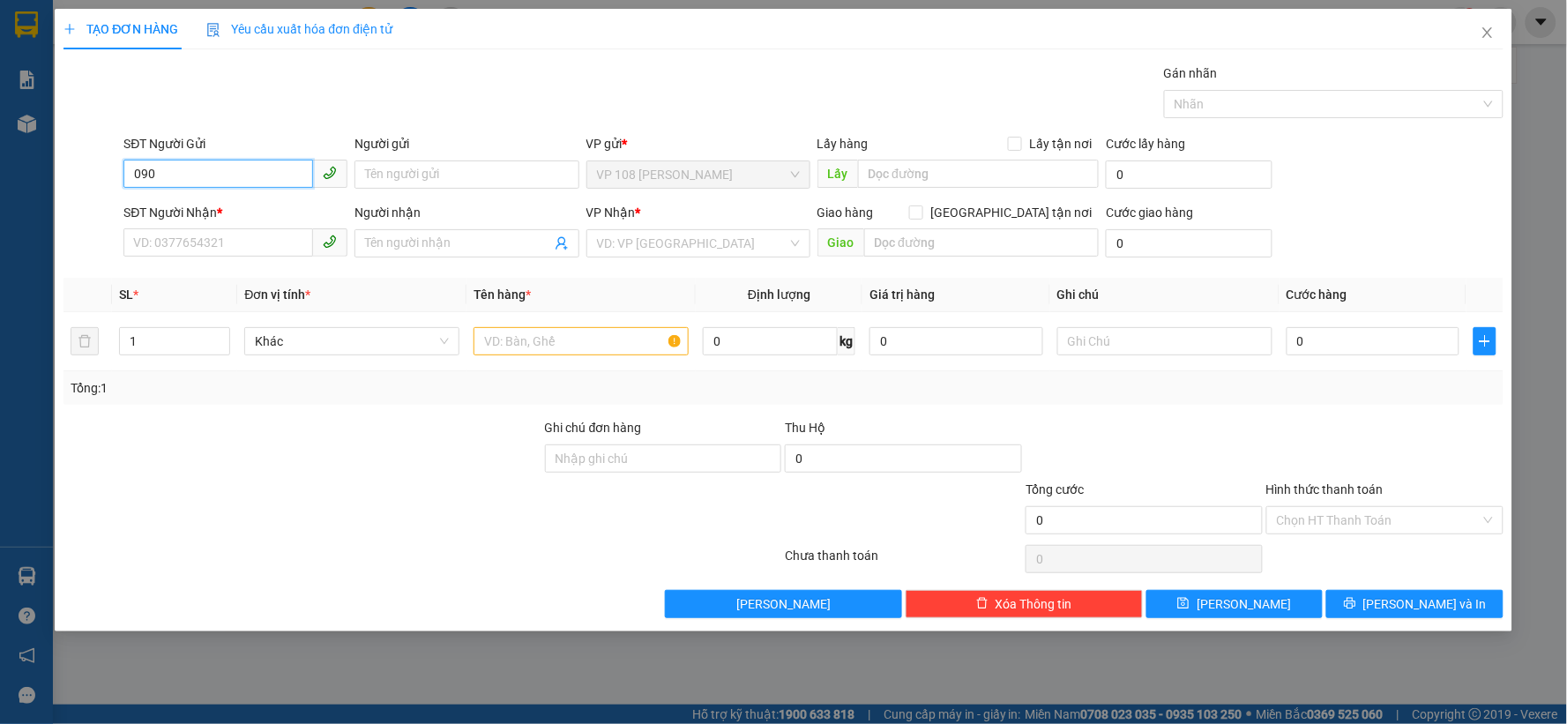
type input "0908"
click at [250, 160] on input "0908" at bounding box center [218, 174] width 190 height 28
type input "0933306930"
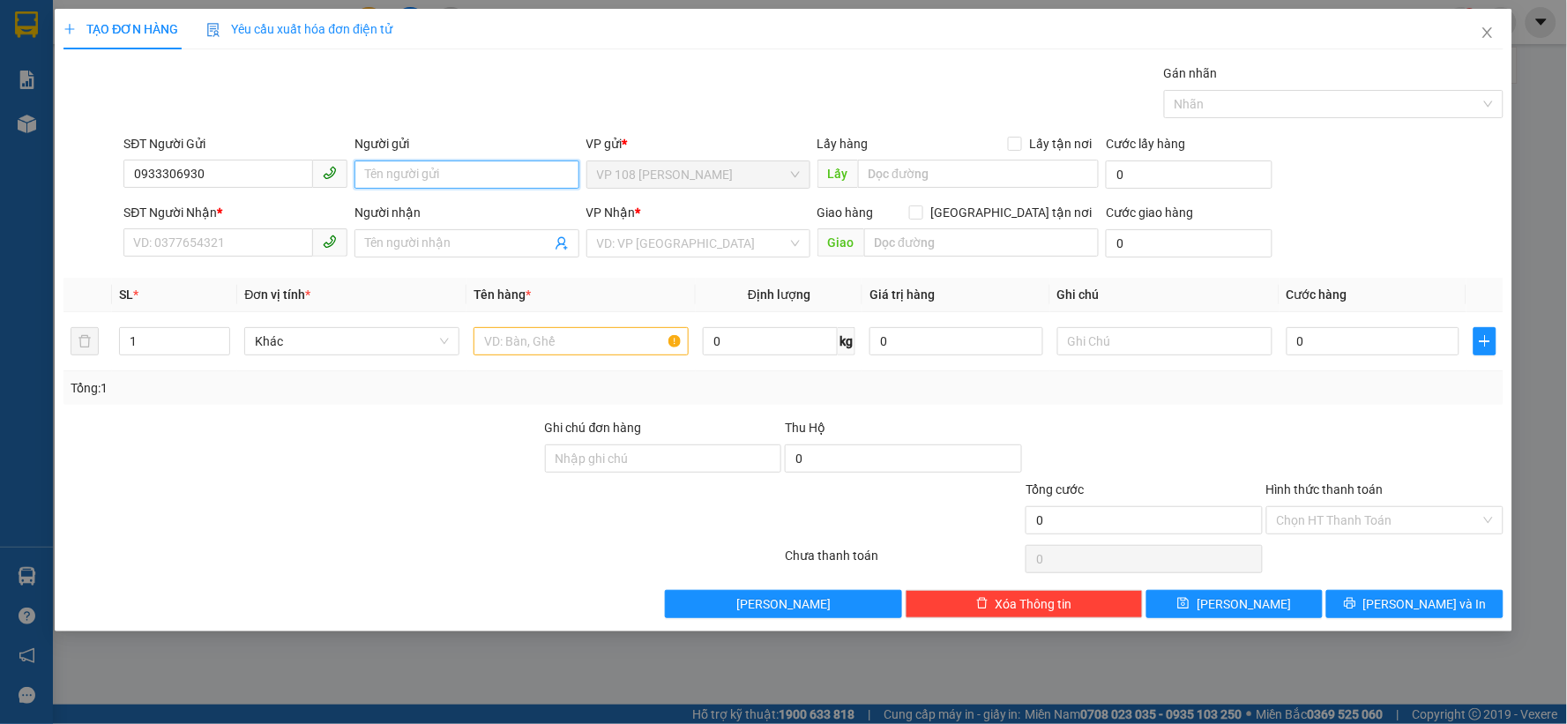
click at [404, 166] on input "Người gửi" at bounding box center [466, 174] width 224 height 28
type input "C HẰNG"
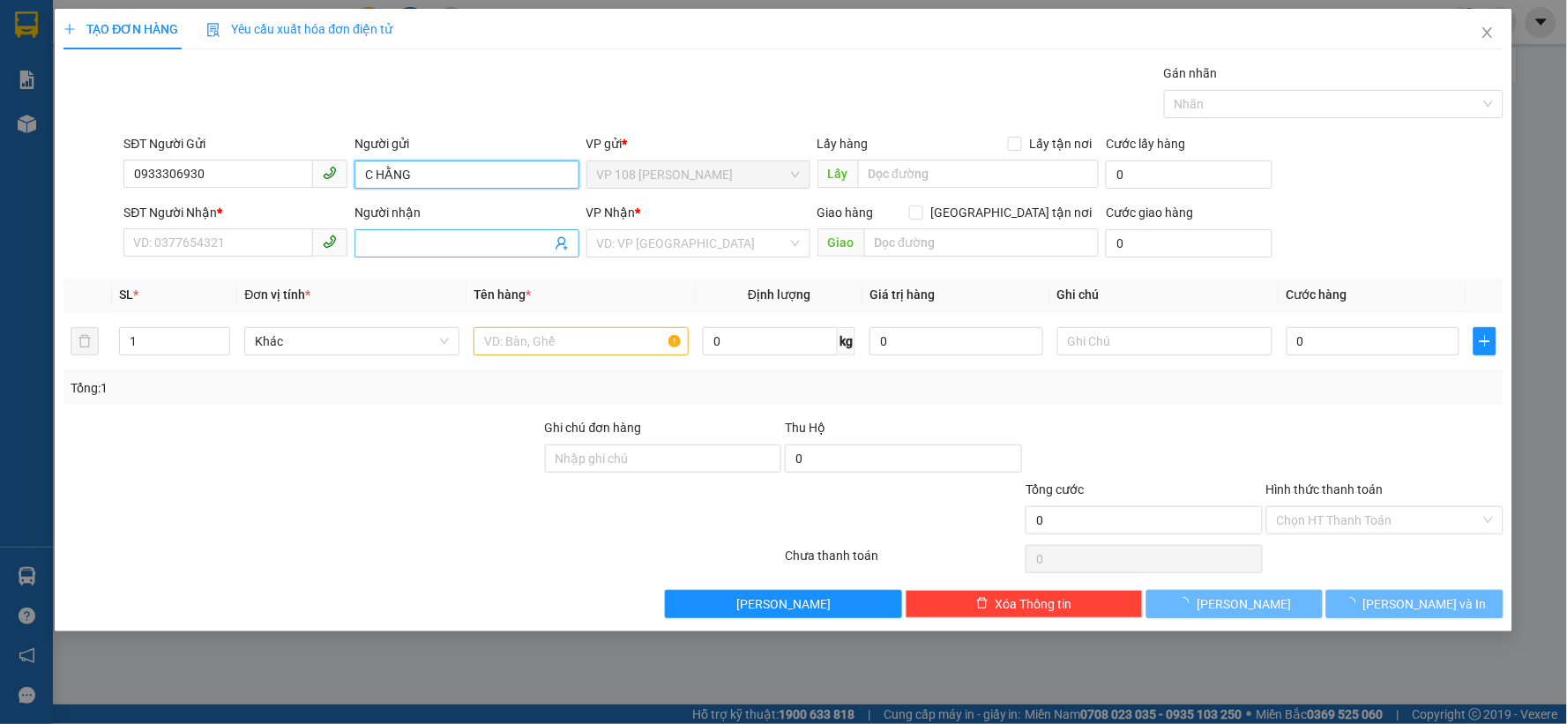
type input "0909571313"
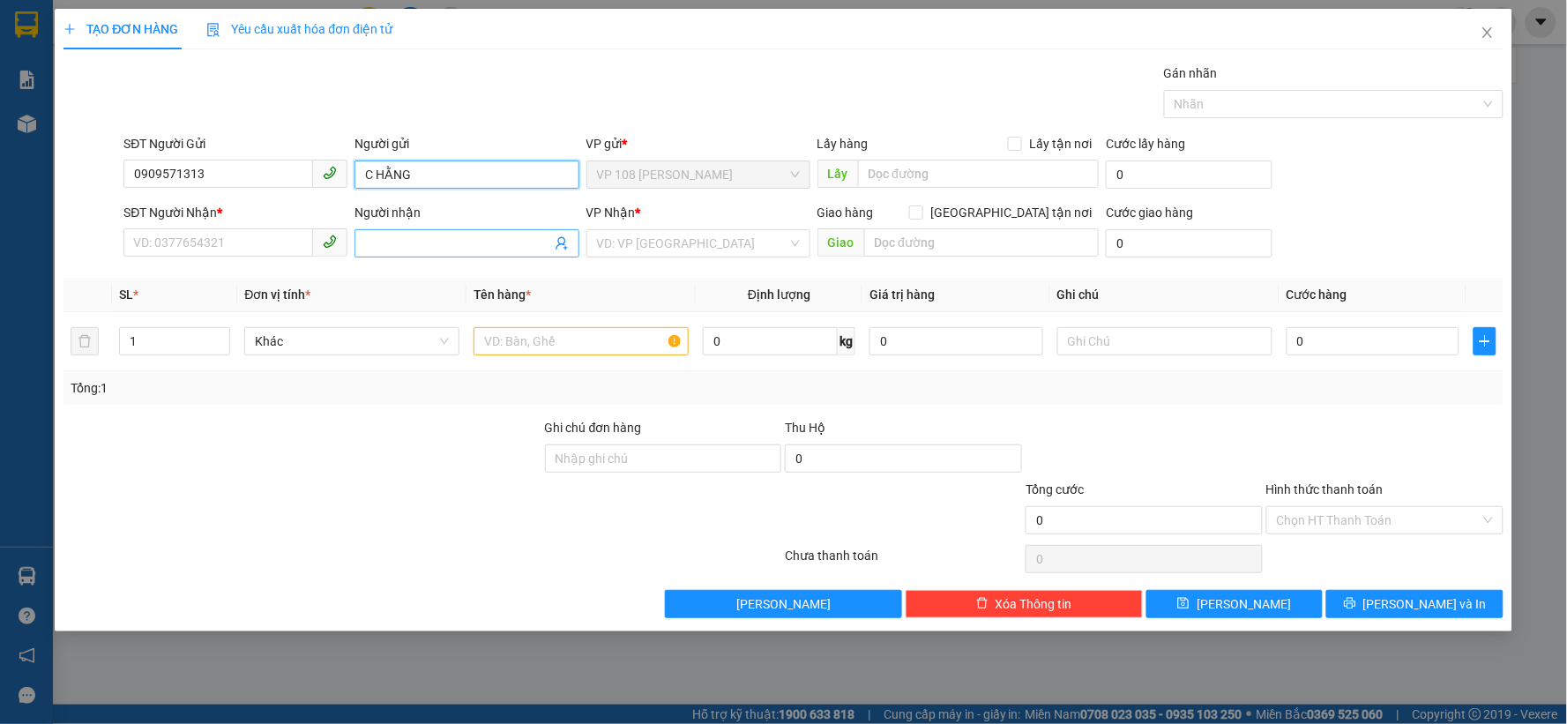
type input "C HẰNG"
click at [402, 235] on body "Kết quả tìm kiếm ( 0 ) Bộ lọc No Data 0982845406 tutrinh.anhquoc 1 Báo cáo Báo …" at bounding box center [783, 362] width 1567 height 724
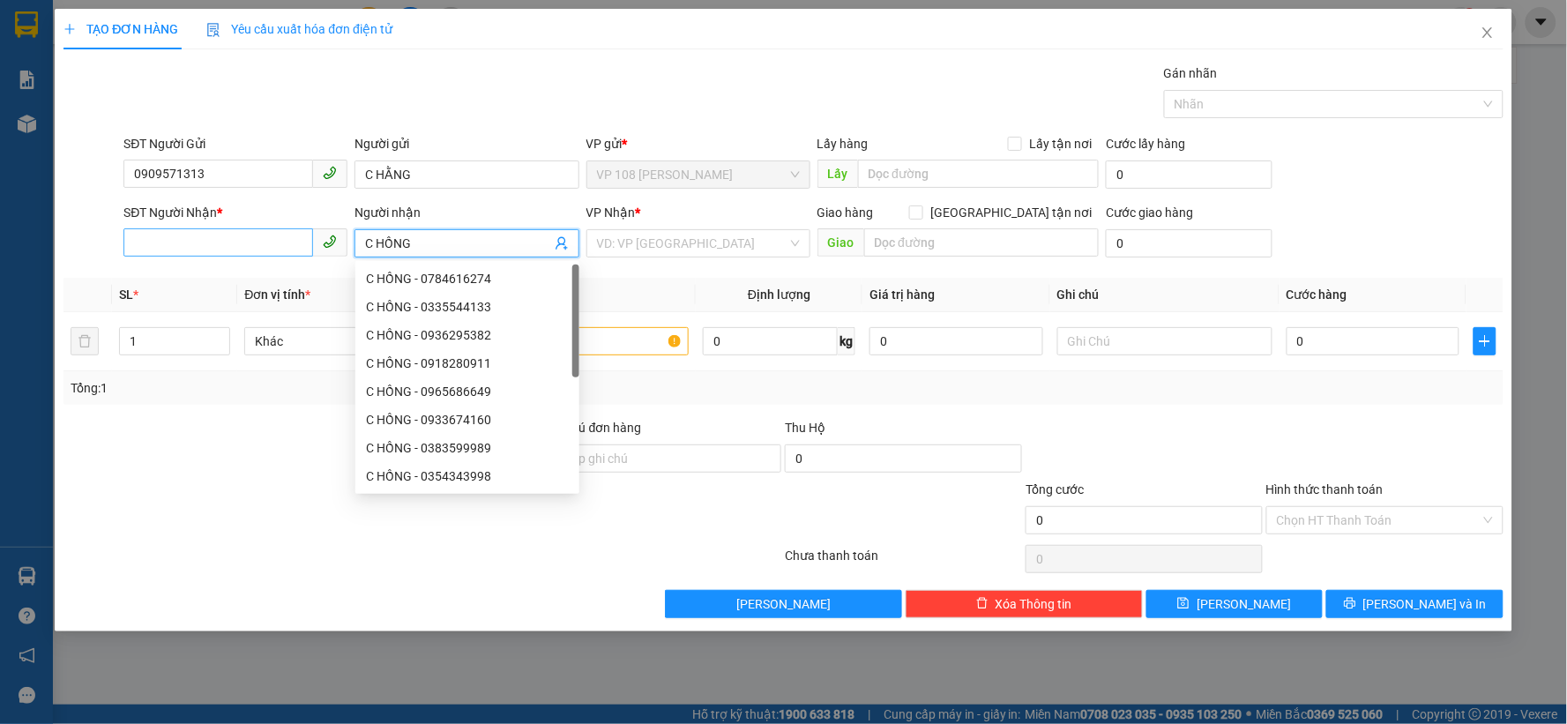
type input "C HỒNG"
click at [200, 238] on input "SĐT Người Nhận *" at bounding box center [218, 242] width 190 height 28
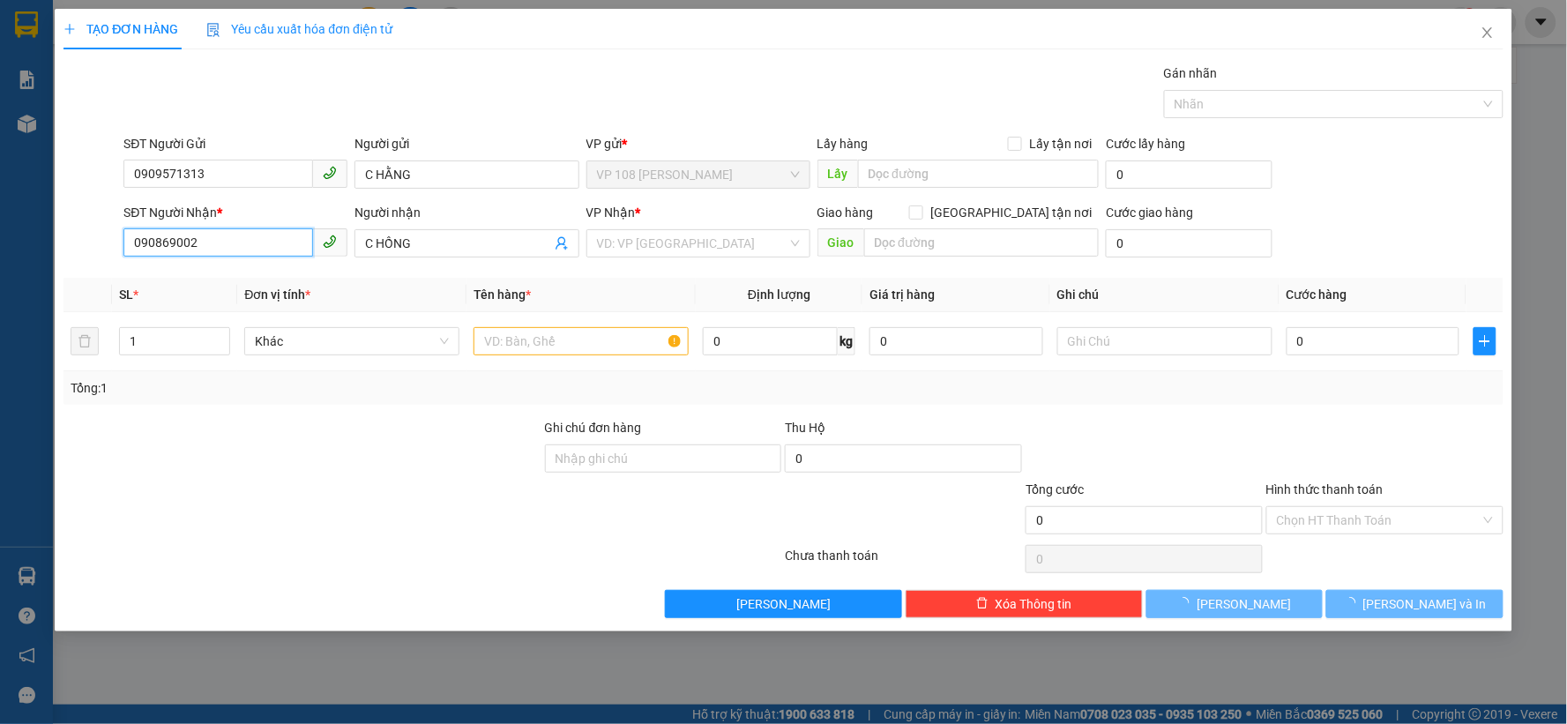
click at [180, 242] on input "090869002" at bounding box center [218, 242] width 190 height 28
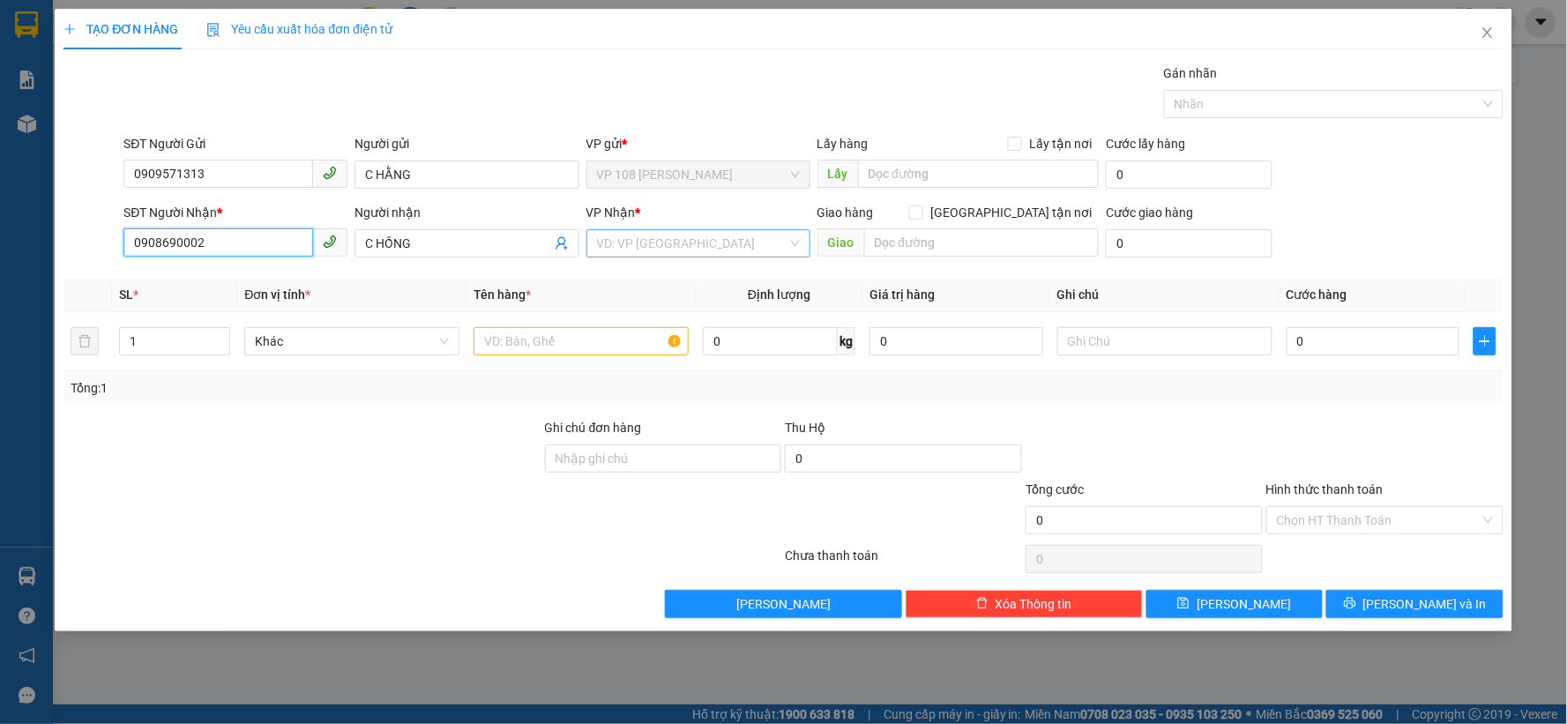
type input "0908690002"
click at [657, 250] on input "search" at bounding box center [692, 243] width 190 height 26
type input "VPNVT"
click at [913, 298] on span "Giá trị hàng" at bounding box center [901, 294] width 65 height 14
click at [750, 252] on input "search" at bounding box center [692, 243] width 190 height 26
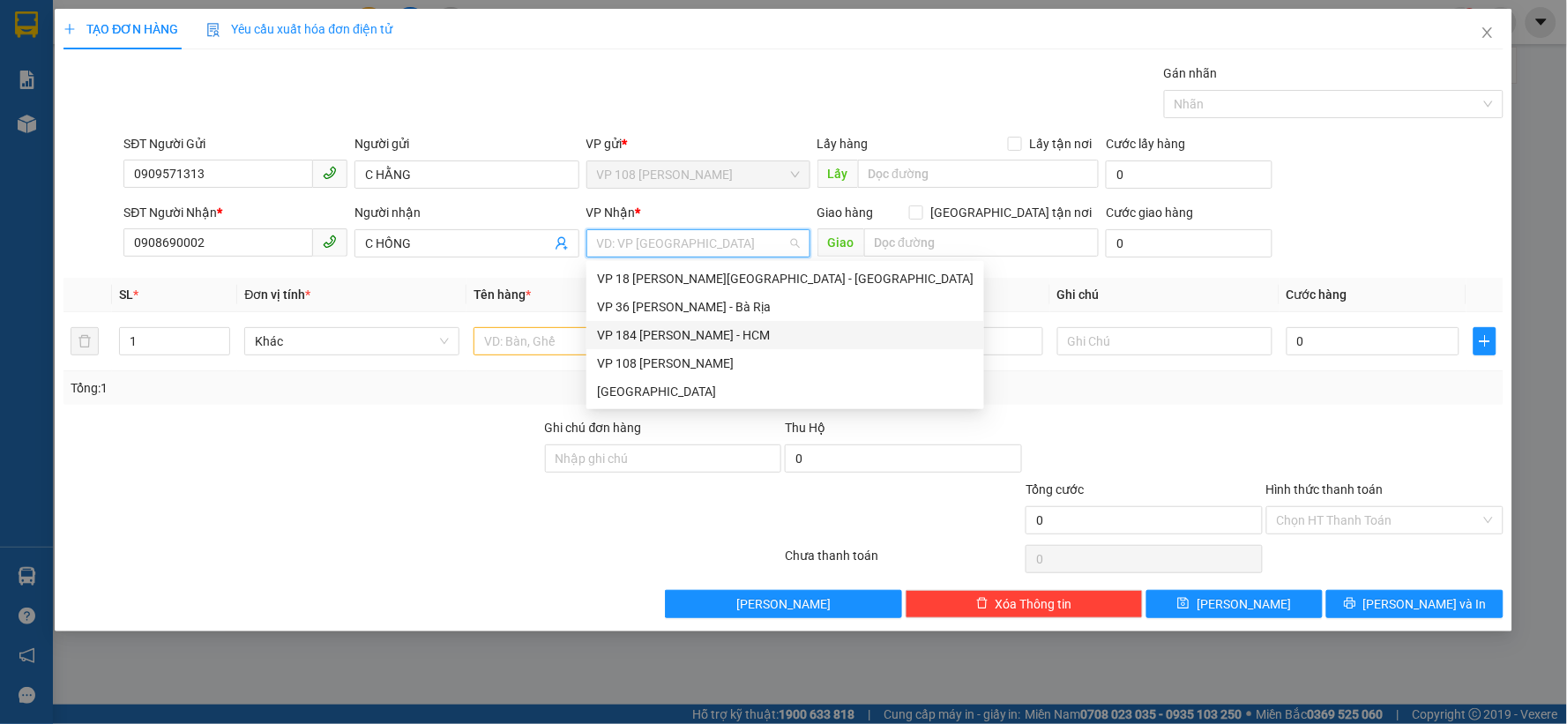
click at [690, 336] on div "VP 184 [PERSON_NAME] - HCM" at bounding box center [785, 334] width 376 height 19
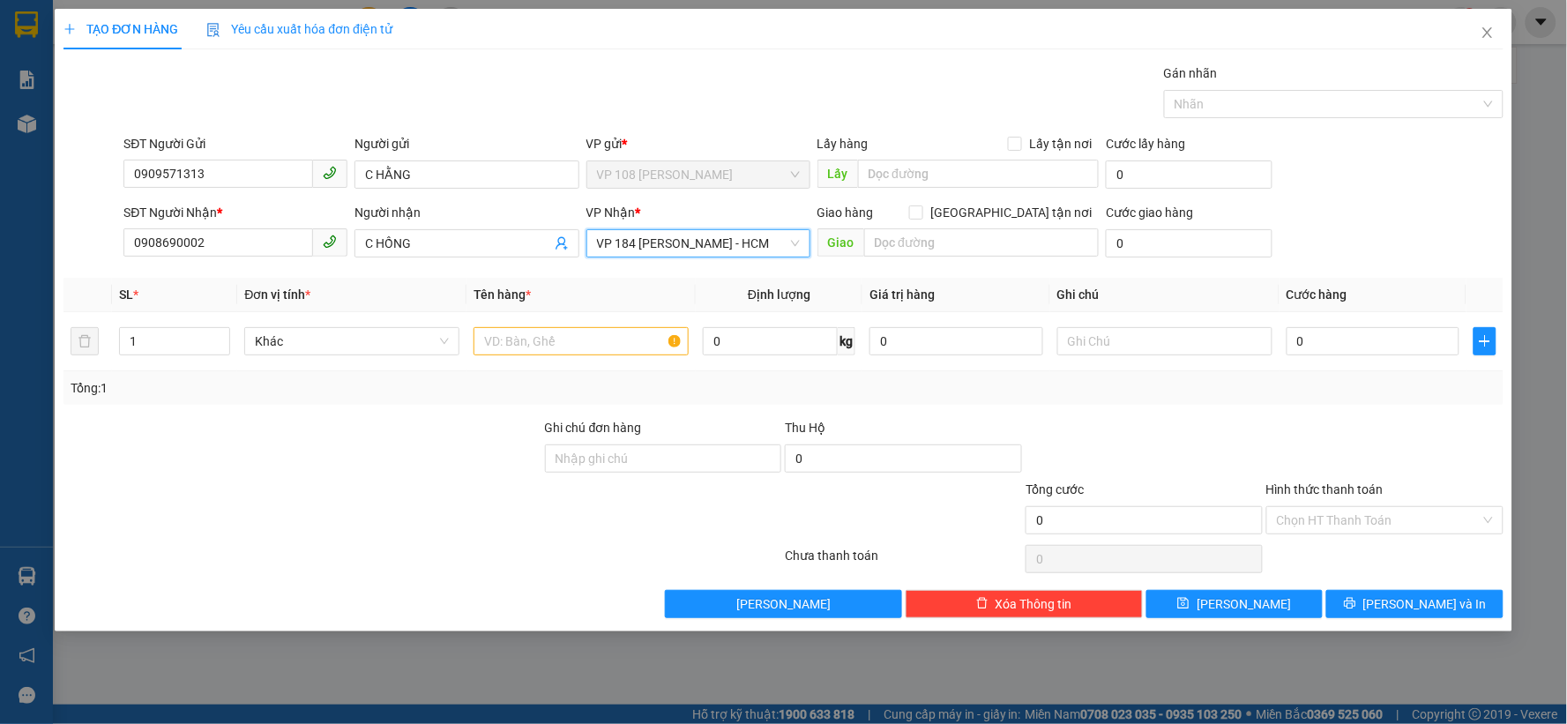
click at [947, 226] on div "Giao hàng [GEOGRAPHIC_DATA] tận nơi" at bounding box center [958, 216] width 282 height 26
click at [946, 231] on input "text" at bounding box center [981, 242] width 235 height 28
type input "VPNVT"
click at [557, 351] on input "text" at bounding box center [580, 341] width 215 height 28
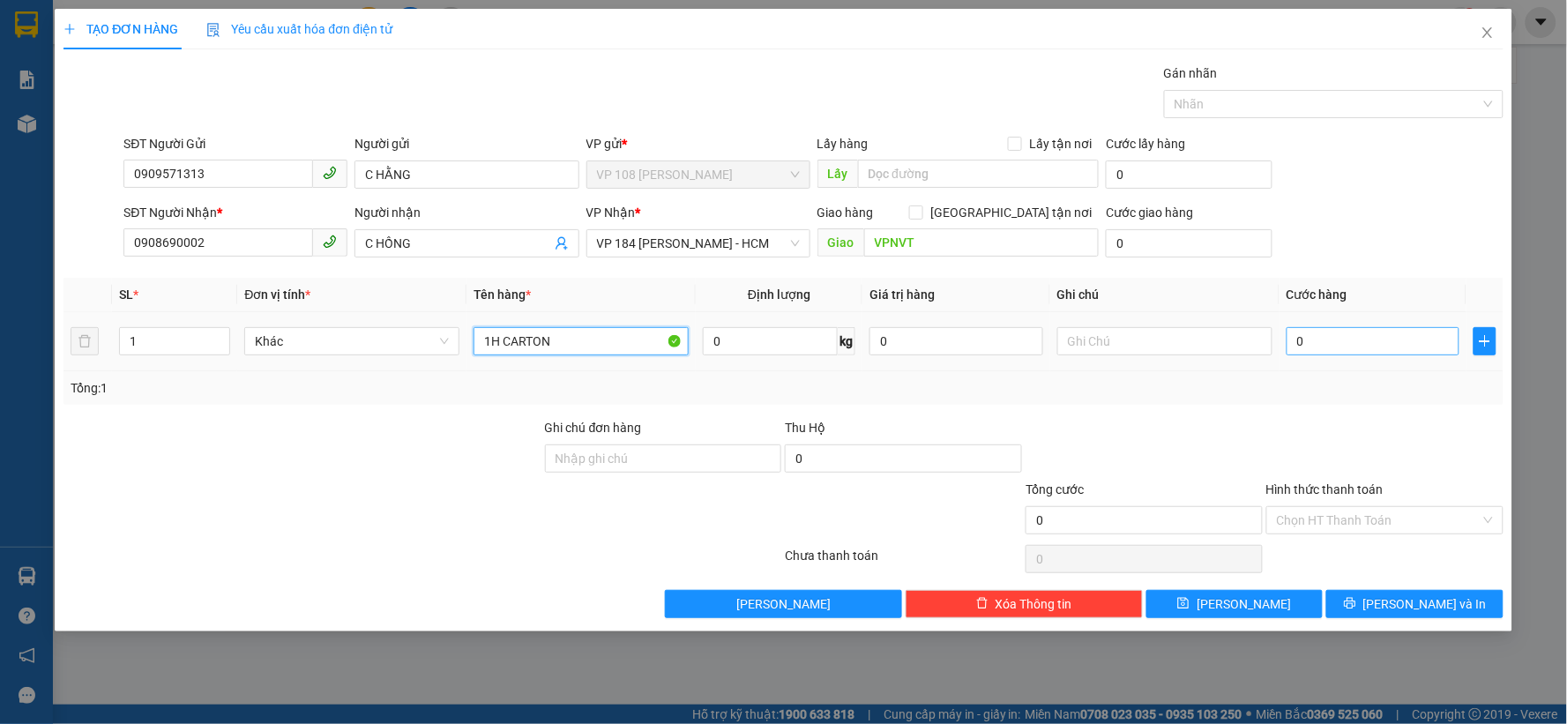
type input "1H CARTON"
click at [1323, 348] on input "0" at bounding box center [1373, 341] width 174 height 28
type input "3"
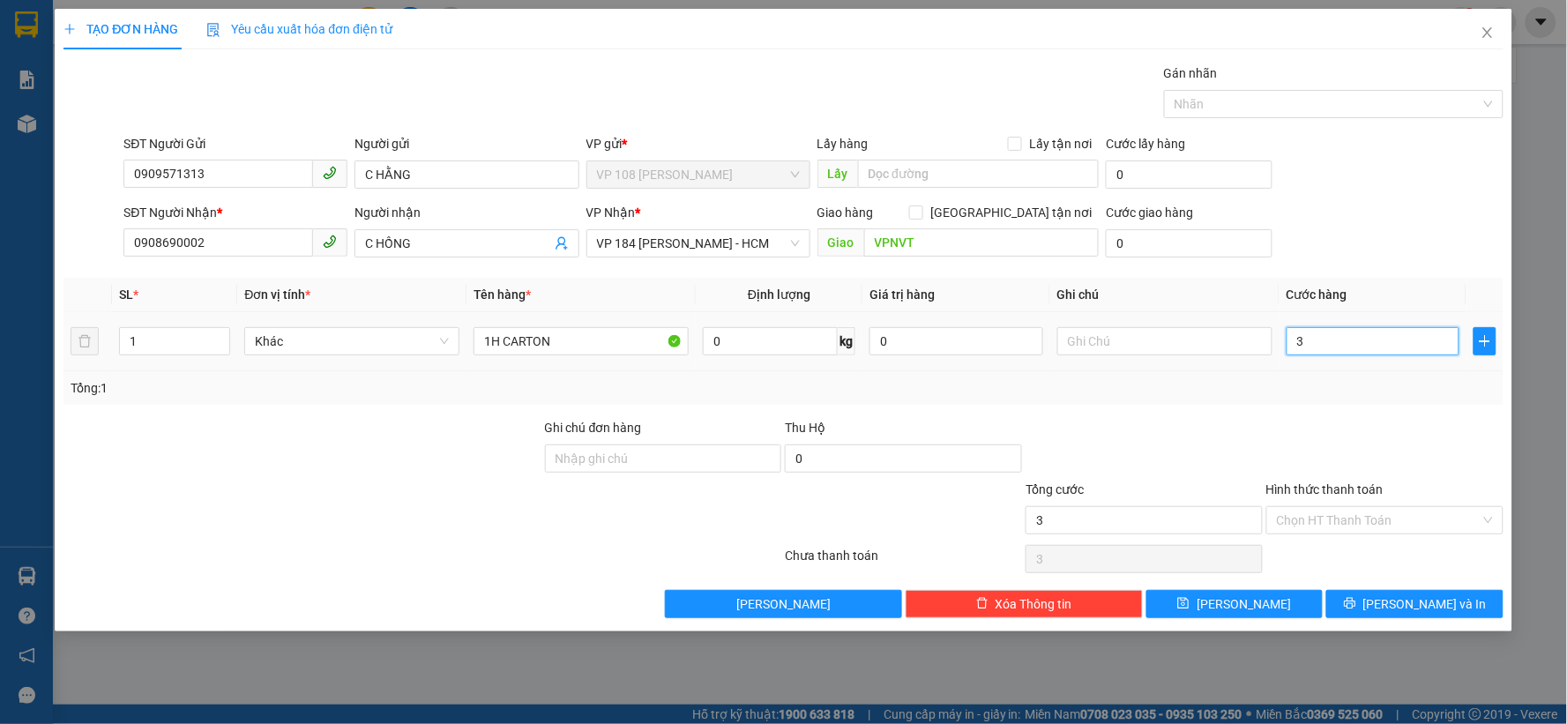
type input "30"
type input "300"
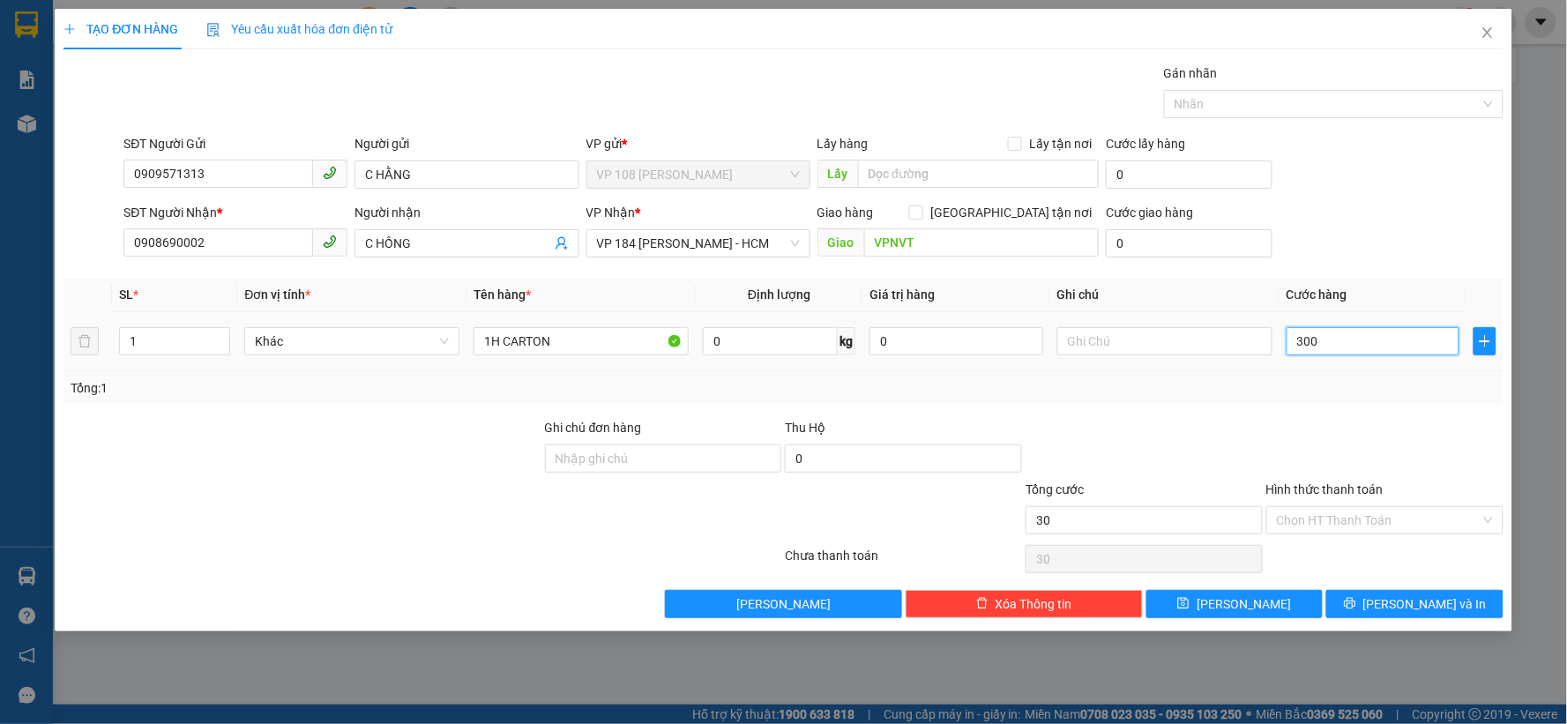
type input "300"
type input "3.000"
type input "30.000"
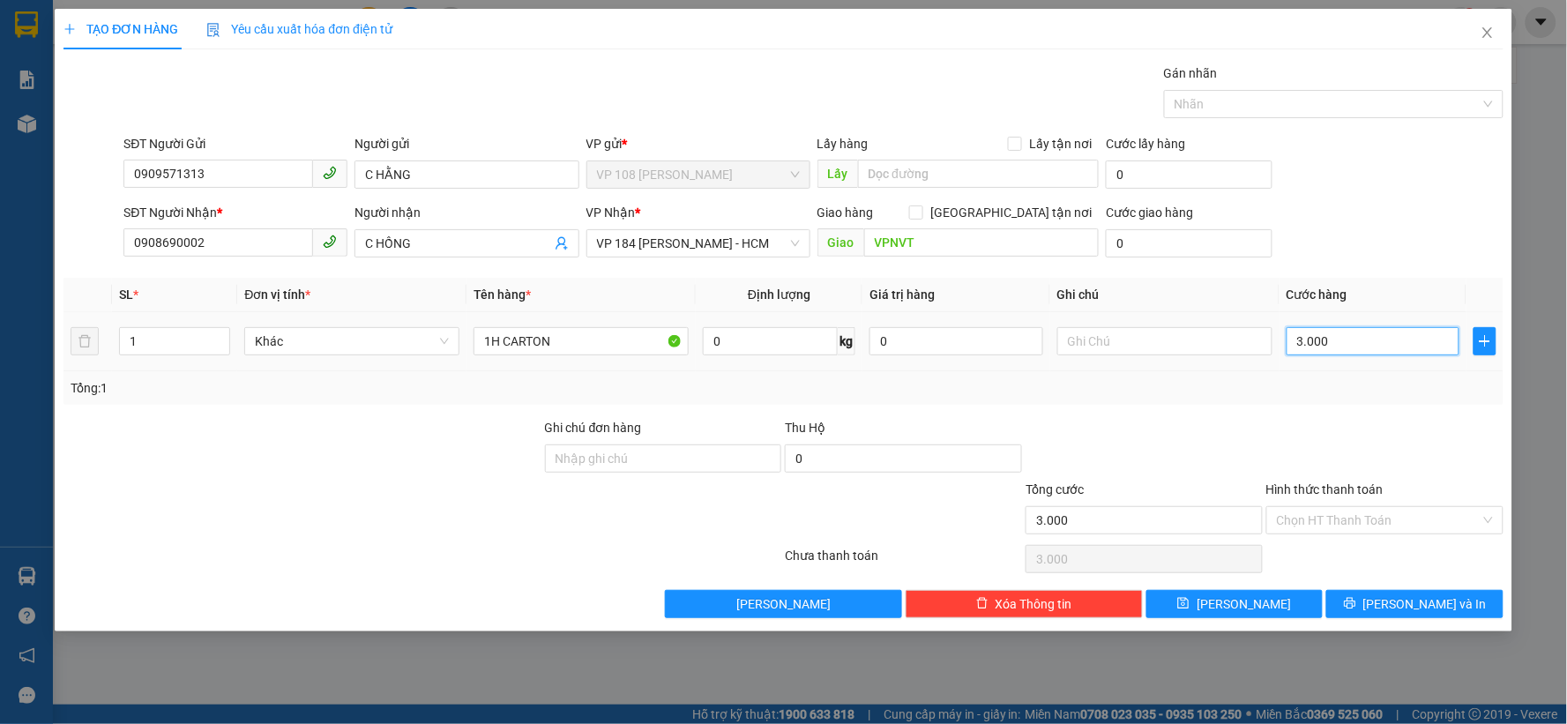
type input "30.000"
type input "300.000"
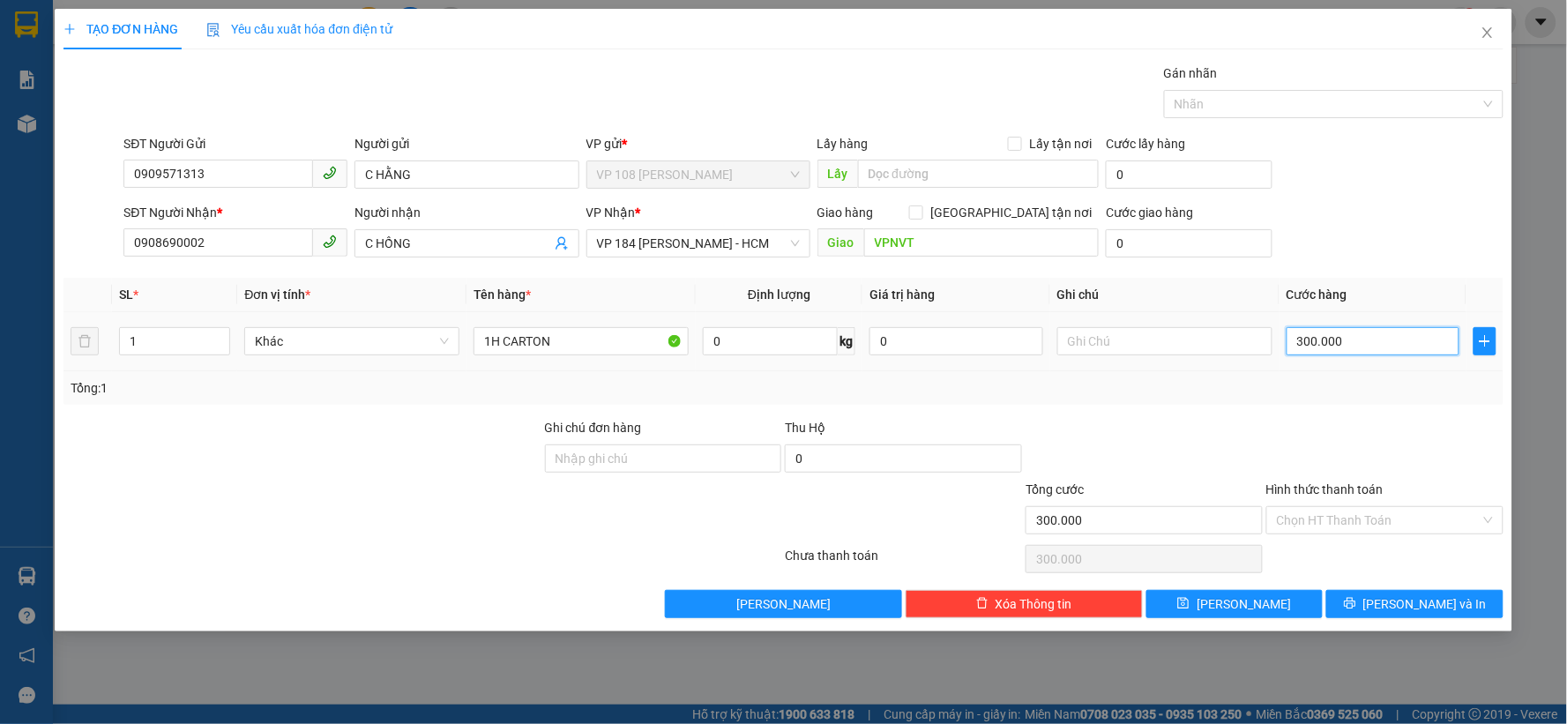
type input "30.000"
click at [1327, 508] on input "Hình thức thanh toán" at bounding box center [1379, 520] width 204 height 26
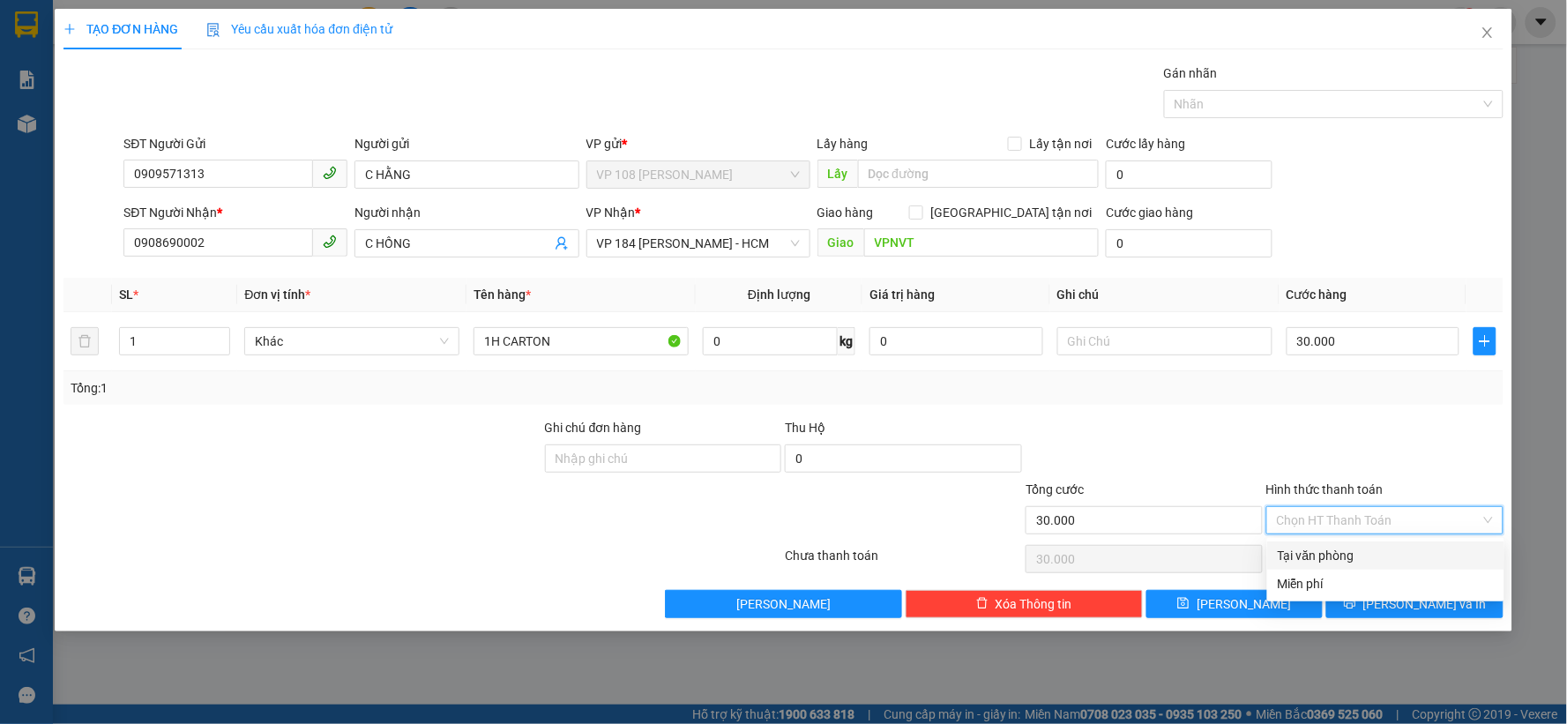
click at [1310, 541] on div "Tại văn phòng" at bounding box center [1385, 555] width 237 height 28
type input "0"
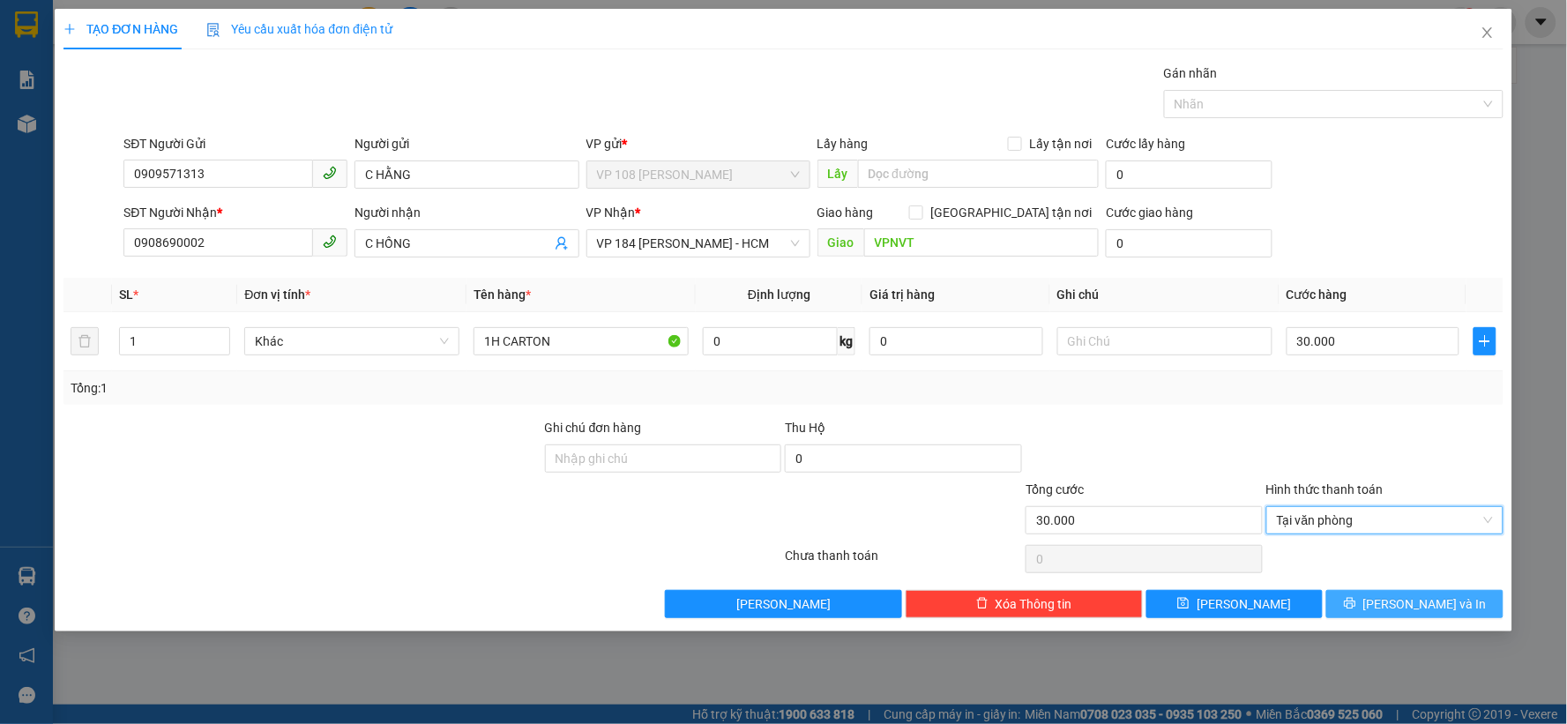
click at [1413, 592] on button "[PERSON_NAME] và In" at bounding box center [1414, 604] width 177 height 28
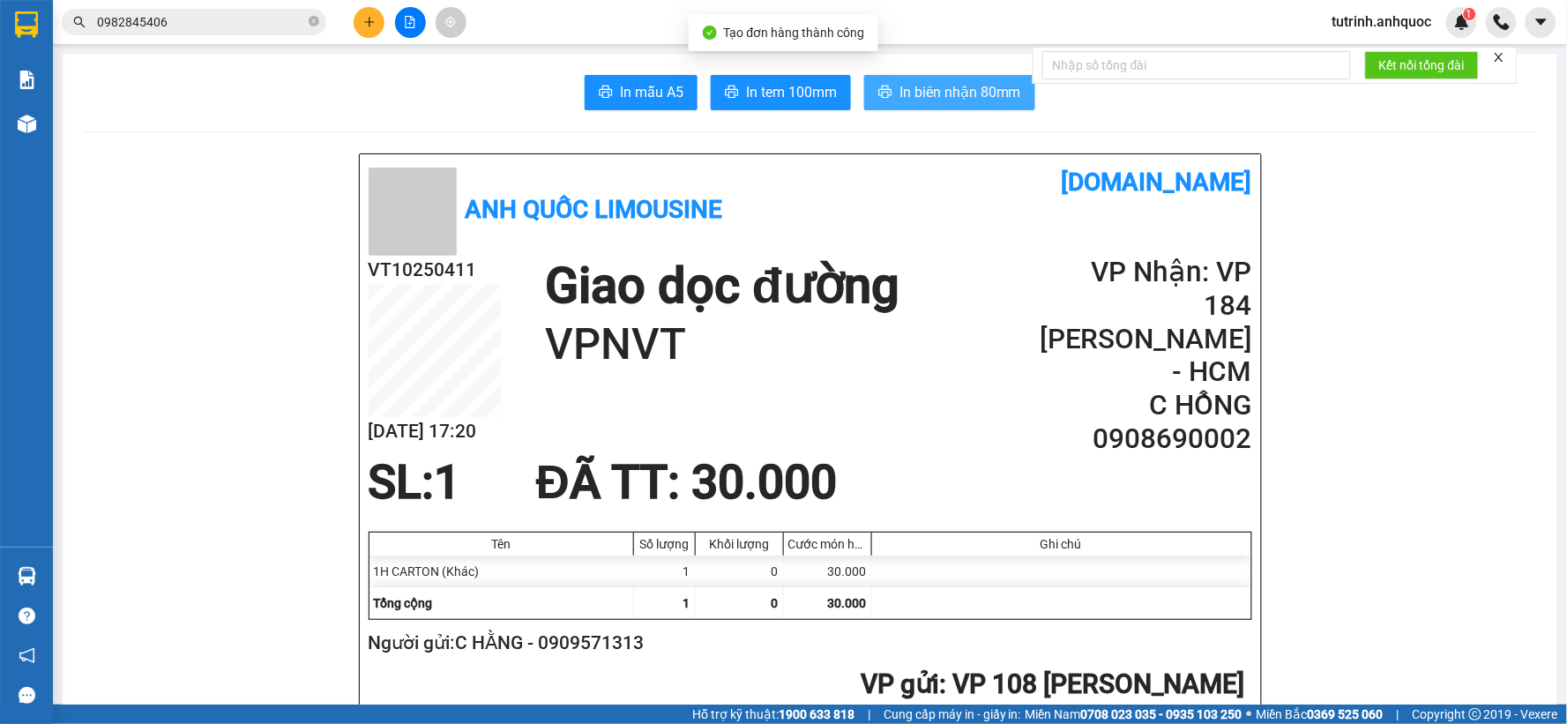
drag, startPoint x: 949, startPoint y: 90, endPoint x: 990, endPoint y: 144, distance: 67.9
click at [949, 89] on span "In biên nhận 80mm" at bounding box center [960, 92] width 122 height 22
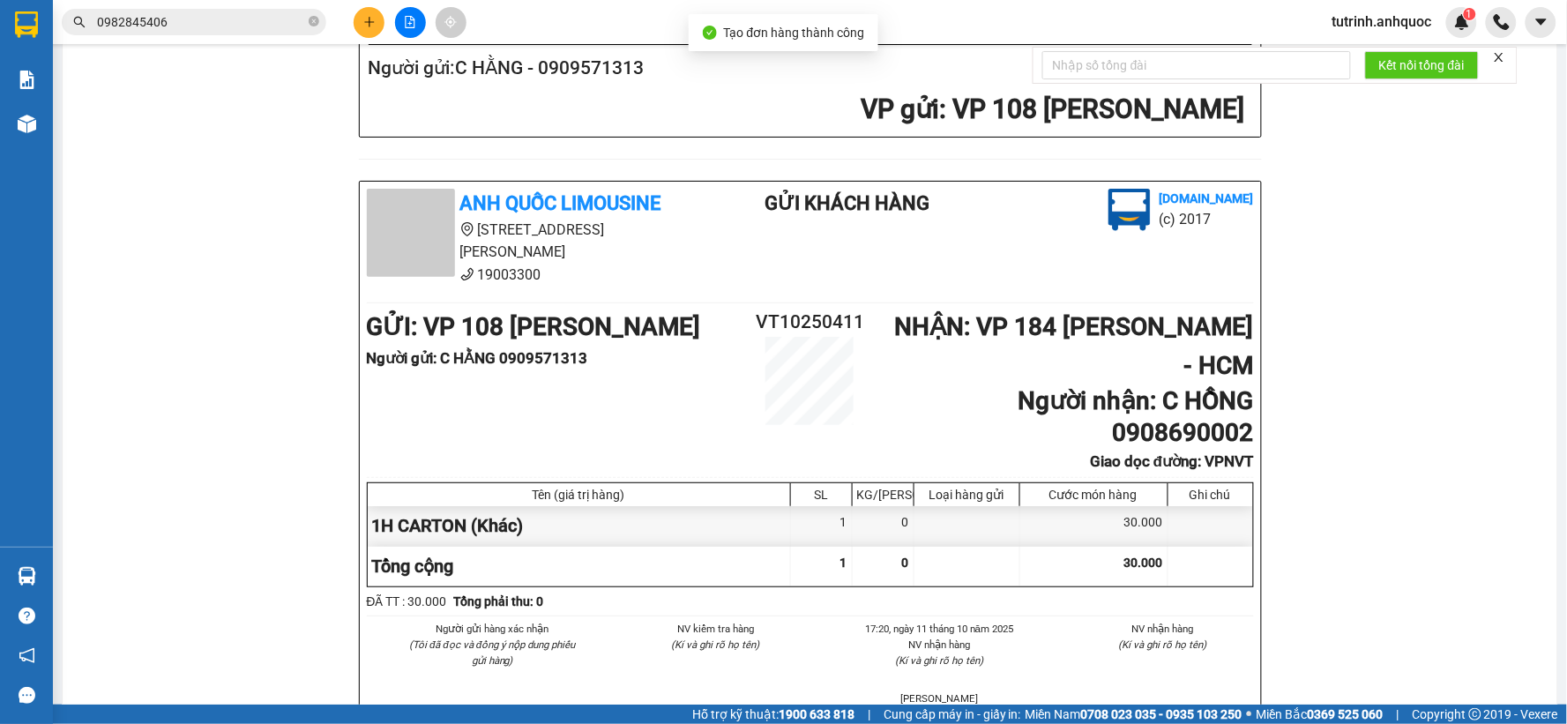
scroll to position [783, 0]
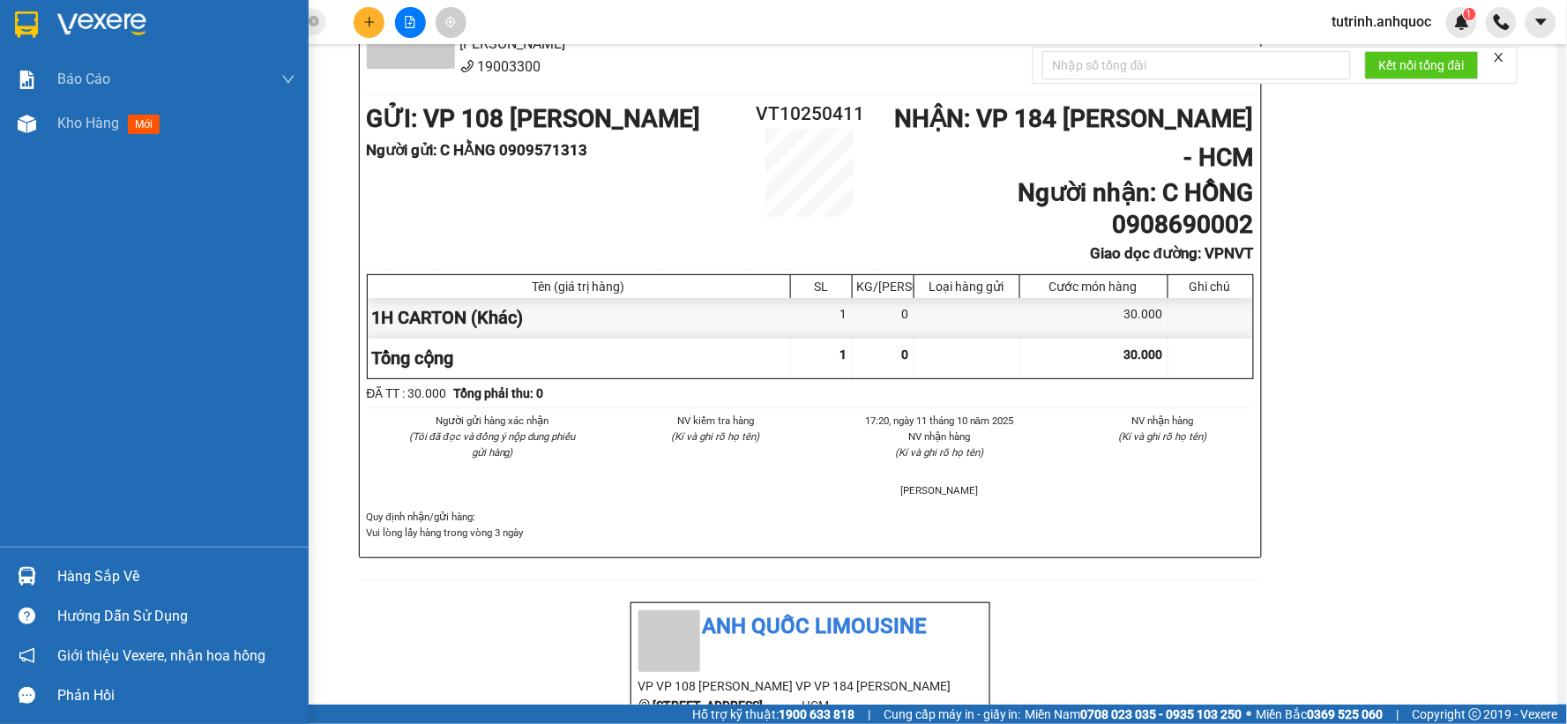
click at [31, 20] on img at bounding box center [26, 24] width 23 height 26
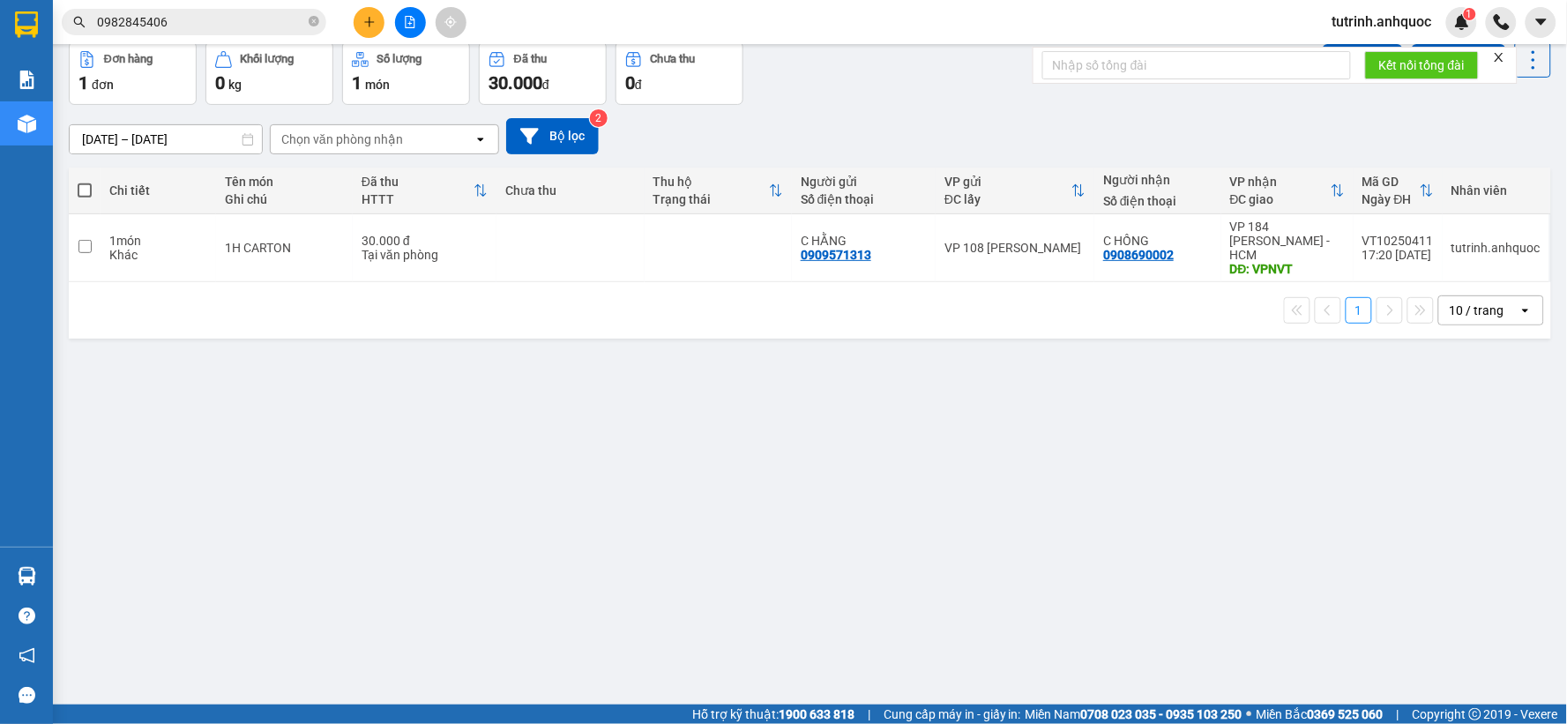
click at [81, 197] on span at bounding box center [85, 190] width 14 height 14
click at [85, 182] on input "checkbox" at bounding box center [85, 182] width 0 height 0
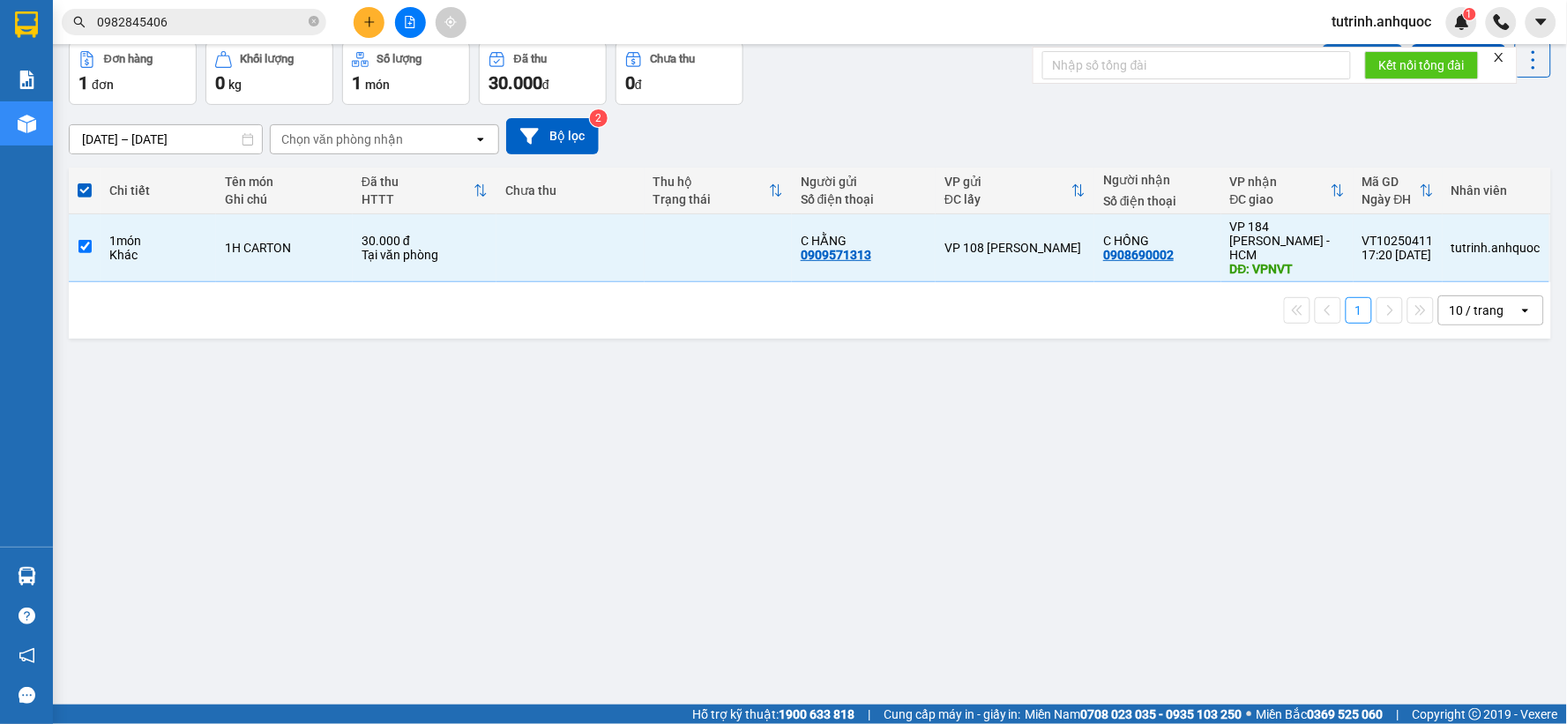
click at [1341, 76] on button "Lên hàng" at bounding box center [1363, 60] width 80 height 32
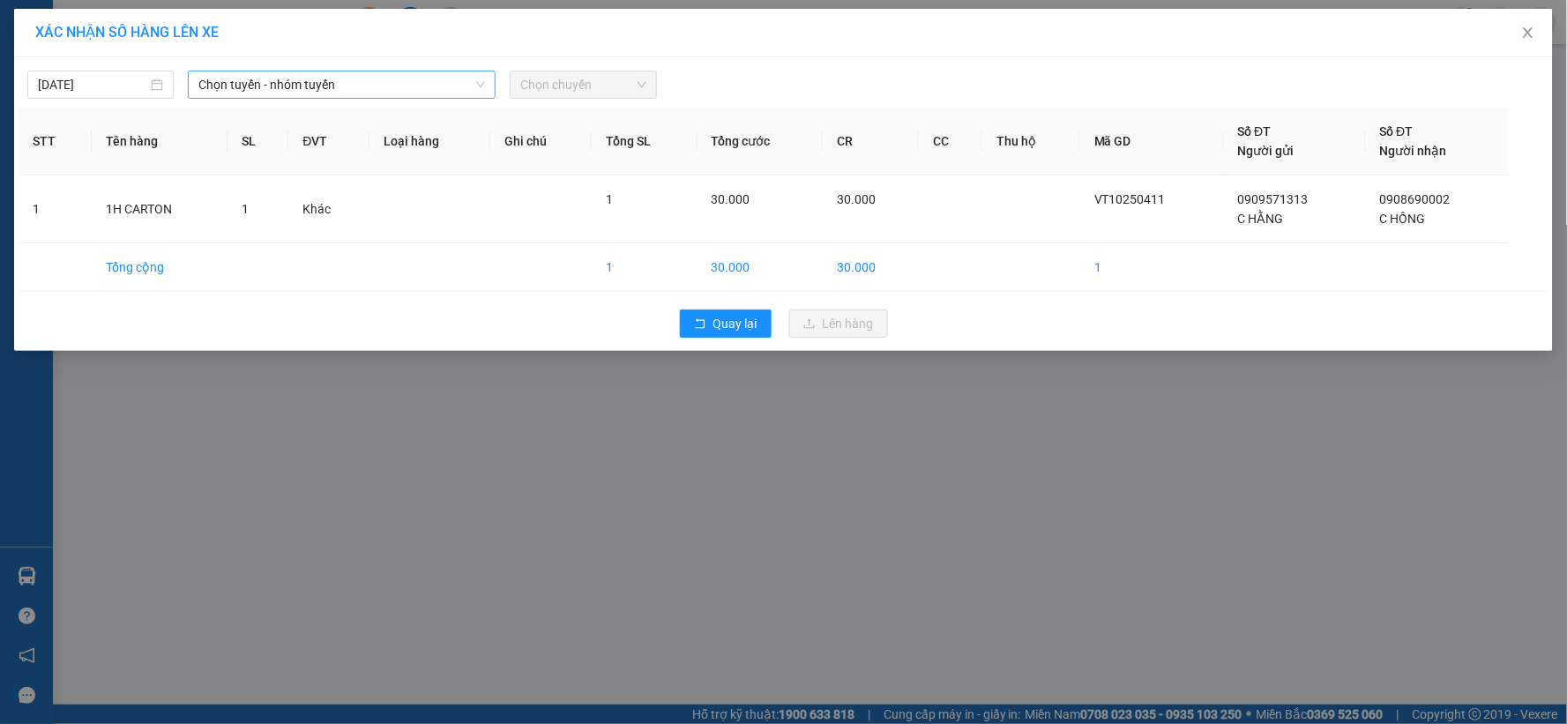
click at [455, 90] on span "Chọn tuyến - nhóm tuyến" at bounding box center [341, 84] width 287 height 26
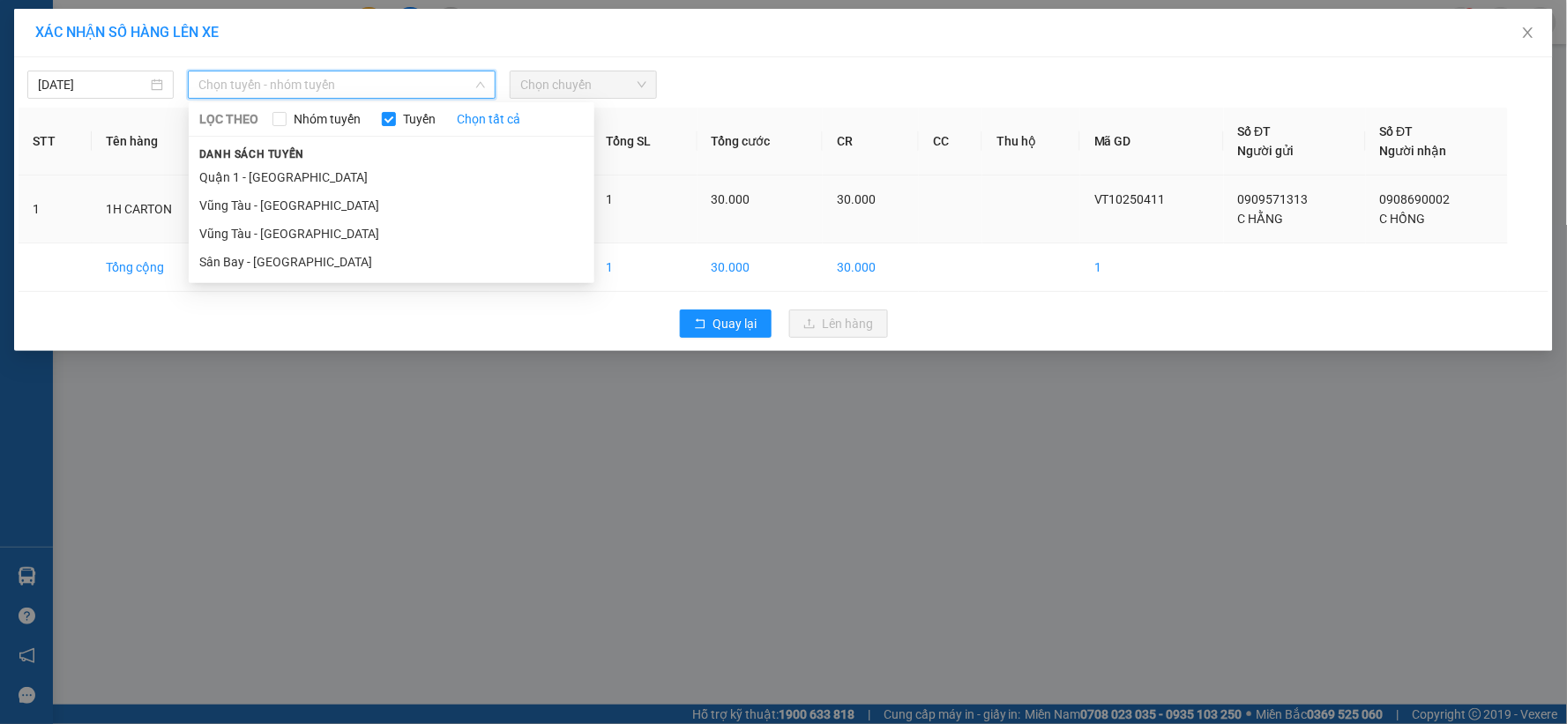
drag, startPoint x: 309, startPoint y: 233, endPoint x: 346, endPoint y: 196, distance: 51.7
click at [309, 231] on li "Vũng Tàu - [GEOGRAPHIC_DATA]" at bounding box center [392, 234] width 406 height 28
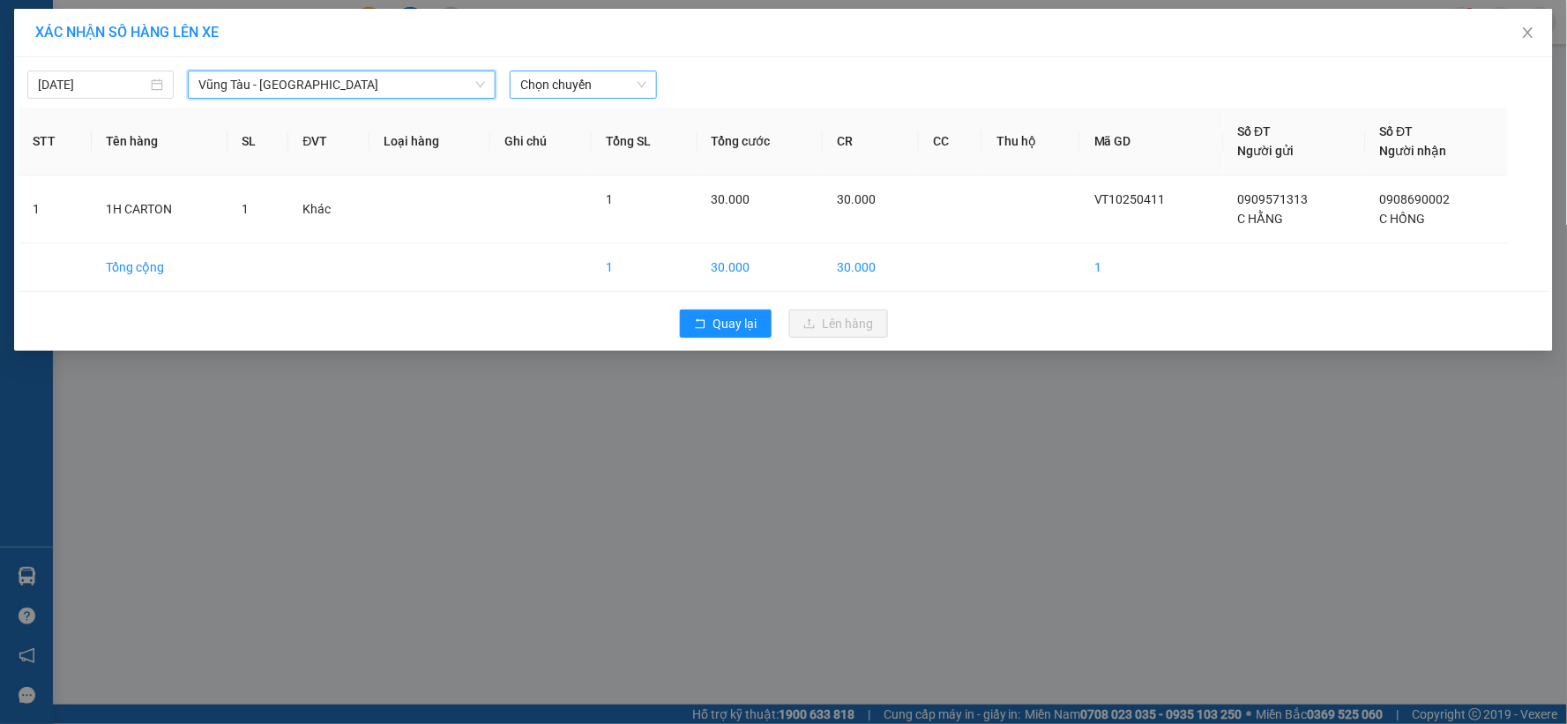
click at [571, 91] on span "Chọn chuyến" at bounding box center [582, 84] width 125 height 26
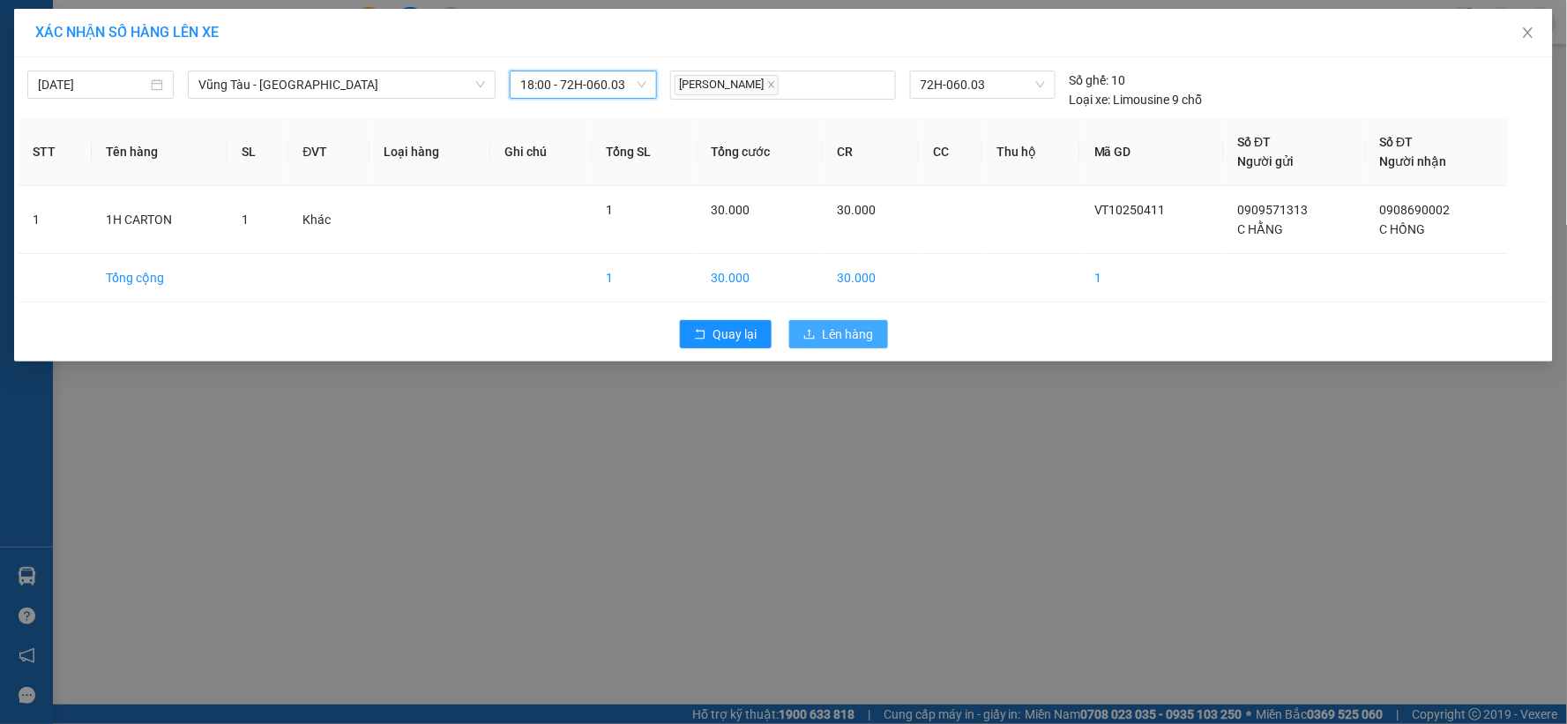
drag, startPoint x: 852, startPoint y: 322, endPoint x: 847, endPoint y: 335, distance: 13.9
click at [853, 324] on button "Lên hàng" at bounding box center [838, 334] width 99 height 28
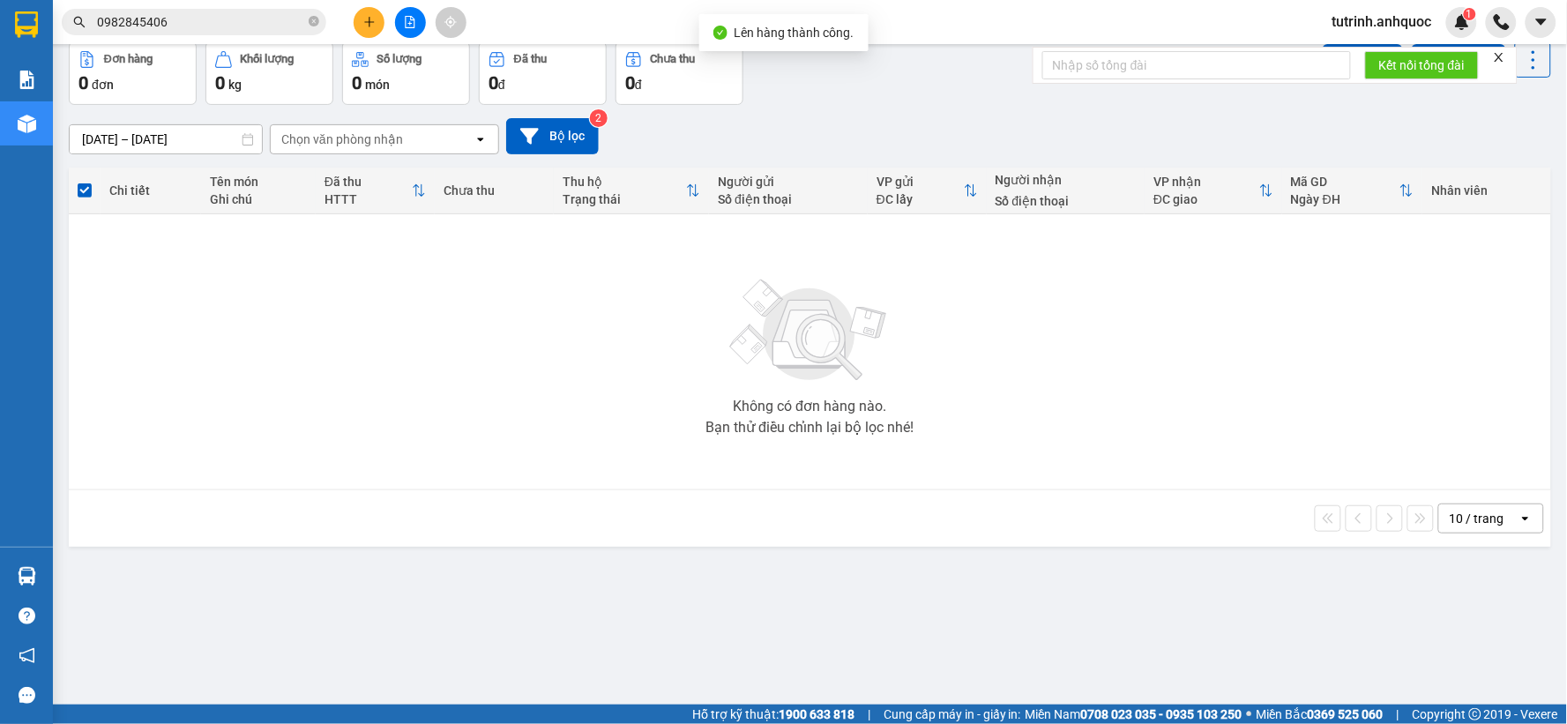
click at [170, 21] on button "Trên xe" at bounding box center [175, 0] width 71 height 42
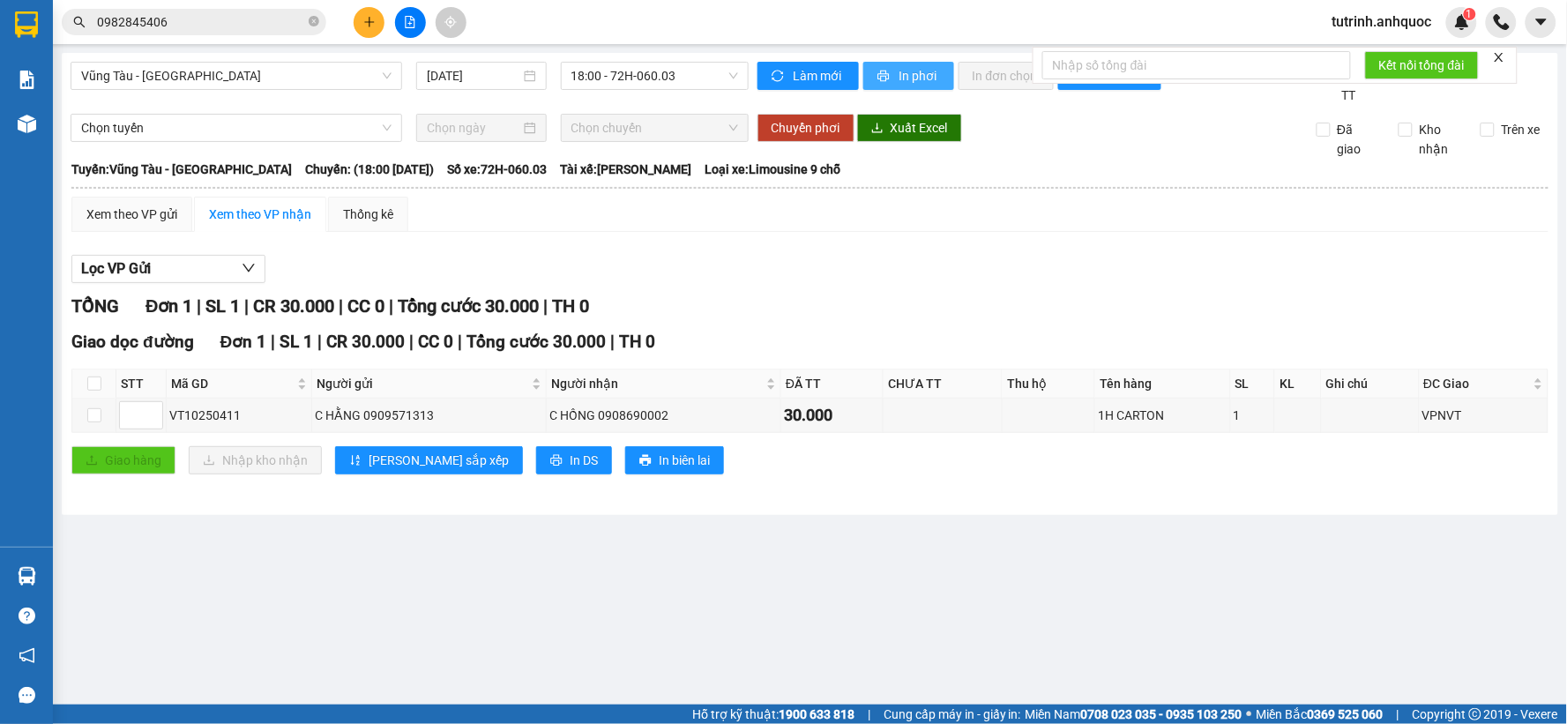
click at [893, 78] on button "In phơi" at bounding box center [908, 76] width 91 height 28
click at [920, 63] on button "In phơi" at bounding box center [908, 76] width 91 height 28
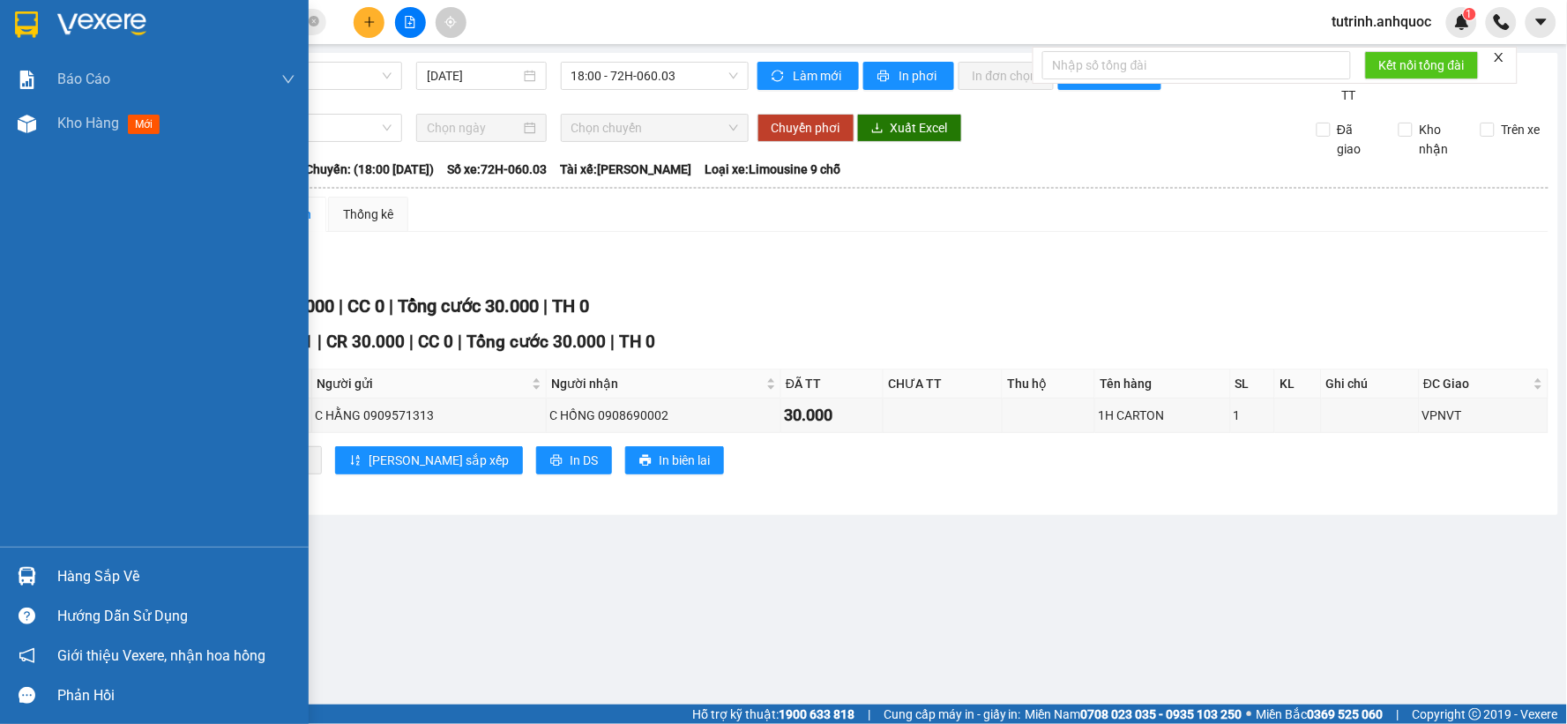
click at [16, 40] on div at bounding box center [154, 28] width 309 height 57
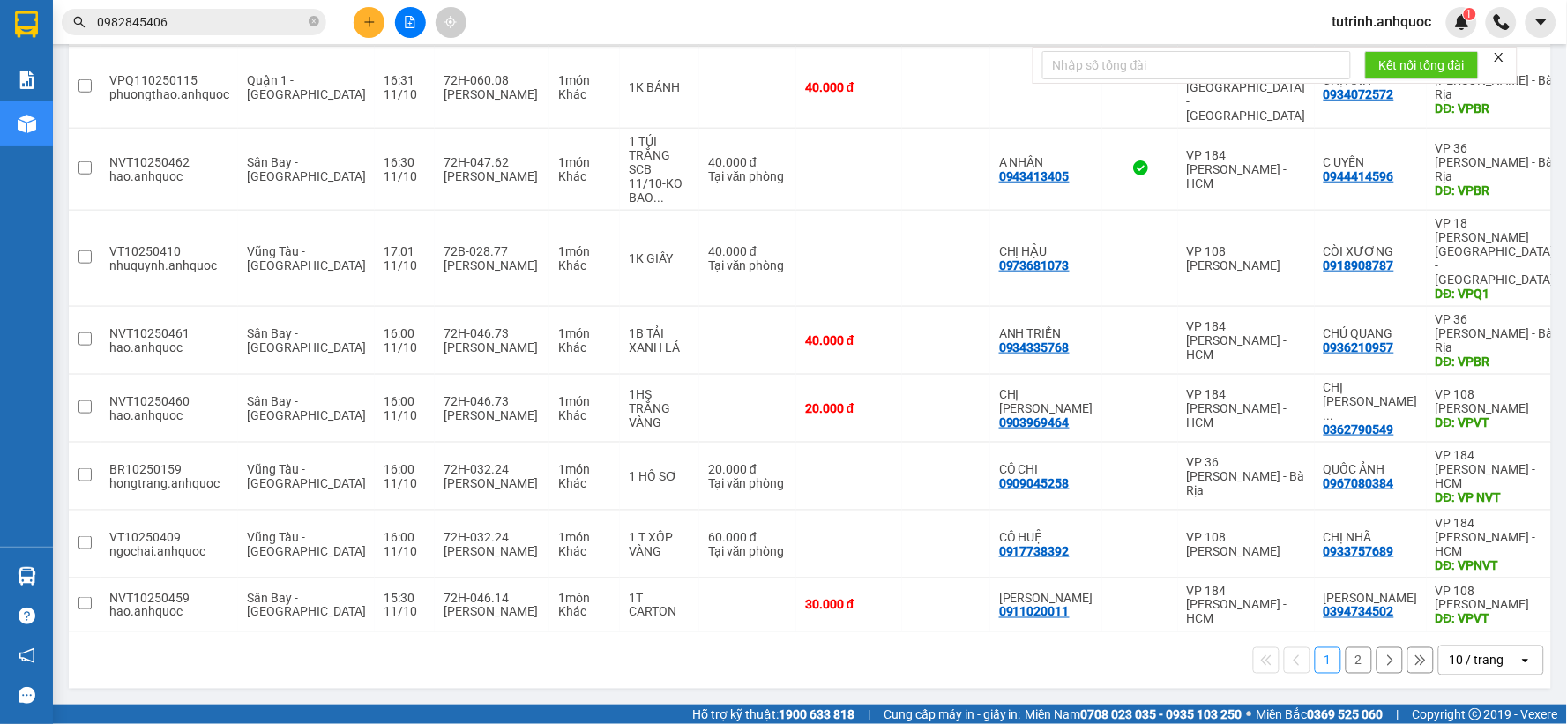
click at [366, 21] on icon "plus" at bounding box center [369, 21] width 10 height 1
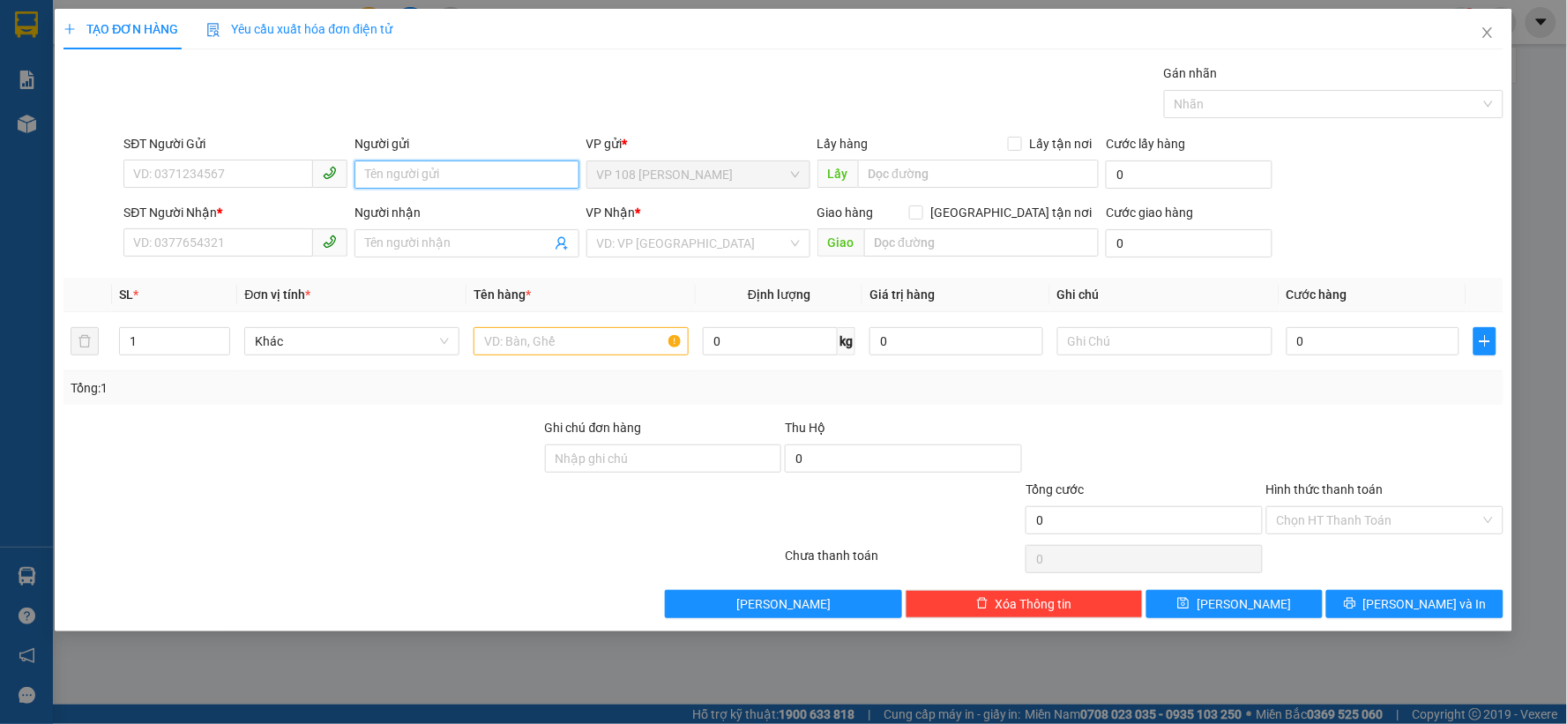
click at [409, 168] on input "Người gửi" at bounding box center [466, 174] width 224 height 28
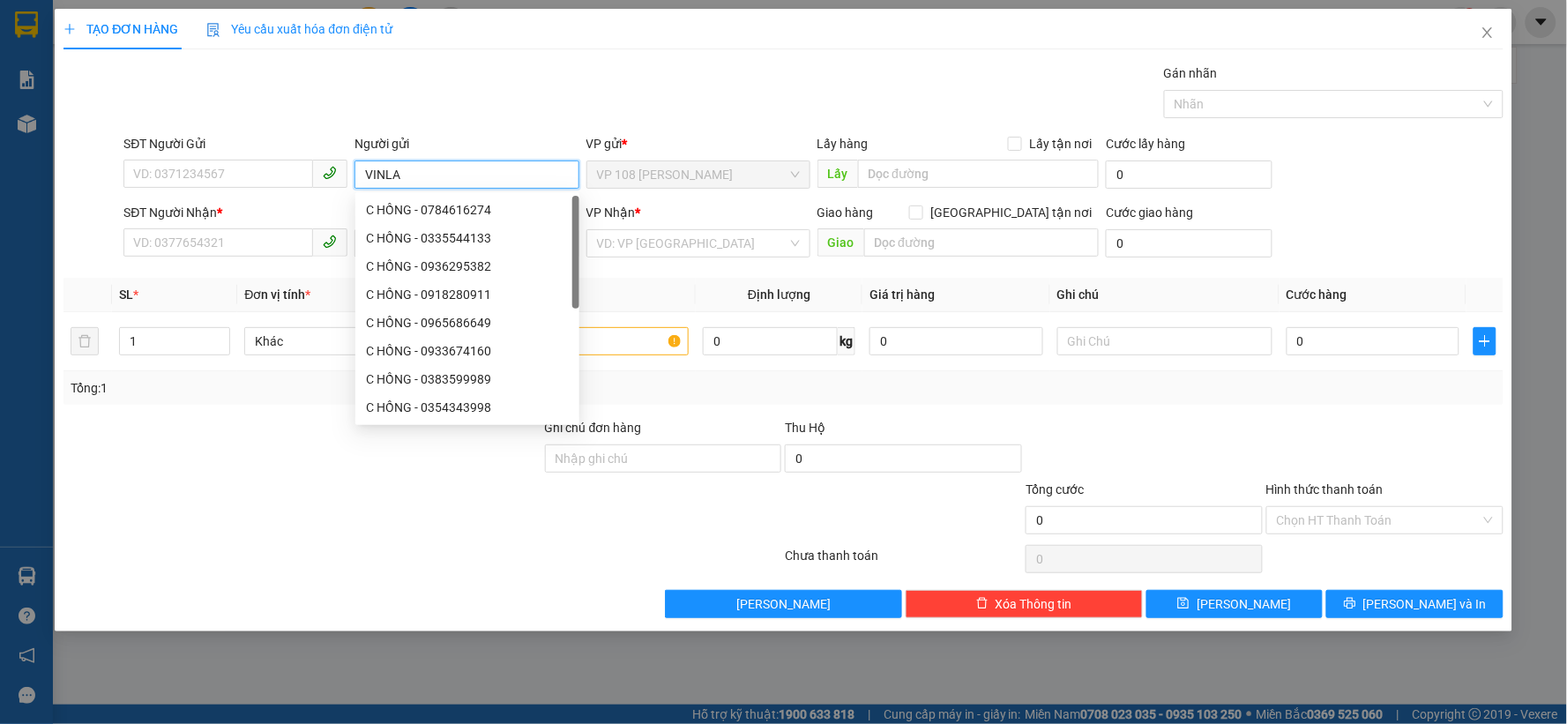
type input "VINLAB"
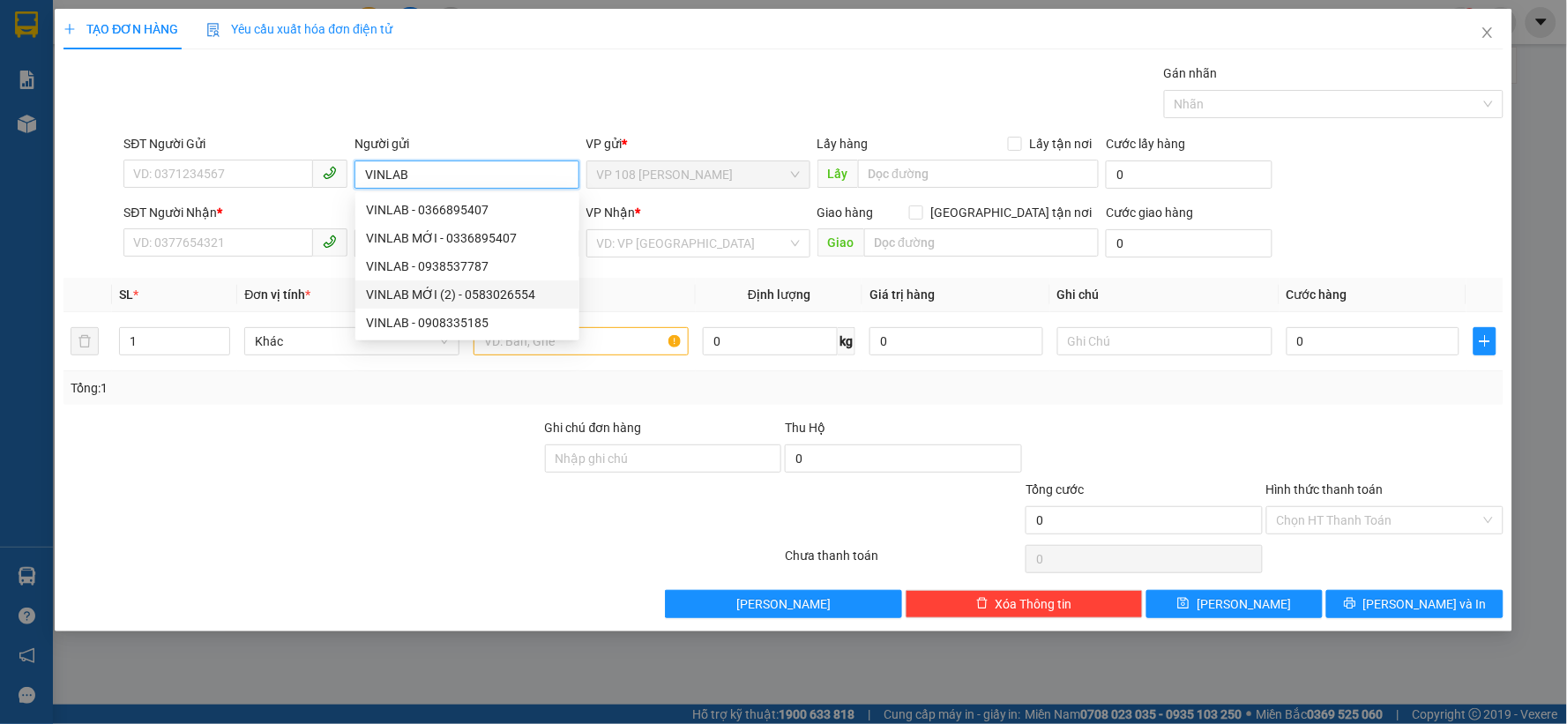
click at [476, 295] on div "VINLAB MỚI (2) - 0583026554" at bounding box center [467, 294] width 203 height 19
type input "0583026554"
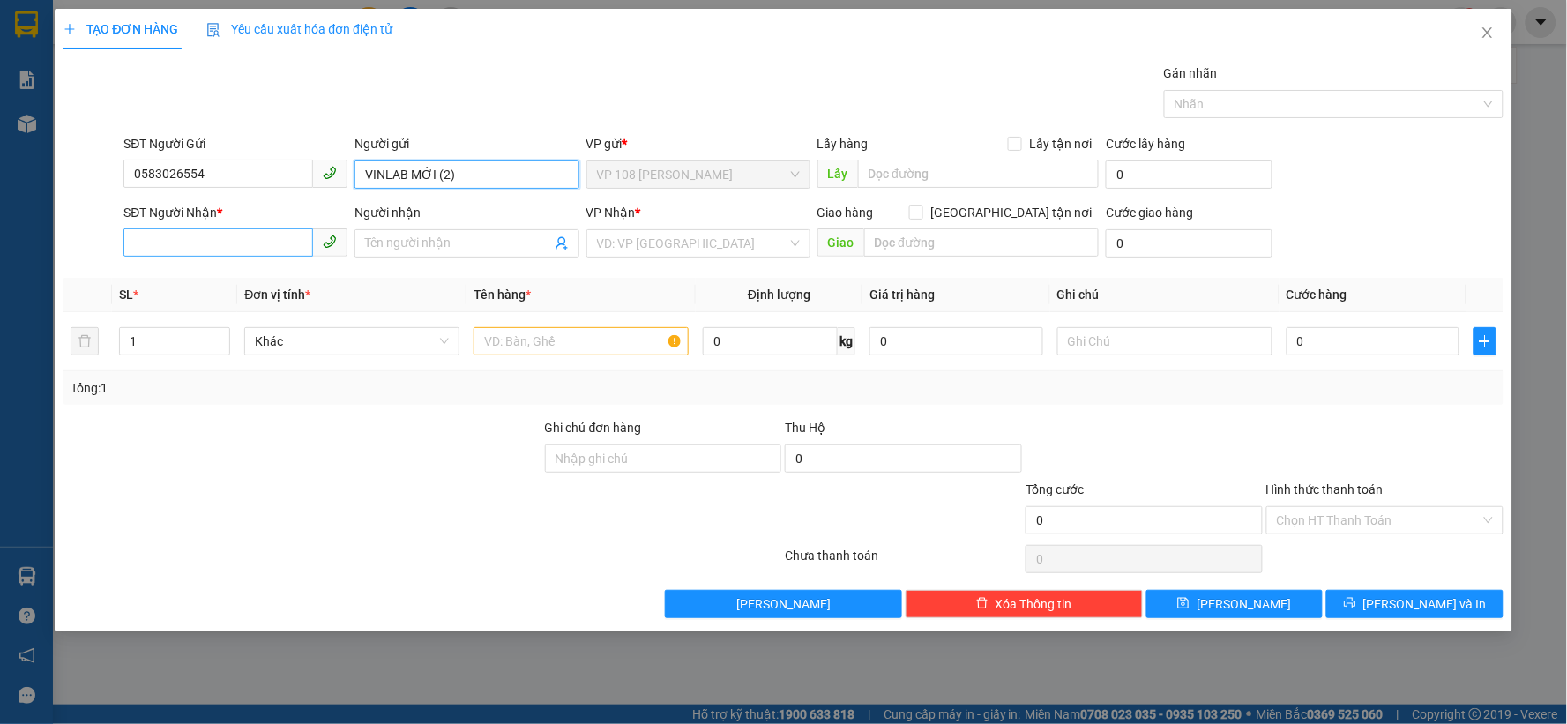
type input "VINLAB MỚI (2)"
click at [224, 238] on input "SĐT Người Nhận *" at bounding box center [218, 242] width 190 height 28
click at [450, 241] on input "Người nhận" at bounding box center [457, 243] width 185 height 19
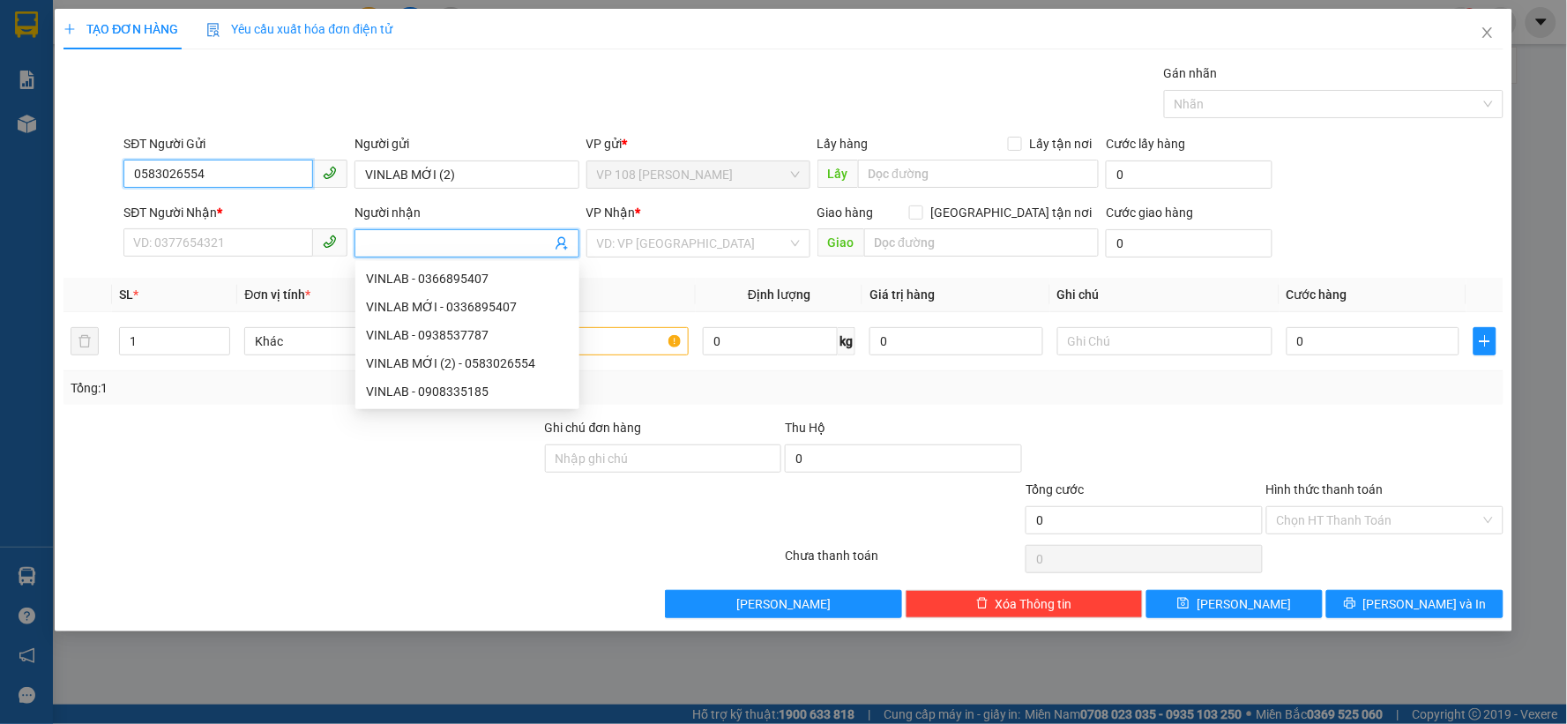
click at [270, 172] on input "0583026554" at bounding box center [218, 174] width 190 height 28
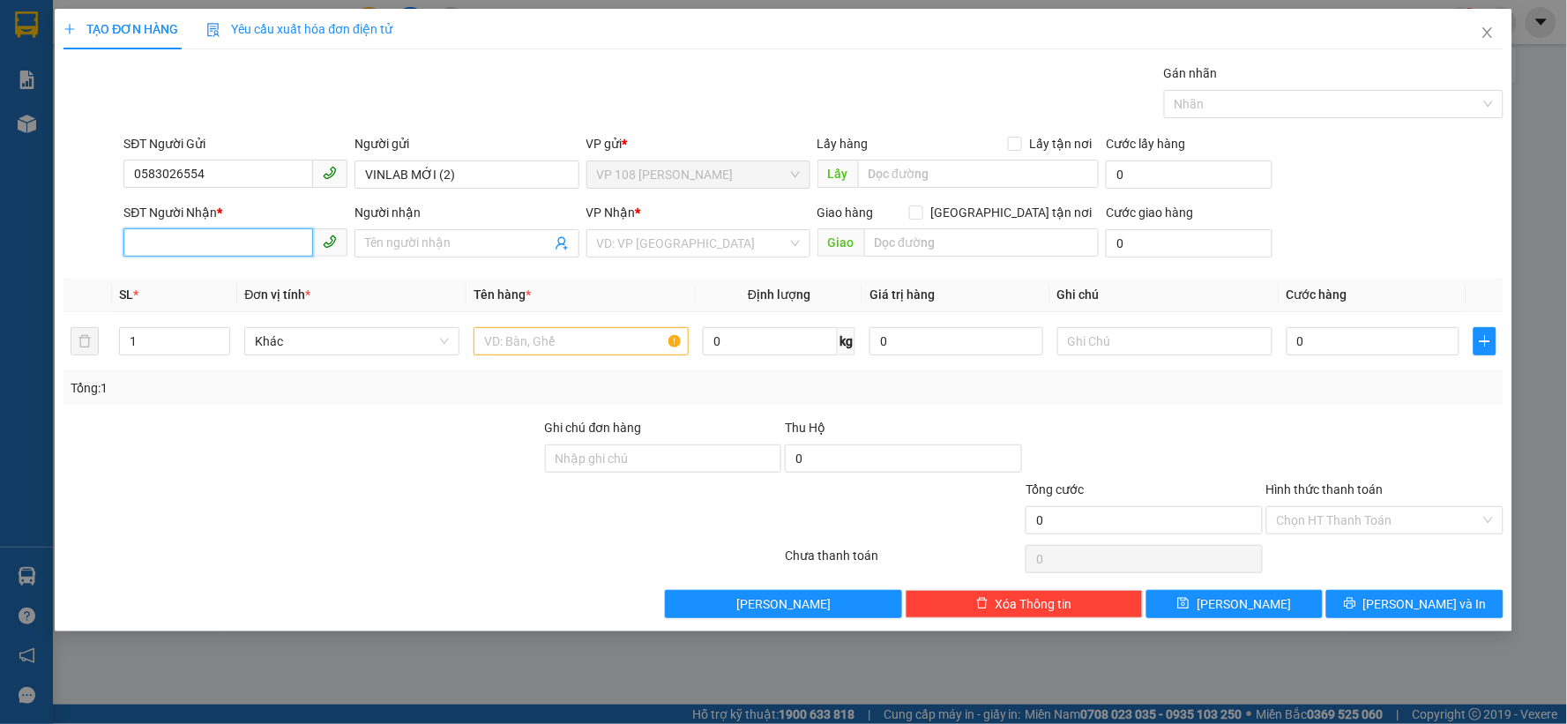
click at [251, 240] on input "SĐT Người Nhận *" at bounding box center [218, 242] width 190 height 28
paste input "0583026554"
type input "0583026554"
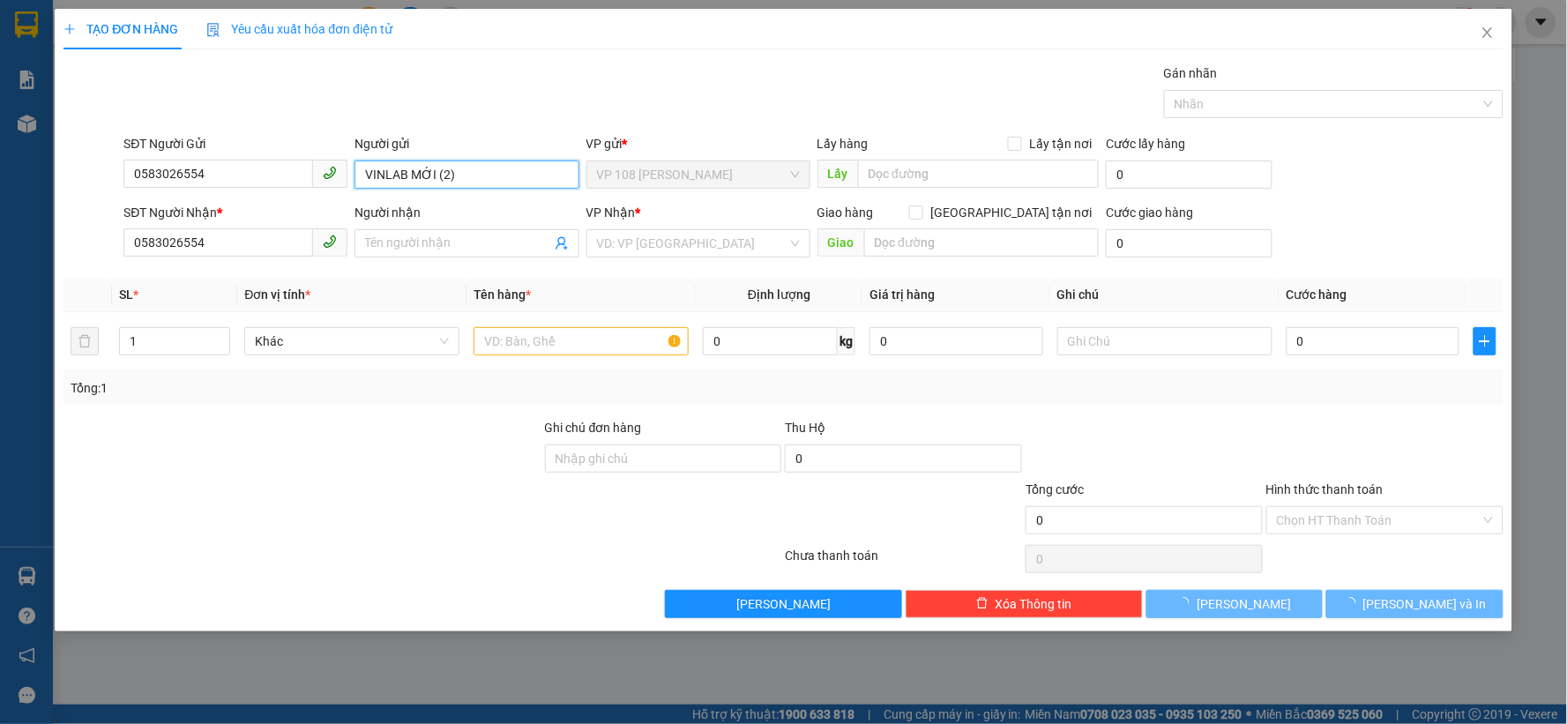
click at [462, 176] on input "VINLAB MỚI (2)" at bounding box center [466, 174] width 224 height 28
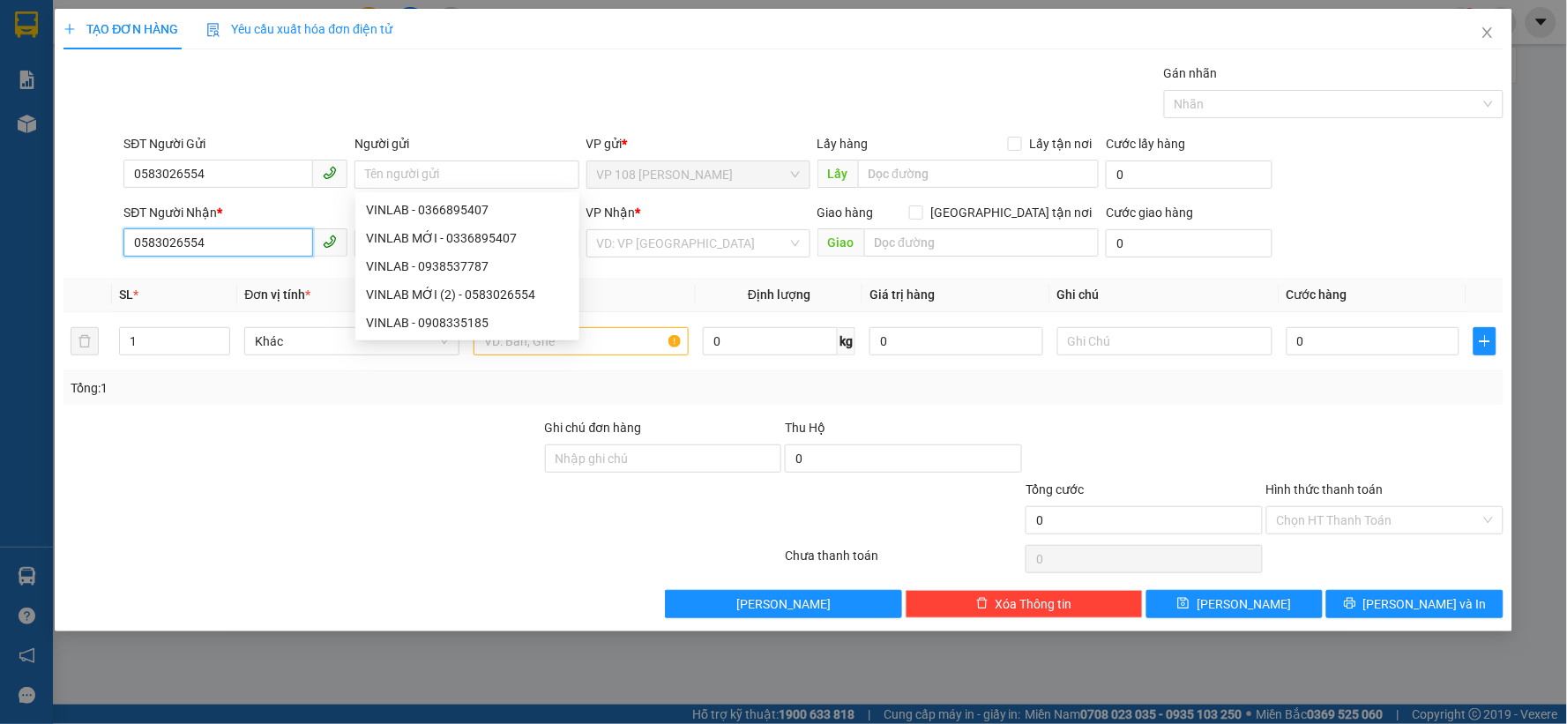
click at [216, 241] on input "0583026554" at bounding box center [218, 242] width 190 height 28
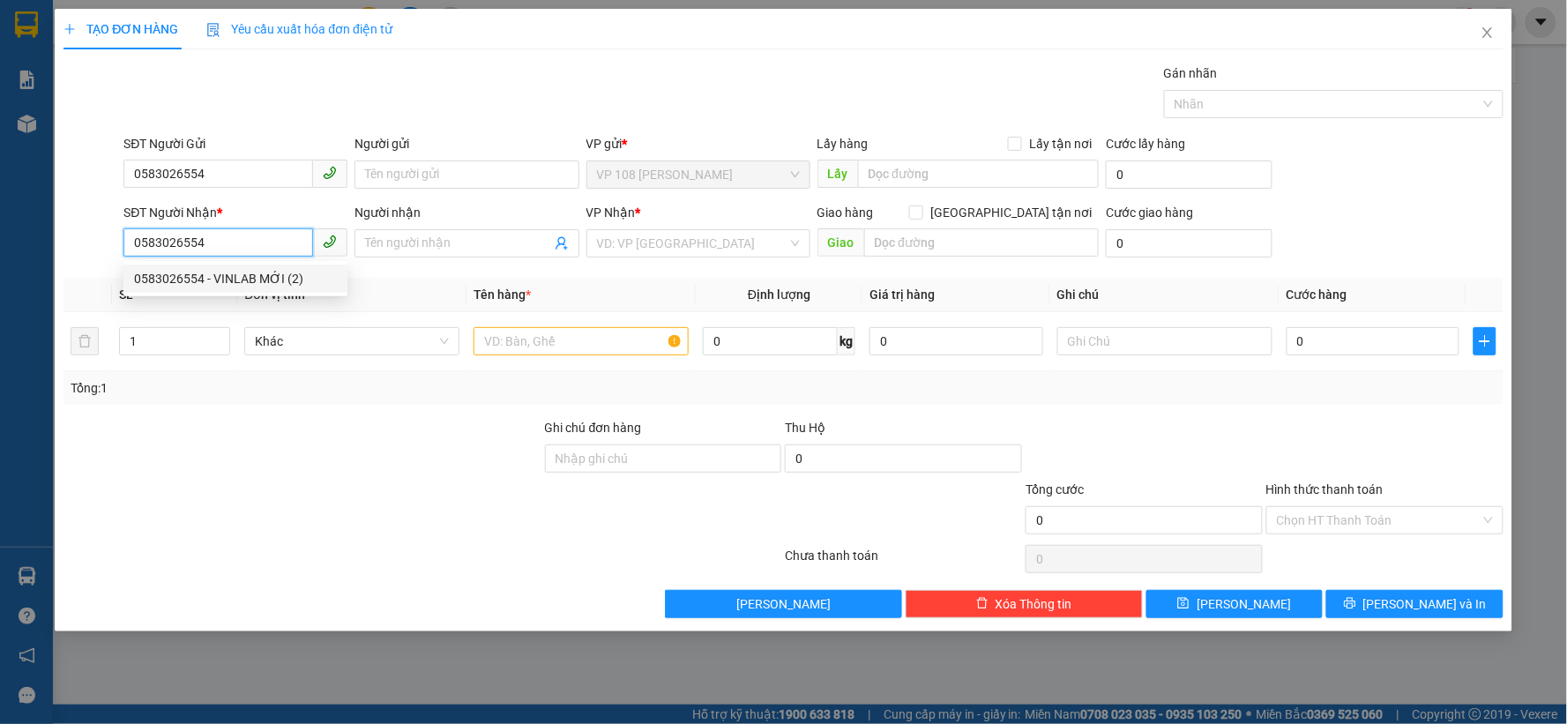
click at [242, 276] on div "0583026554 - VINLAB MỚI (2)" at bounding box center [235, 278] width 203 height 19
type input "VINLAB MỚI (2)"
type input "VP NVT"
type input "TM 10/10 THỦY"
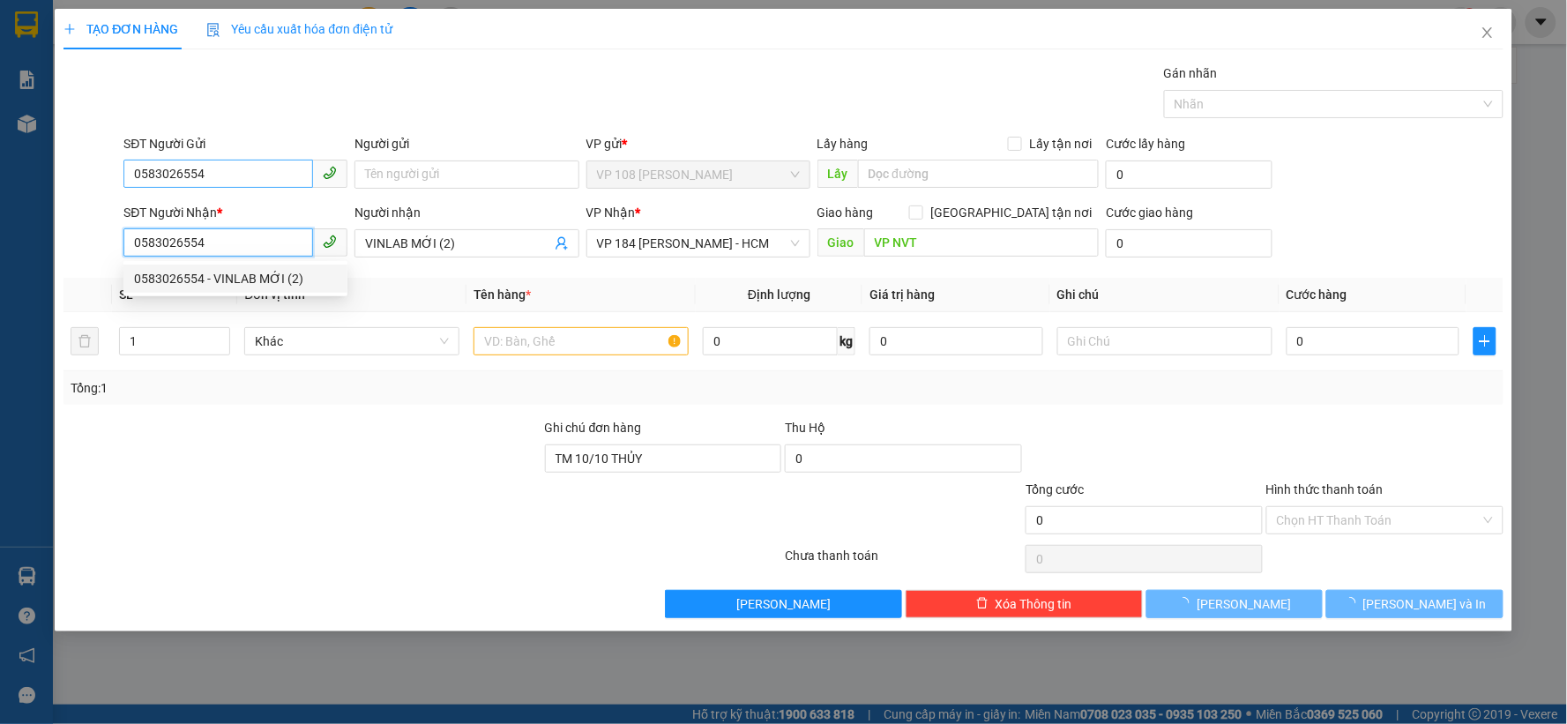
type input "20.000"
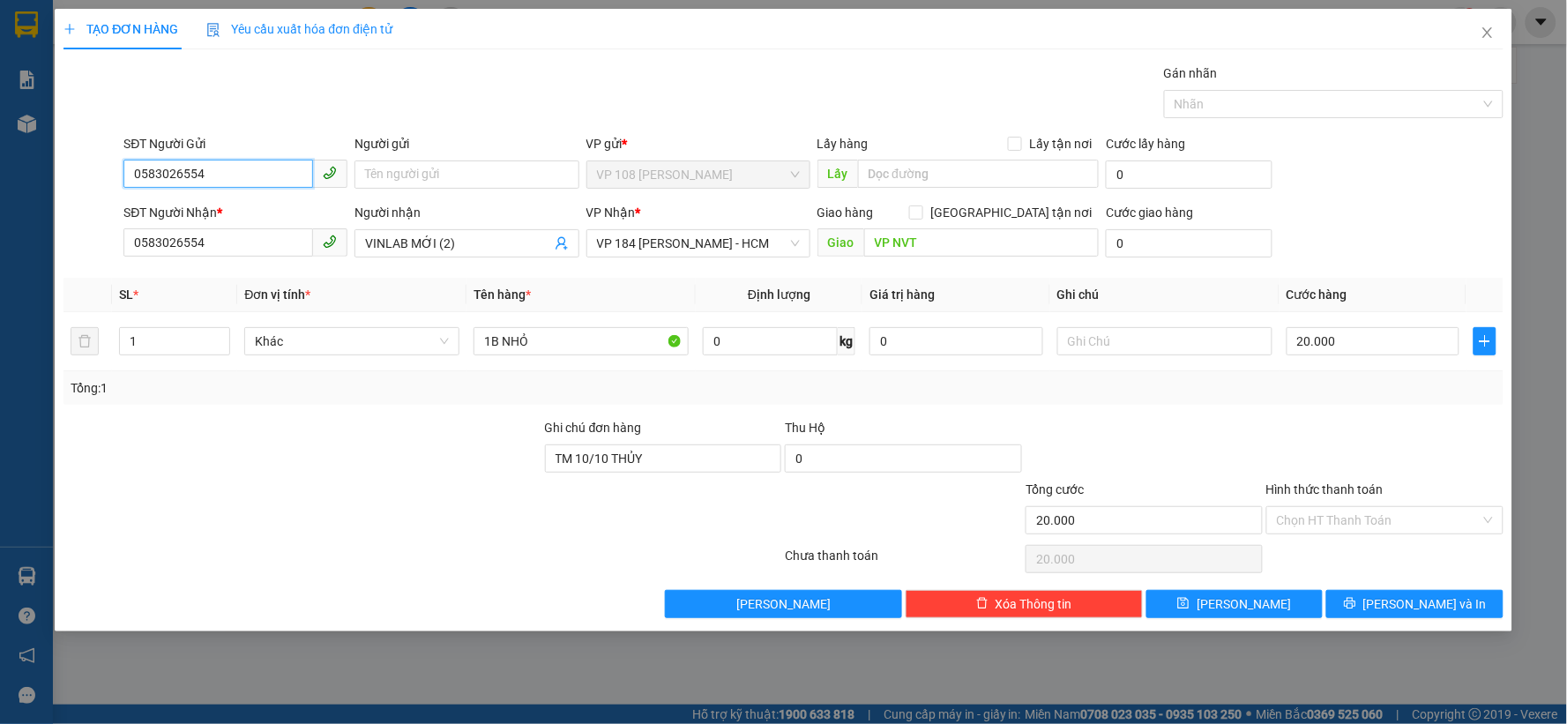
click at [260, 174] on input "0583026554" at bounding box center [218, 174] width 190 height 28
click at [257, 206] on div "0833798784 - QUỐC SỬ" at bounding box center [235, 209] width 203 height 19
type input "0833798784"
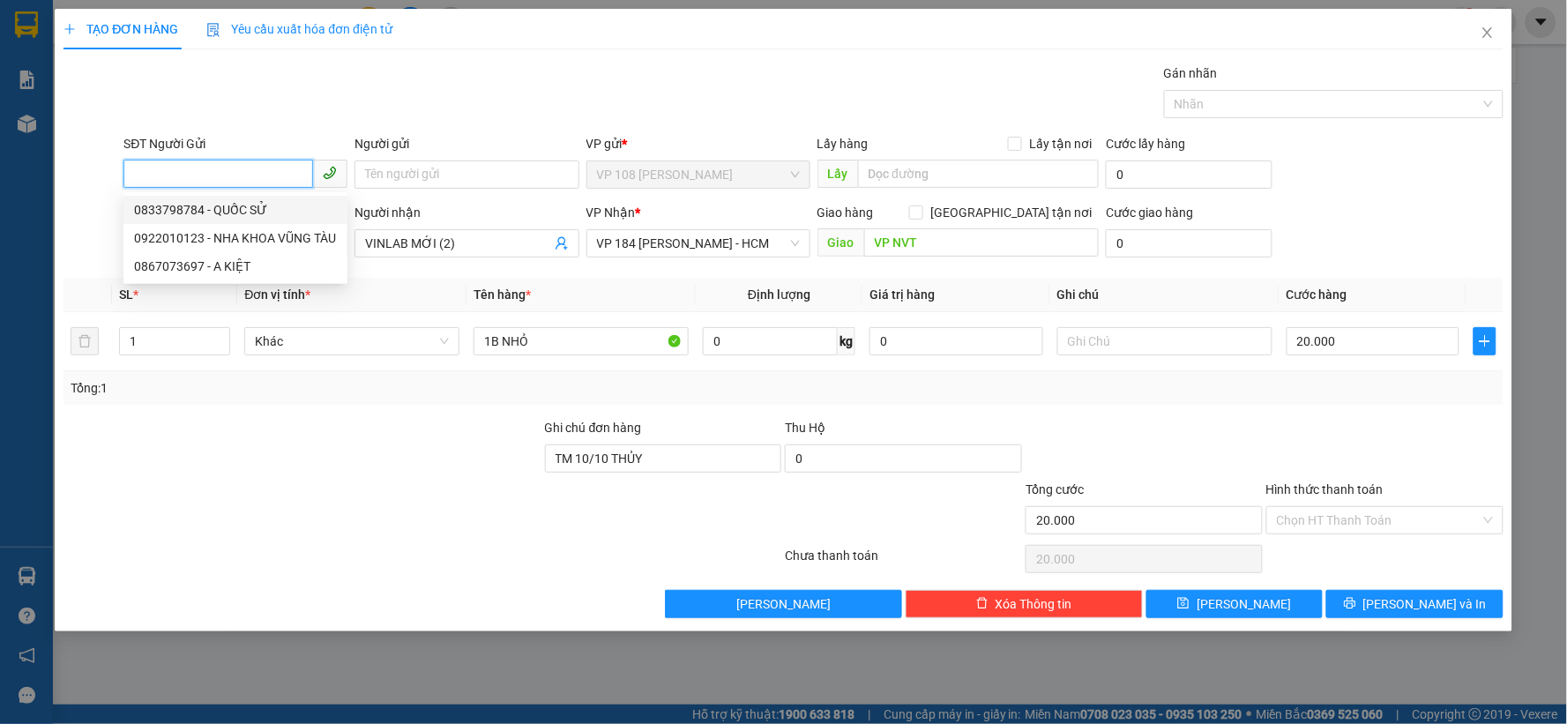
type input "QUỐC SỬ"
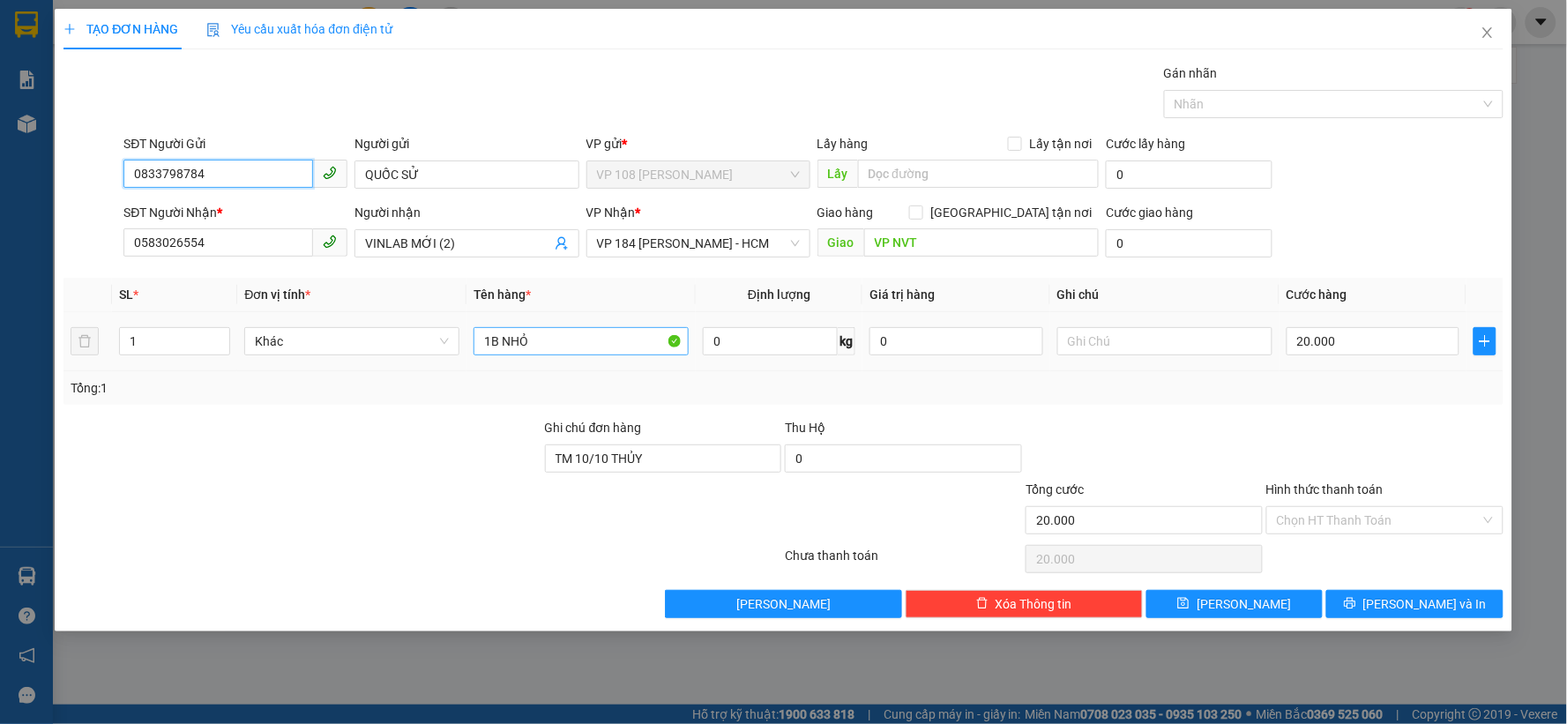
type input "0833798784"
click at [612, 344] on input "1B NHỎ" at bounding box center [580, 341] width 215 height 28
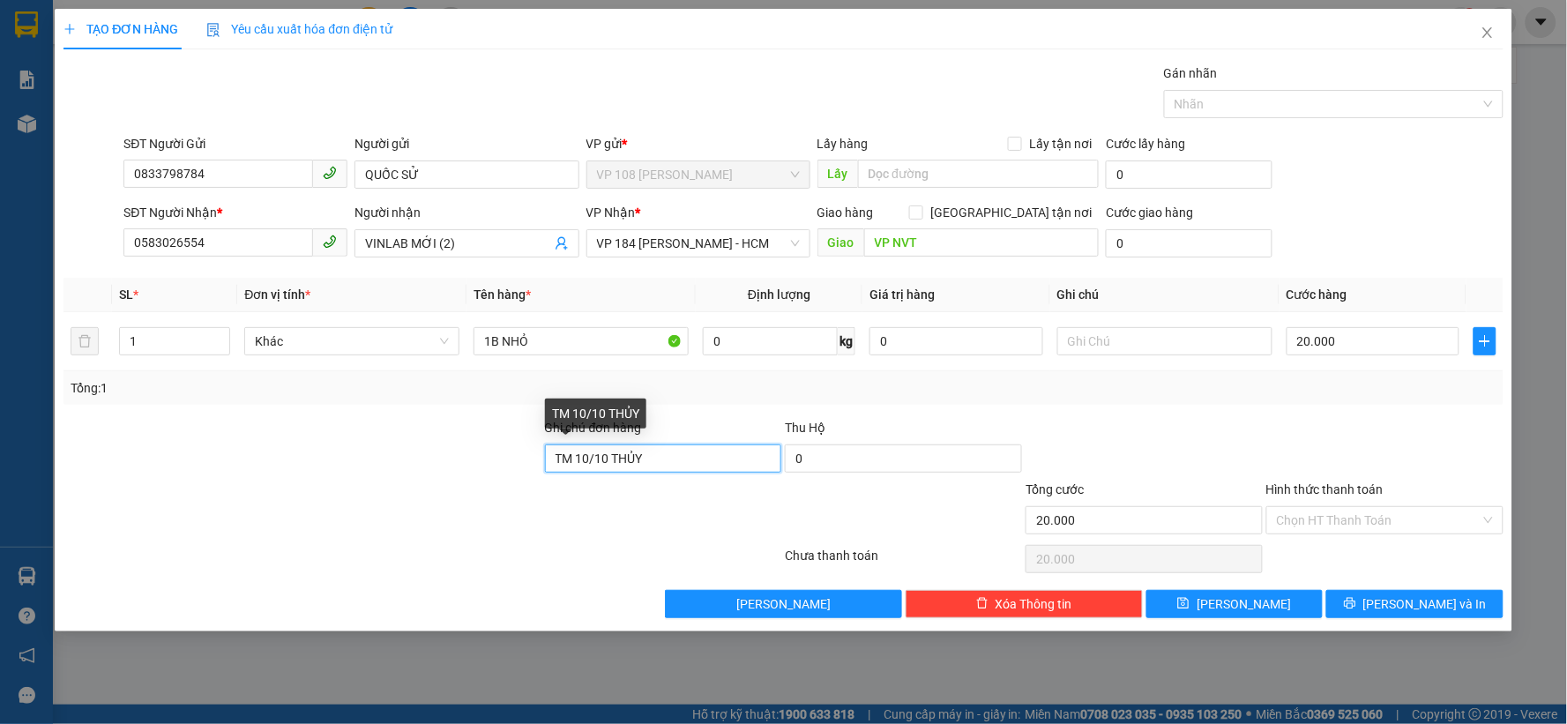
click at [633, 459] on input "TM 10/10 THỦY" at bounding box center [663, 458] width 237 height 28
click at [635, 459] on input "TM 10/10 THỦY" at bounding box center [663, 458] width 237 height 28
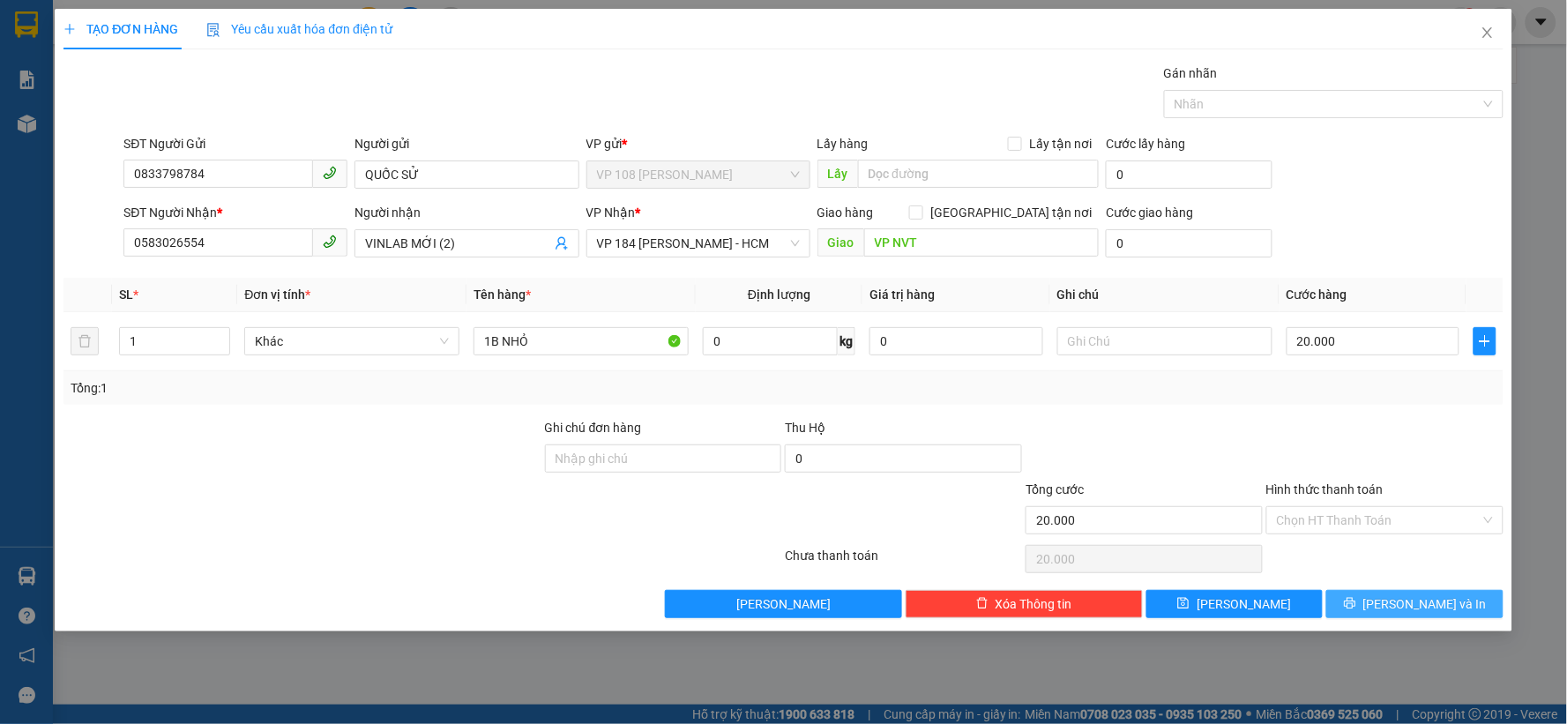
click at [1396, 601] on button "[PERSON_NAME] và In" at bounding box center [1414, 604] width 177 height 28
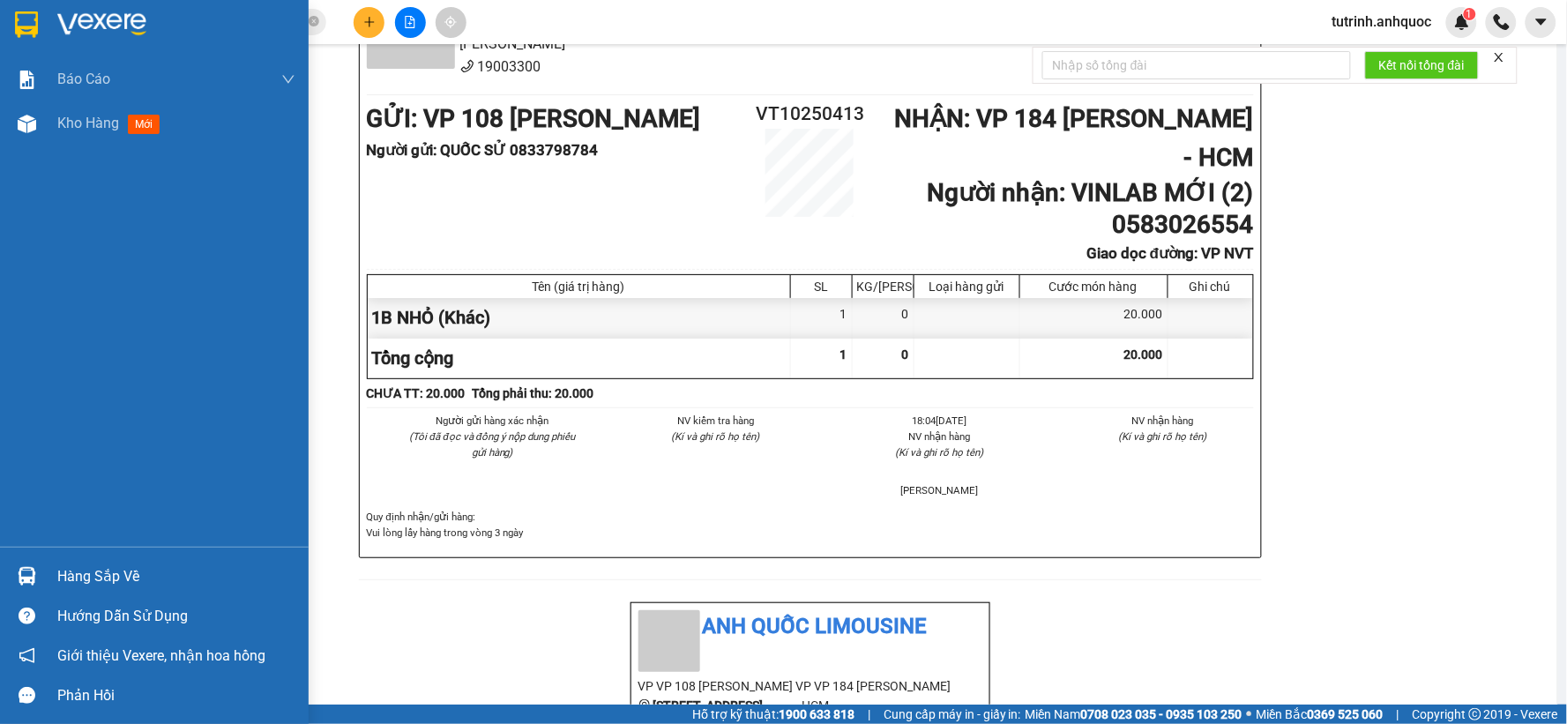
click at [37, 21] on img at bounding box center [26, 24] width 23 height 26
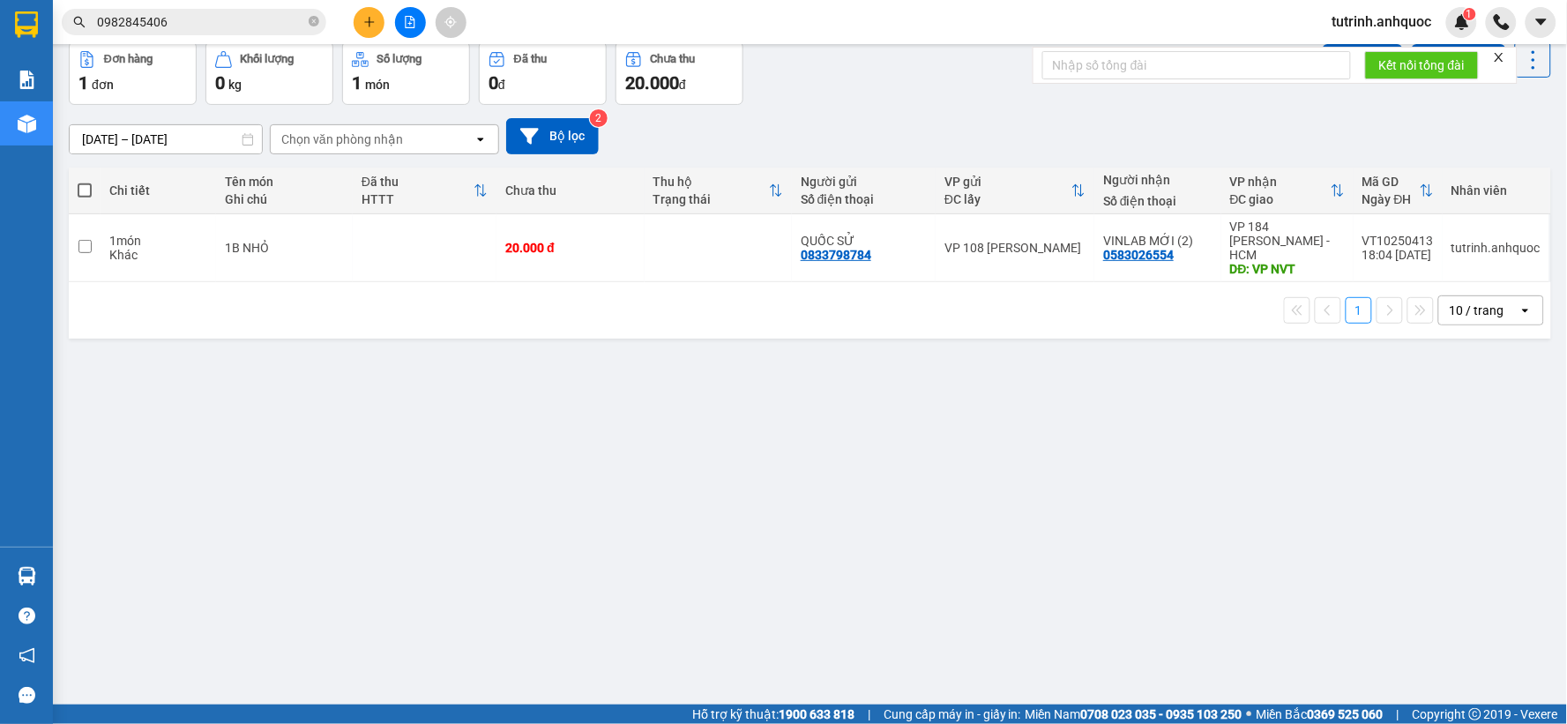
drag, startPoint x: 88, startPoint y: 274, endPoint x: 122, endPoint y: 269, distance: 33.9
click at [86, 197] on span at bounding box center [85, 190] width 14 height 14
click at [85, 182] on input "checkbox" at bounding box center [85, 182] width 0 height 0
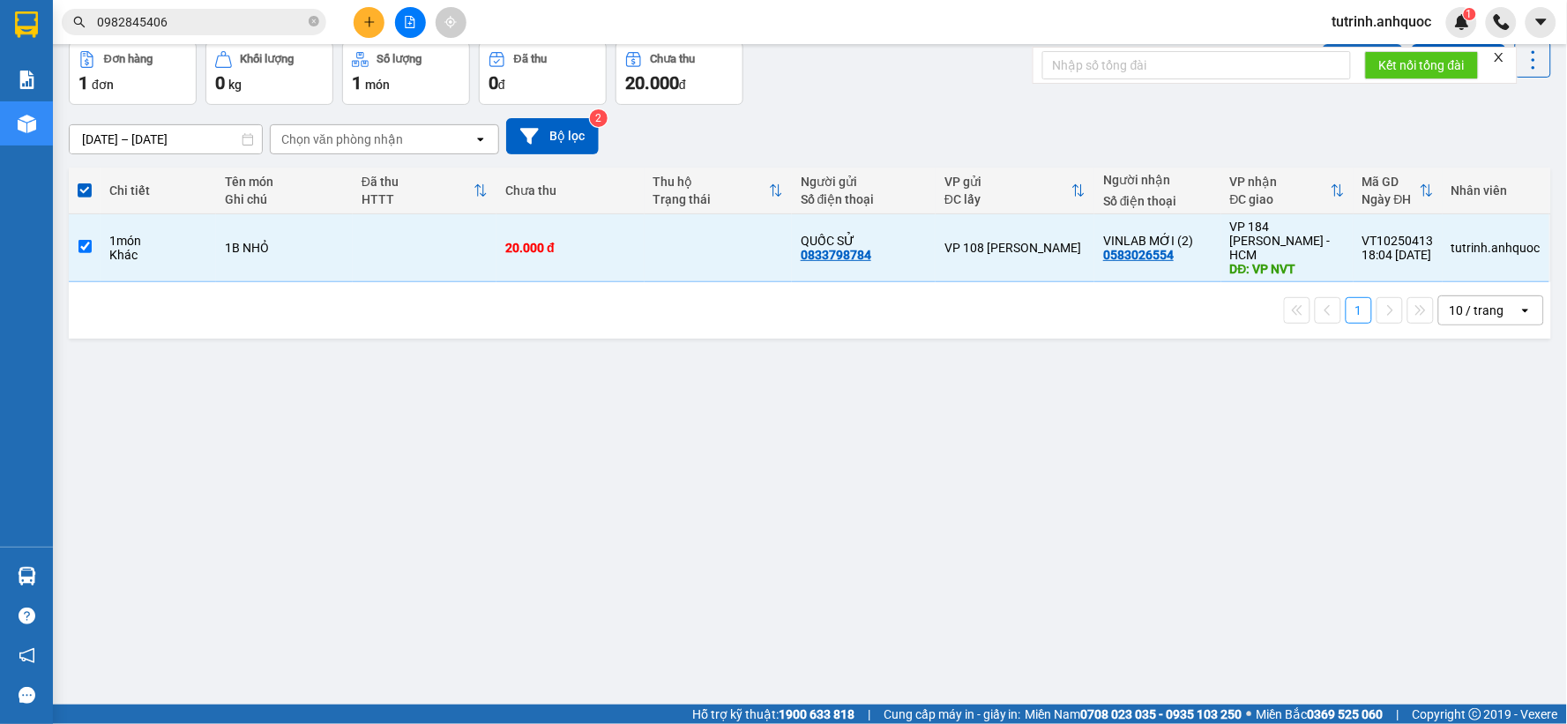
click at [1333, 76] on button "Lên hàng" at bounding box center [1363, 60] width 80 height 32
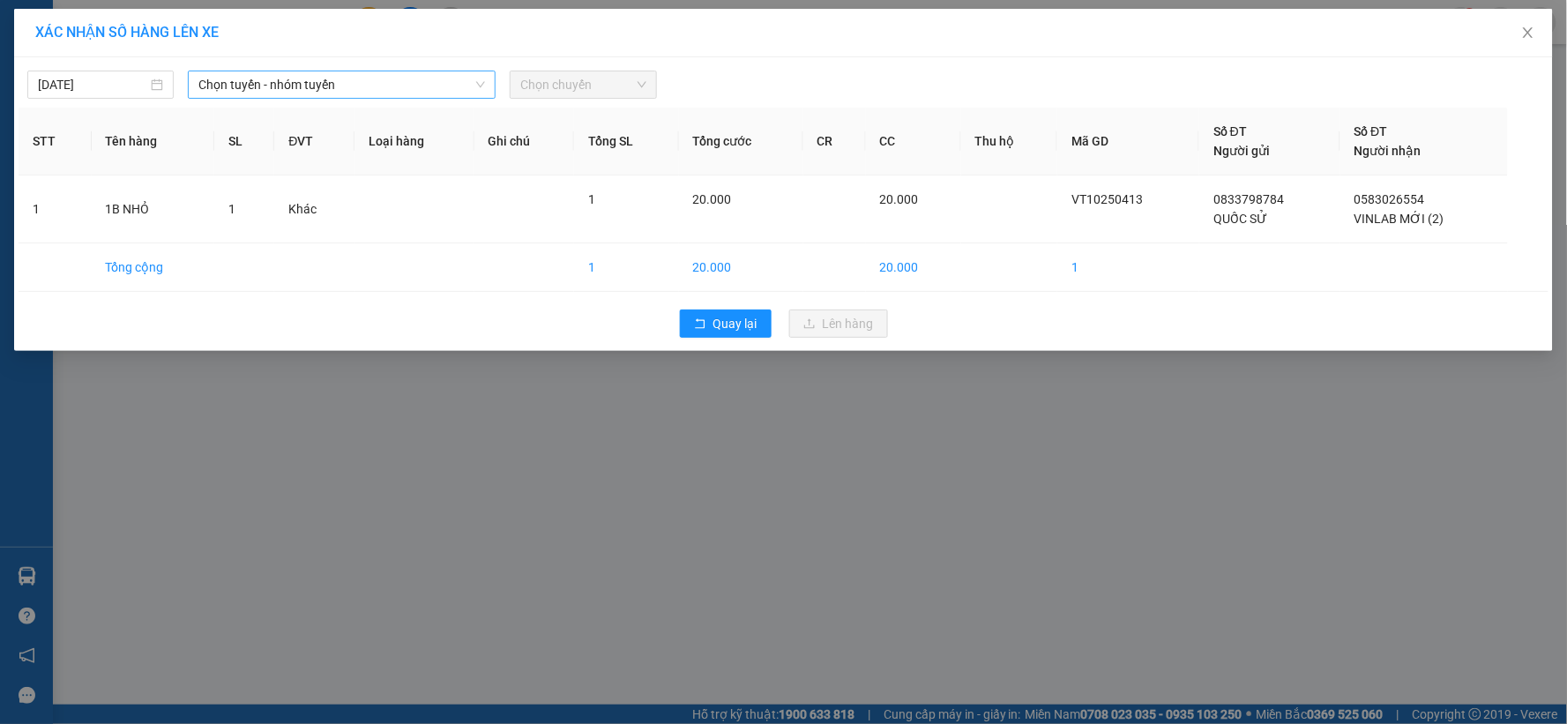
click at [347, 85] on span "Chọn tuyến - nhóm tuyến" at bounding box center [341, 84] width 287 height 26
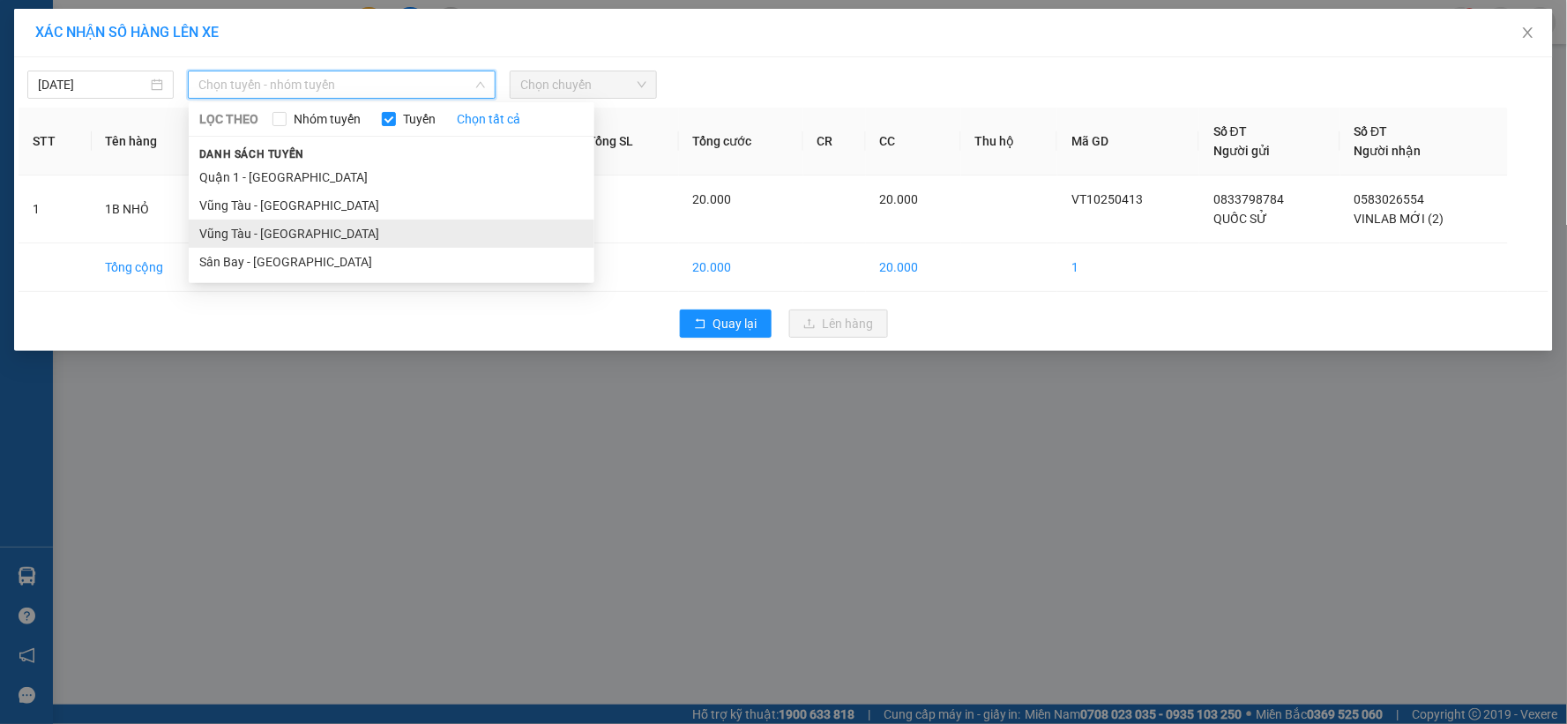
click at [322, 227] on li "Vũng Tàu - [GEOGRAPHIC_DATA]" at bounding box center [392, 234] width 406 height 28
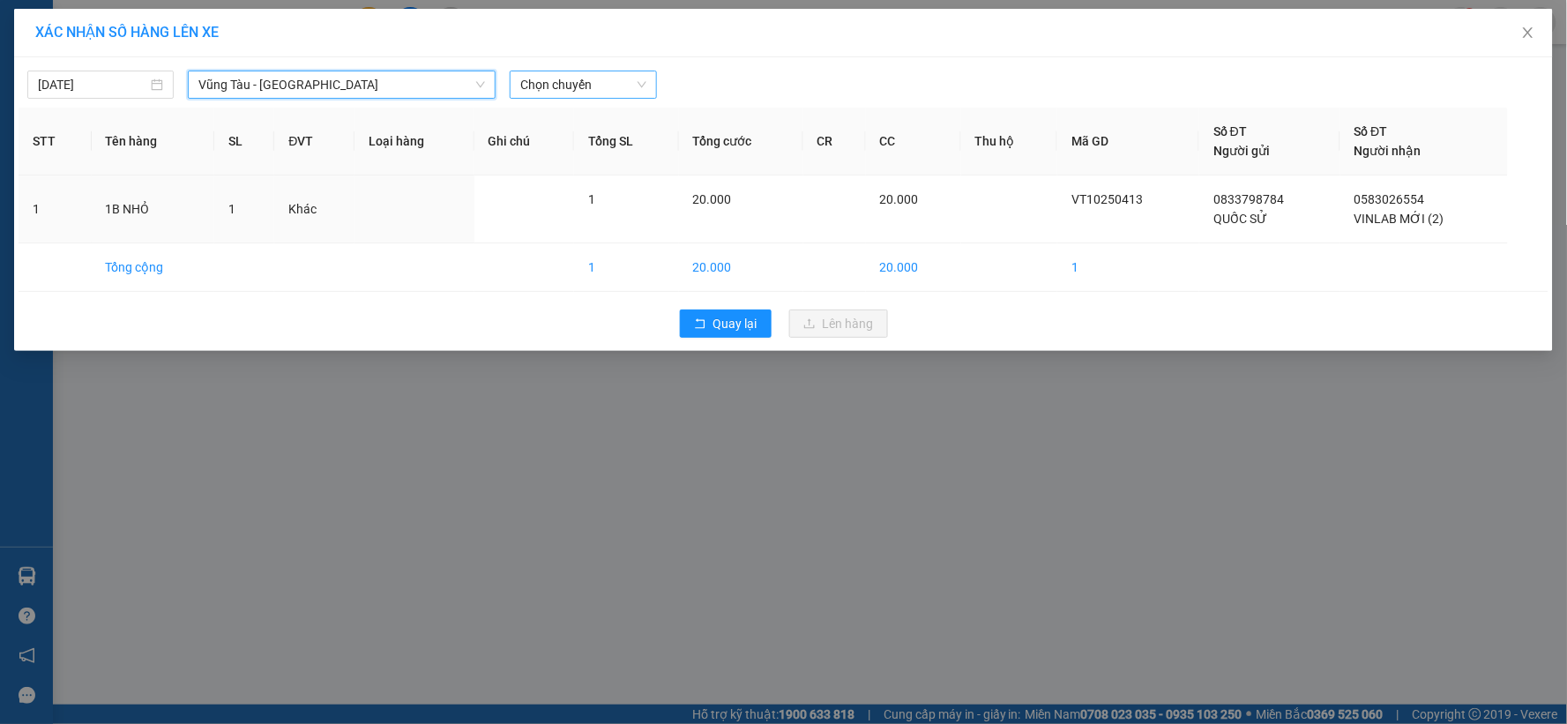
click at [592, 75] on span "Chọn chuyến" at bounding box center [582, 84] width 125 height 26
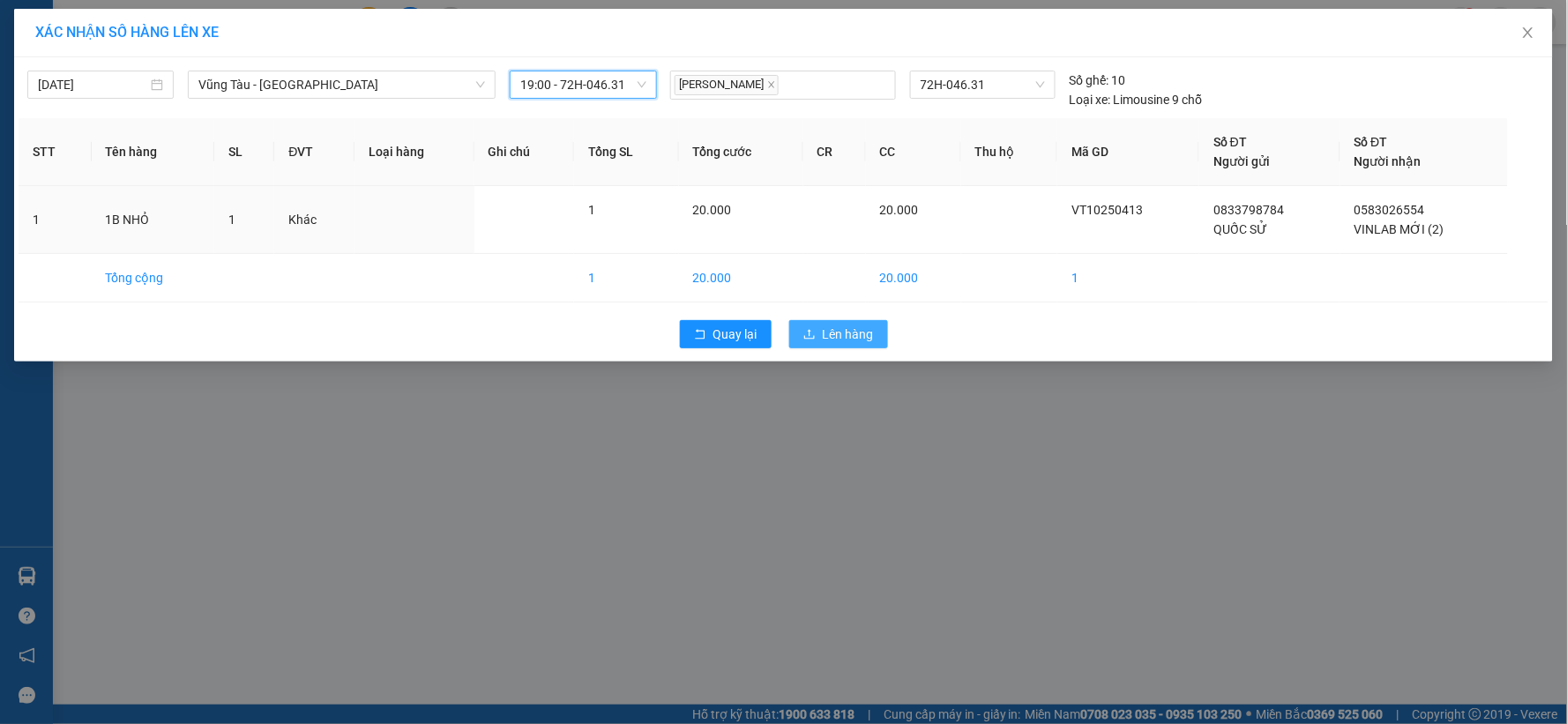
click at [816, 326] on button "Lên hàng" at bounding box center [838, 334] width 99 height 28
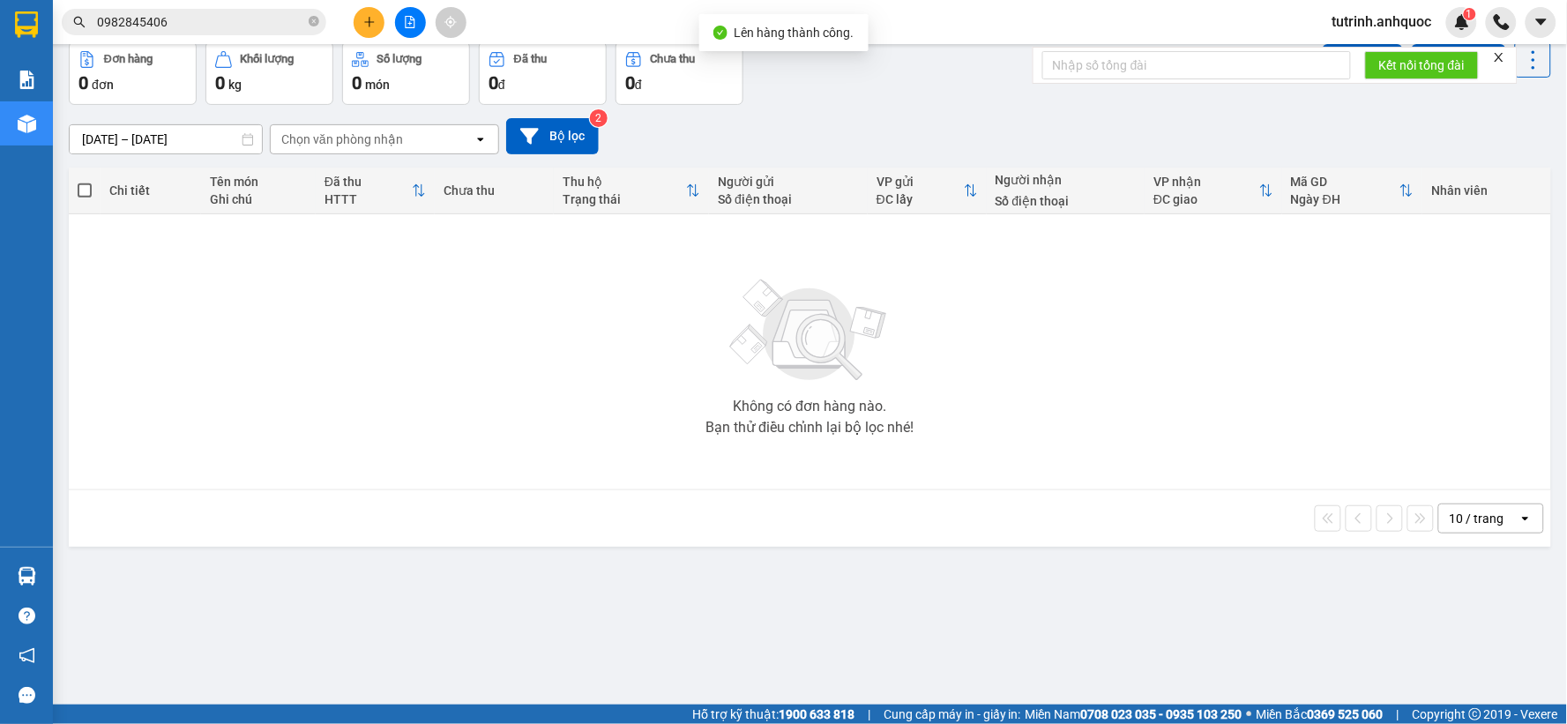
click at [181, 21] on button "Trên xe" at bounding box center [175, 0] width 71 height 42
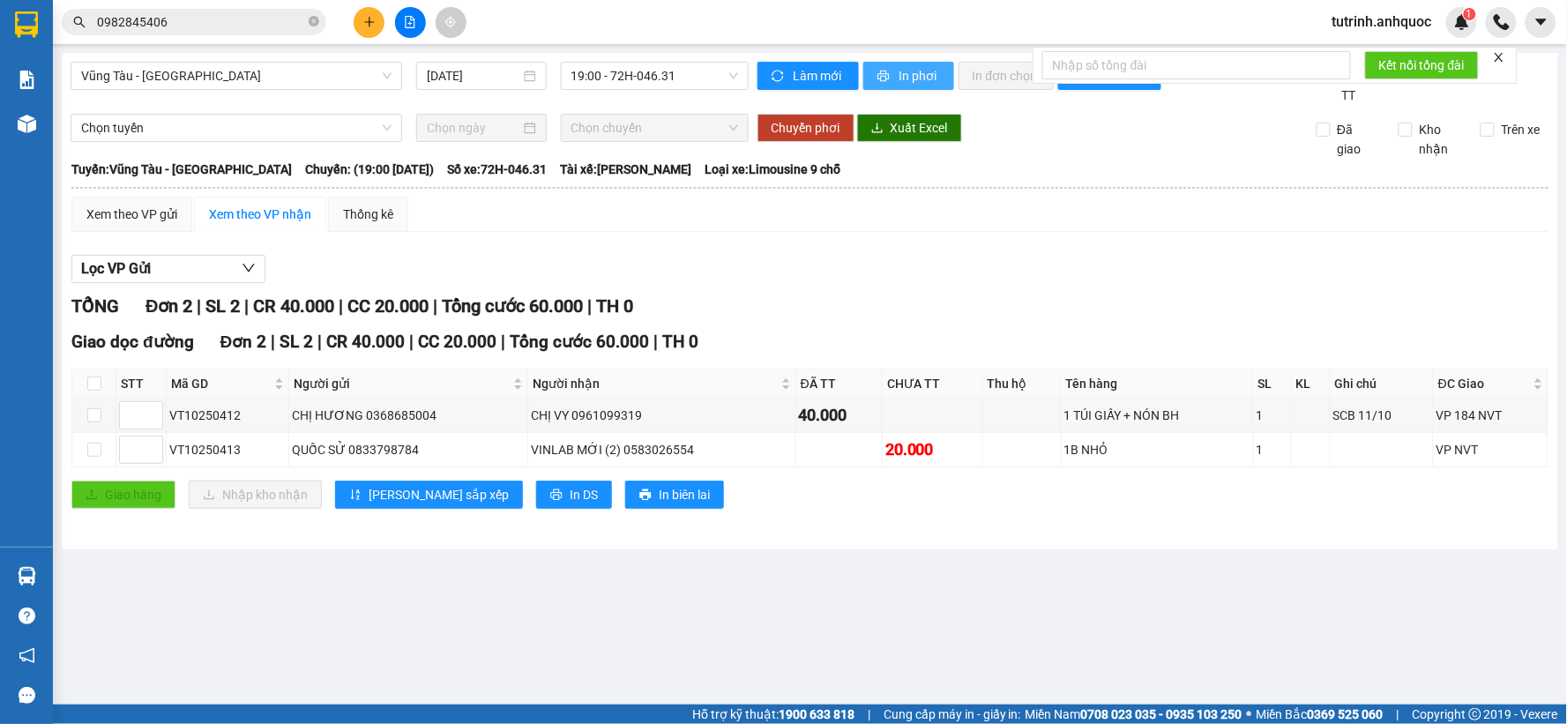
click at [892, 81] on button "In phơi" at bounding box center [908, 76] width 91 height 28
